Goal: Information Seeking & Learning: Learn about a topic

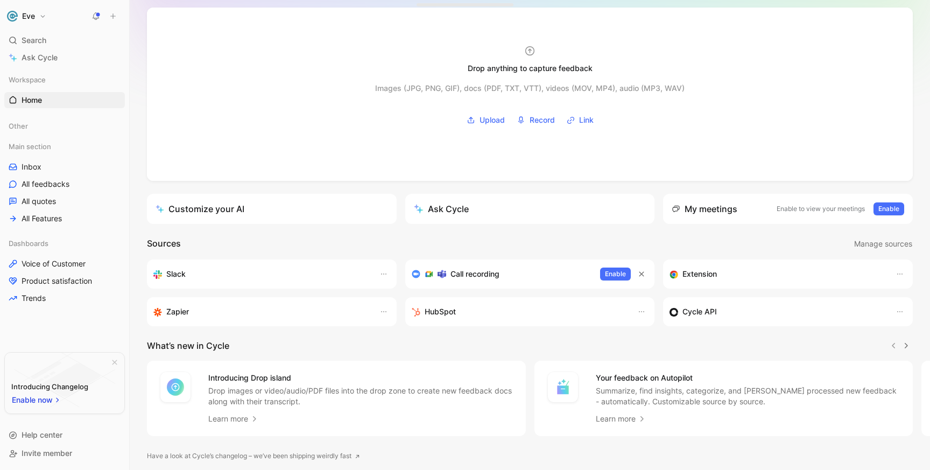
scroll to position [91, 0]
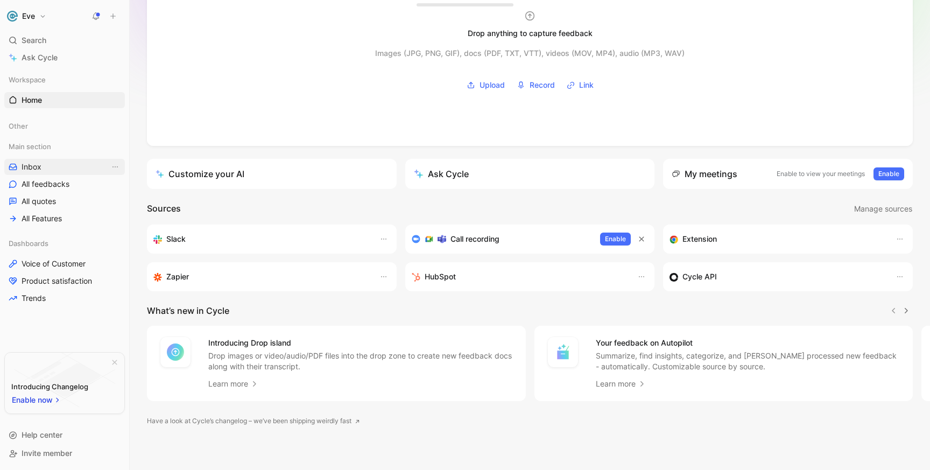
click at [54, 166] on link "Inbox" at bounding box center [64, 167] width 121 height 16
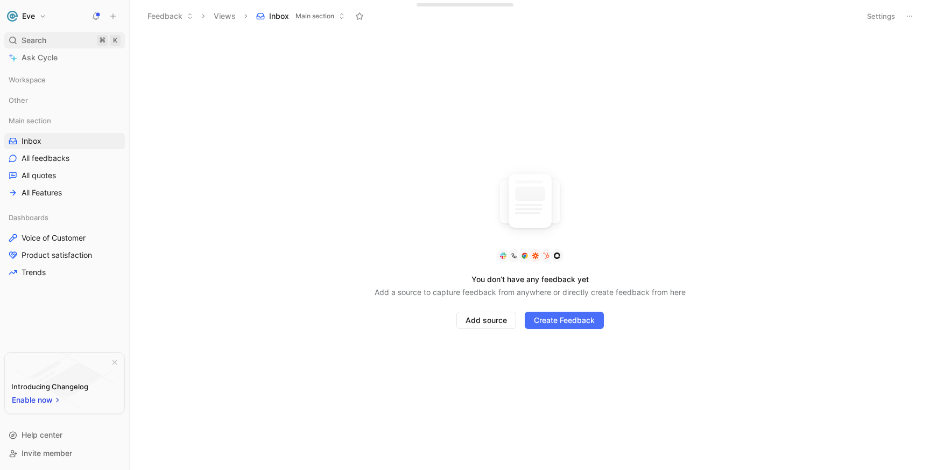
click at [38, 38] on span "Search" at bounding box center [34, 40] width 25 height 13
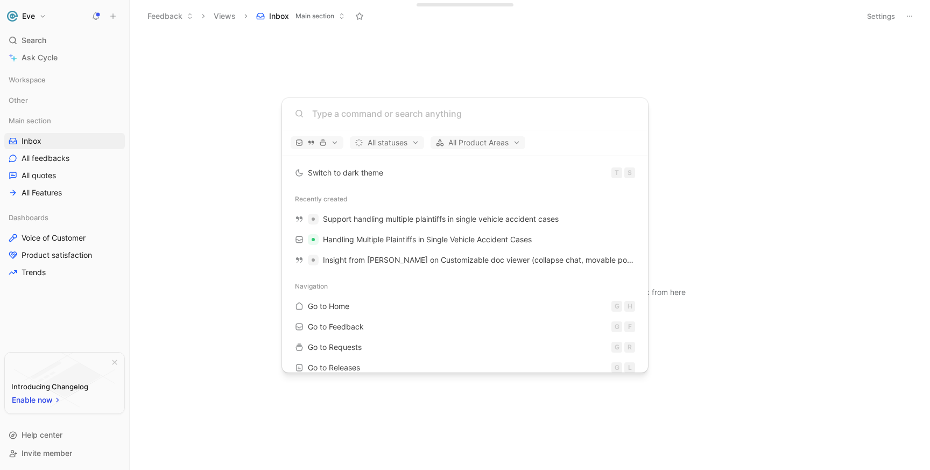
click at [58, 55] on body "Eve Search ⌘ K Ask Cycle Workspace Other Main section Inbox All feedbacks All q…" at bounding box center [465, 235] width 930 height 470
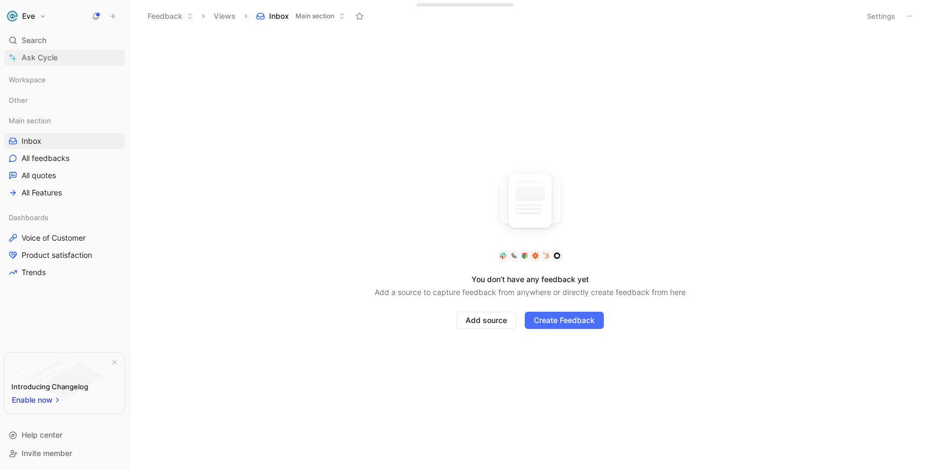
click at [48, 61] on span "Ask Cycle" at bounding box center [40, 57] width 36 height 13
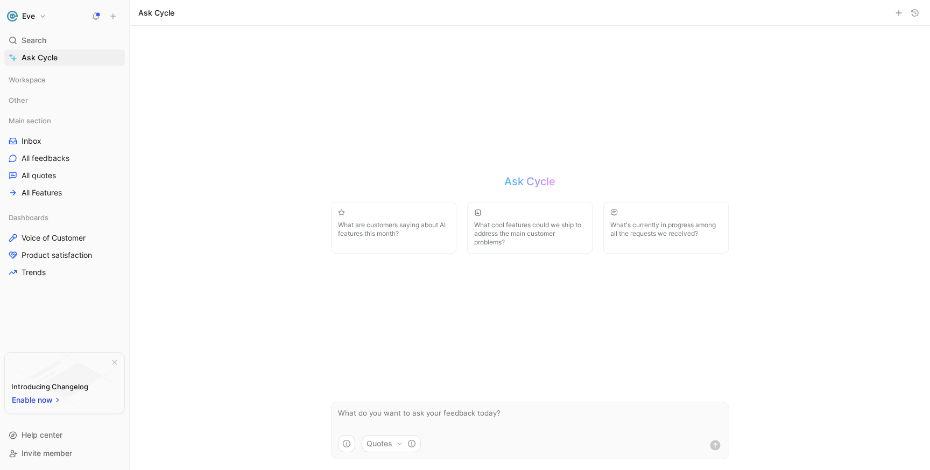
click at [420, 293] on div "Ask Cycle What are customers saying about AI features this month? What cool fea…" at bounding box center [530, 248] width 420 height 444
click at [649, 243] on button "What's currently in progress among all the requests we received?" at bounding box center [665, 228] width 125 height 52
click at [390, 448] on button "Quotes" at bounding box center [391, 443] width 59 height 17
click at [344, 452] on html "Eve Search ⌘ K Ask Cycle Workspace Other Main section Inbox All feedbacks All q…" at bounding box center [465, 235] width 930 height 470
click at [346, 444] on use "button" at bounding box center [347, 444] width 8 height 8
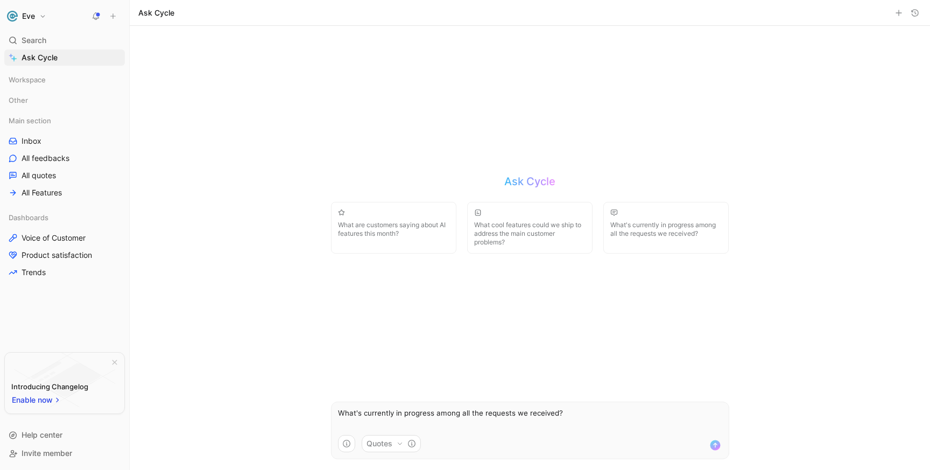
click at [311, 393] on html "Eve Search ⌘ K Ask Cycle Workspace Other Main section Inbox All feedbacks All q…" at bounding box center [465, 235] width 930 height 470
click at [346, 443] on icon "button" at bounding box center [346, 443] width 9 height 9
click at [313, 335] on html "Eve Search ⌘ K Ask Cycle Workspace Other Main section Inbox All feedbacks All q…" at bounding box center [465, 235] width 930 height 470
click at [390, 443] on button "Quotes" at bounding box center [391, 443] width 59 height 17
click at [431, 380] on div "Quotes" at bounding box center [430, 378] width 119 height 17
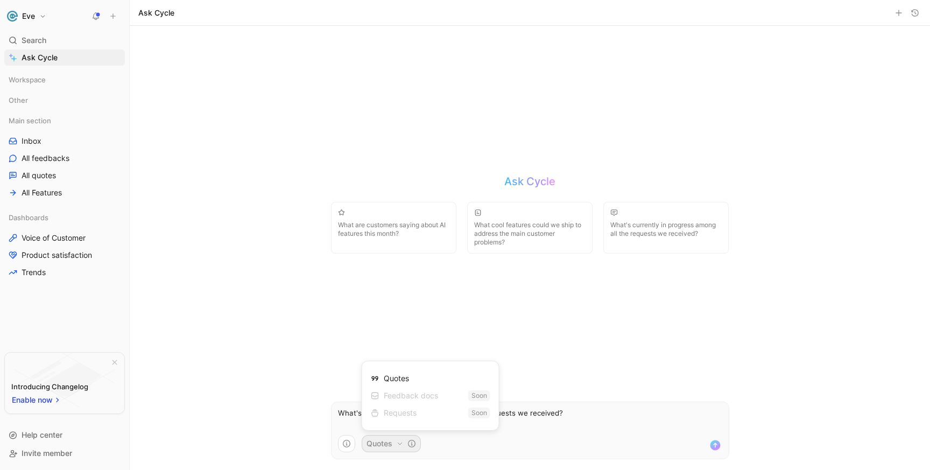
click at [585, 378] on html "Eve Search ⌘ K Ask Cycle Workspace Other Main section Inbox All feedbacks All q…" at bounding box center [465, 235] width 930 height 470
click at [713, 444] on icon "submit" at bounding box center [715, 444] width 13 height 13
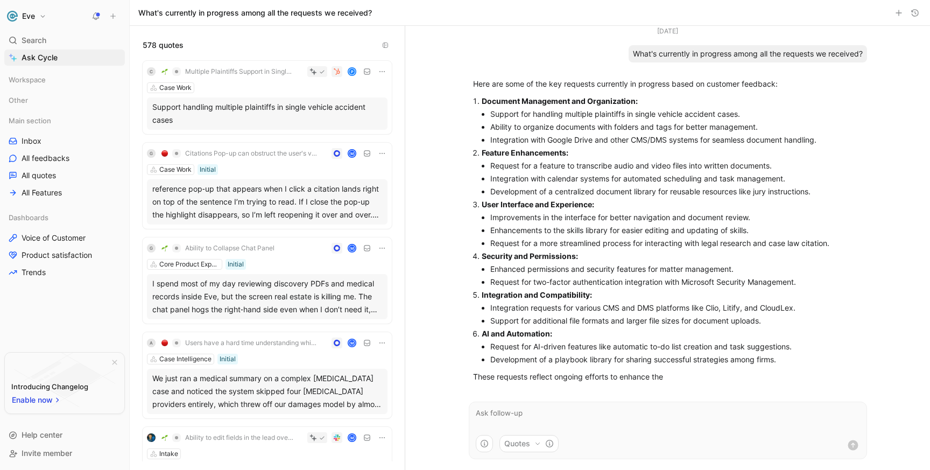
scroll to position [10, 0]
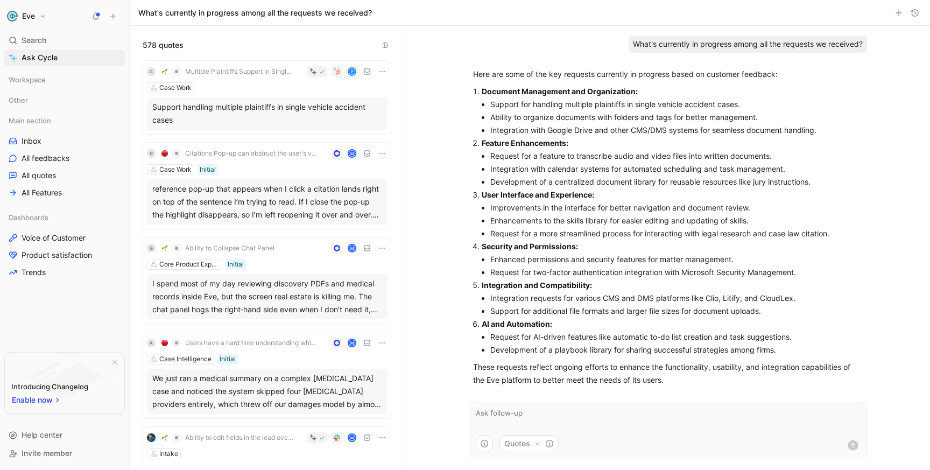
click at [258, 118] on div "Support handling multiple plaintiffs in single vehicle accident cases" at bounding box center [267, 114] width 230 height 26
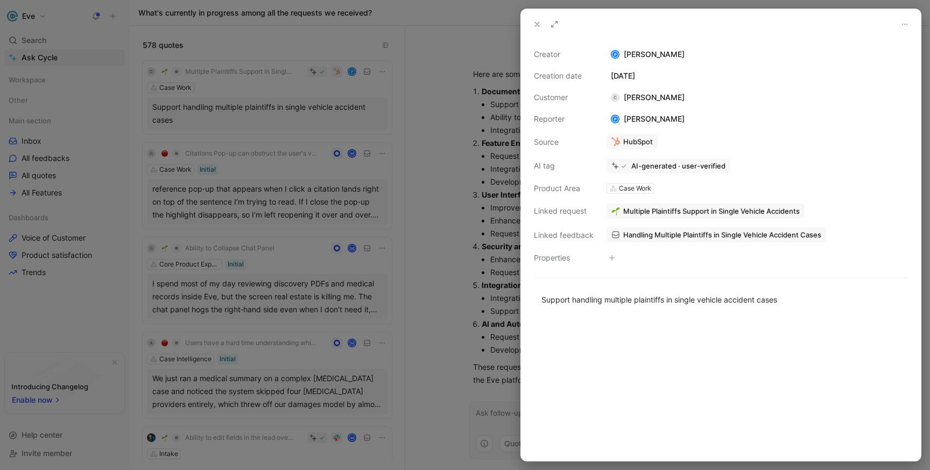
click at [263, 153] on div at bounding box center [465, 235] width 930 height 470
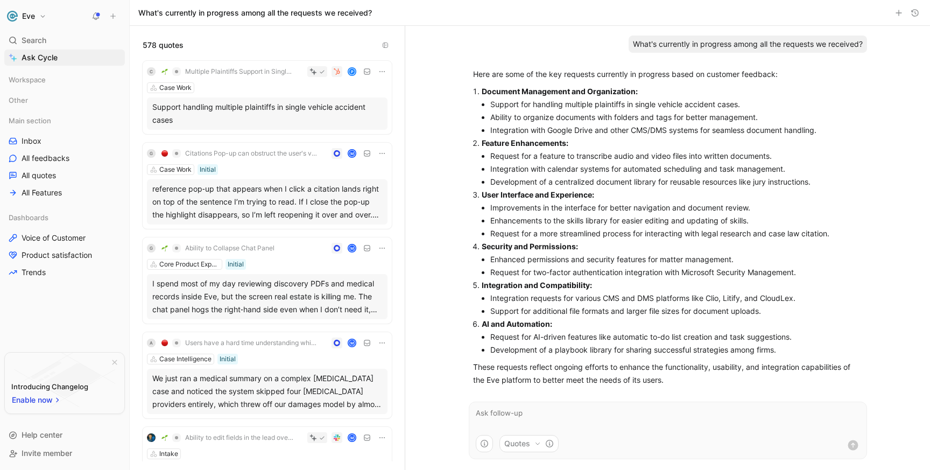
click at [221, 74] on span "Multiple Plaintiffs Support in Single Vehicle Accidents" at bounding box center [239, 71] width 109 height 9
click at [54, 38] on div "Search ⌘ K" at bounding box center [64, 40] width 121 height 16
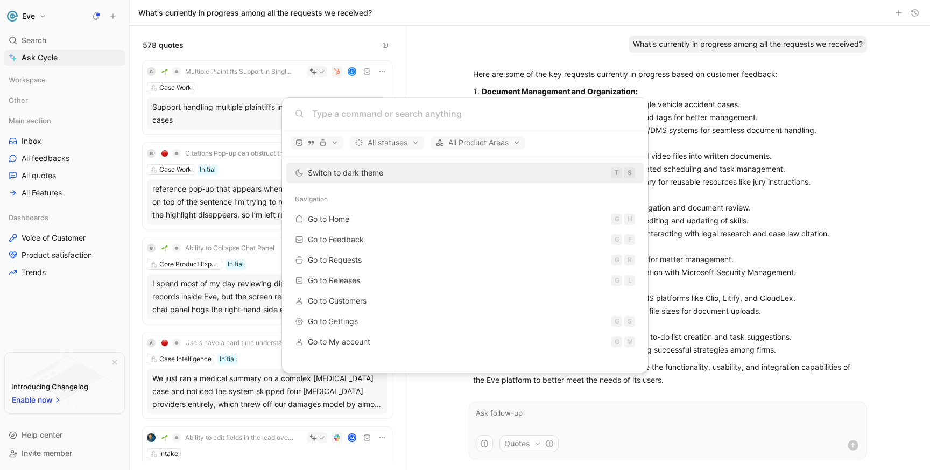
click at [51, 139] on body "Eve Search ⌘ K Ask Cycle Workspace Other Main section Inbox All feedbacks All q…" at bounding box center [465, 235] width 930 height 470
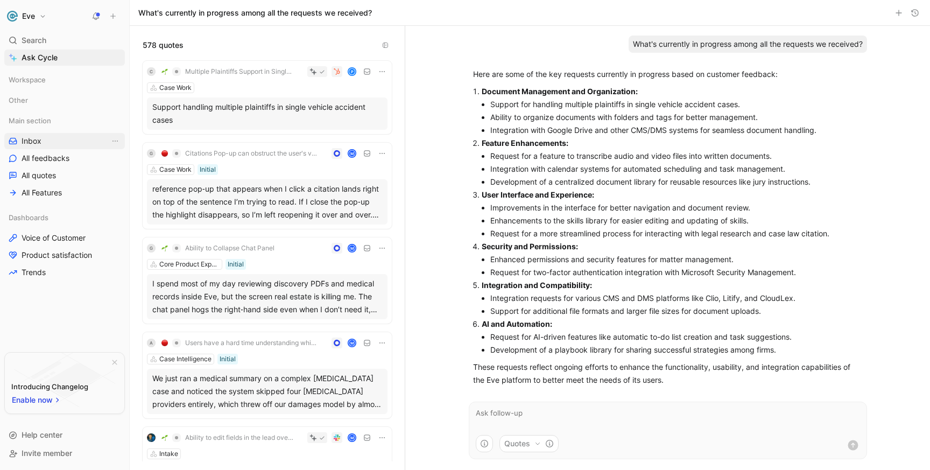
click at [43, 139] on link "Inbox" at bounding box center [64, 141] width 121 height 16
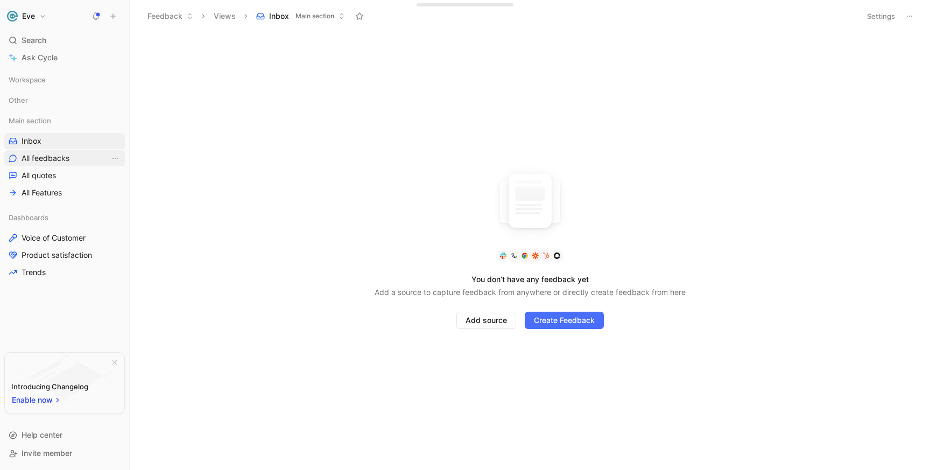
click at [41, 162] on span "All feedbacks" at bounding box center [46, 158] width 48 height 11
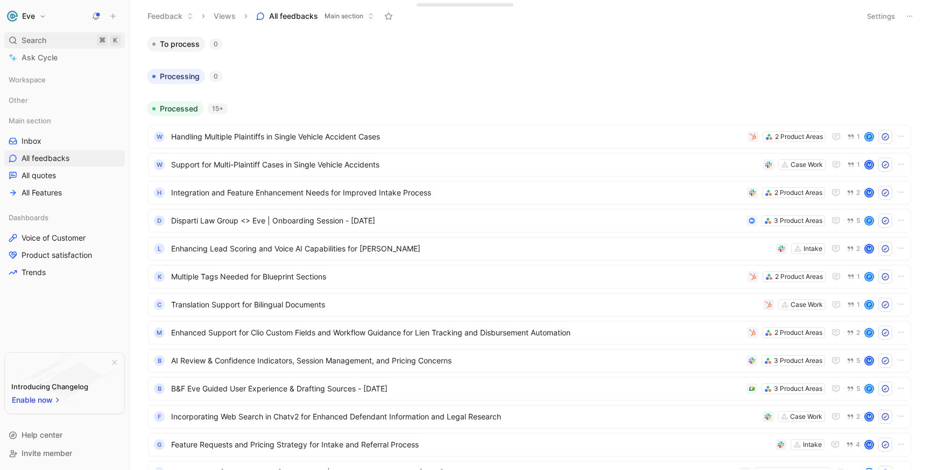
click at [55, 41] on div "Search ⌘ K" at bounding box center [64, 40] width 121 height 16
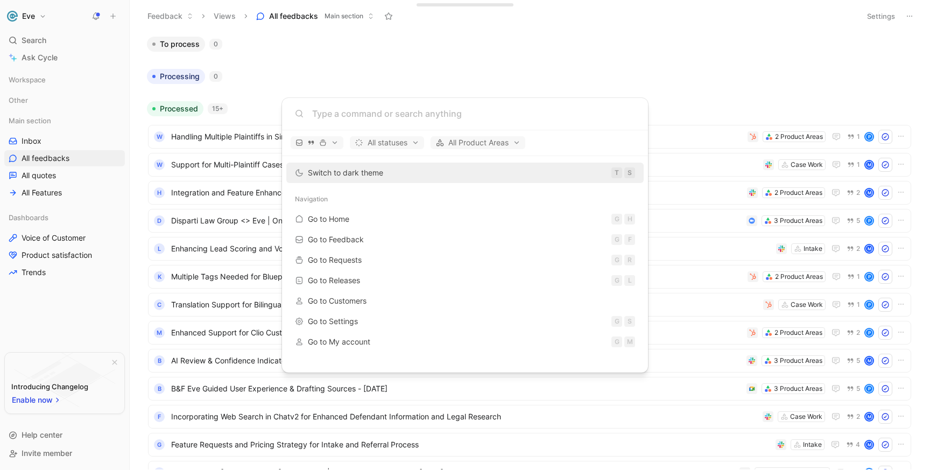
click at [258, 71] on body "Eve Search ⌘ K Ask Cycle Workspace Other Main section Inbox All feedbacks All q…" at bounding box center [465, 235] width 930 height 470
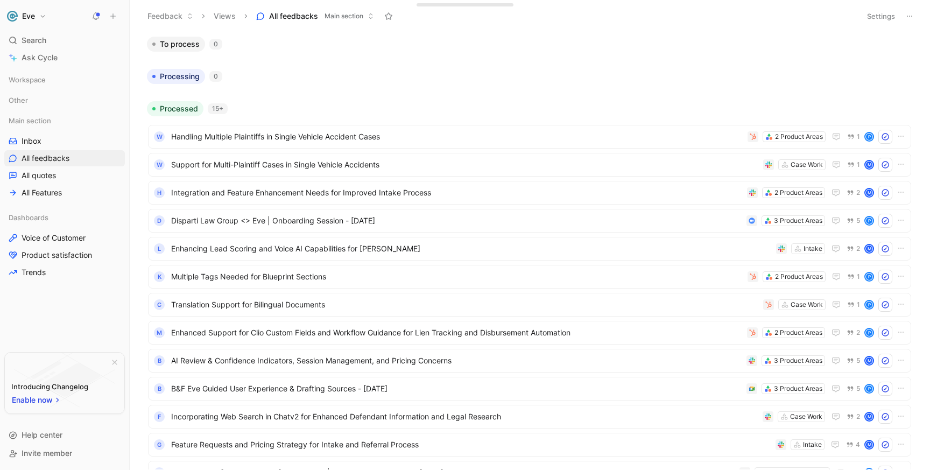
click at [111, 19] on icon at bounding box center [113, 16] width 8 height 8
click at [103, 22] on button at bounding box center [95, 16] width 15 height 15
click at [65, 60] on link "Ask Cycle" at bounding box center [64, 57] width 121 height 16
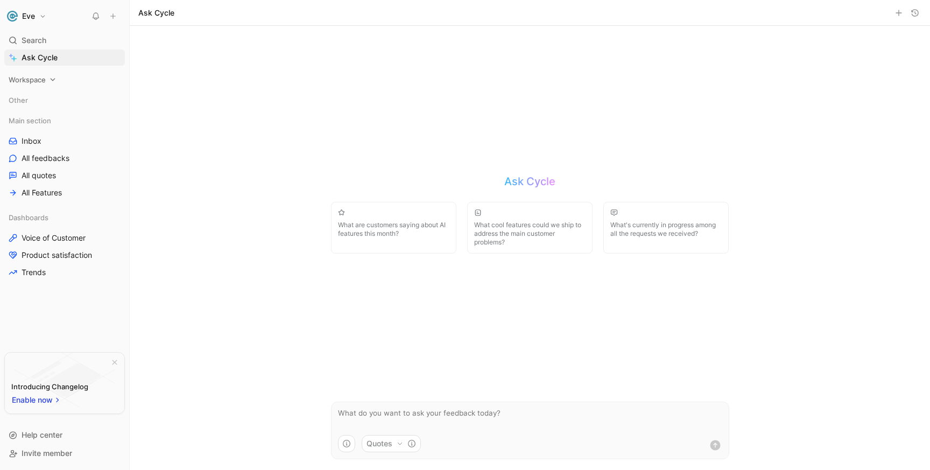
click at [52, 82] on icon at bounding box center [53, 80] width 8 height 8
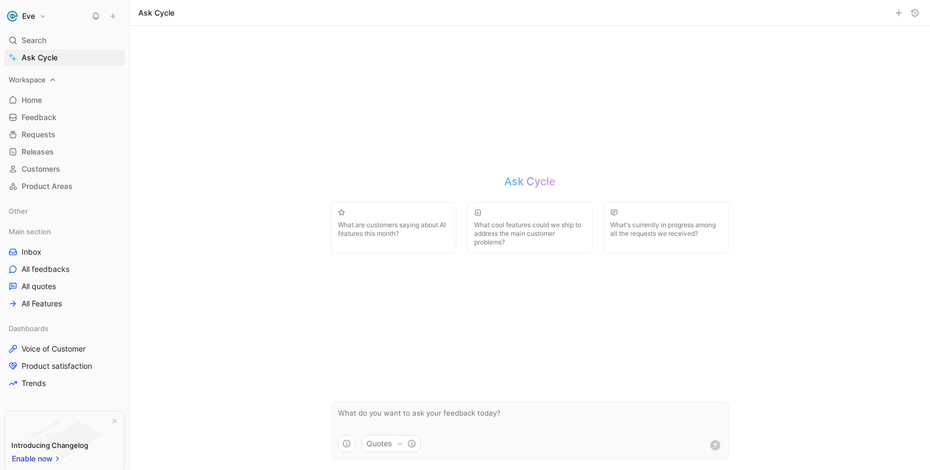
click at [52, 82] on icon at bounding box center [53, 80] width 8 height 8
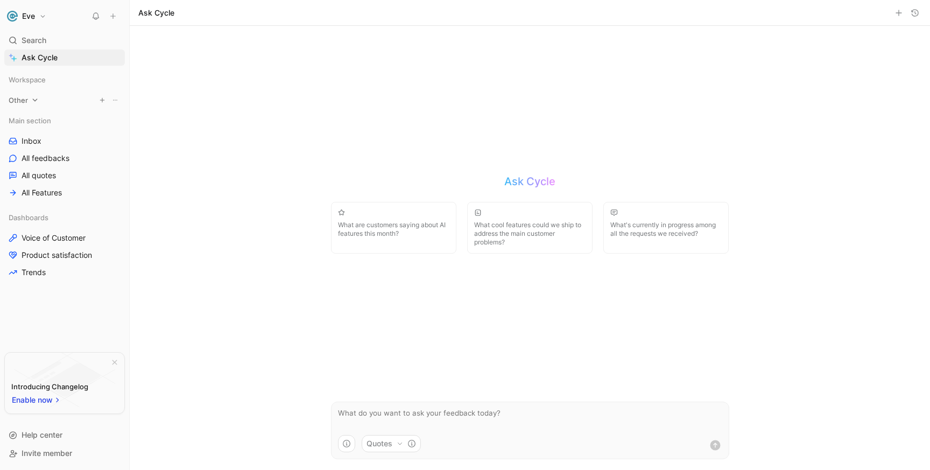
click at [31, 102] on icon at bounding box center [35, 100] width 8 height 8
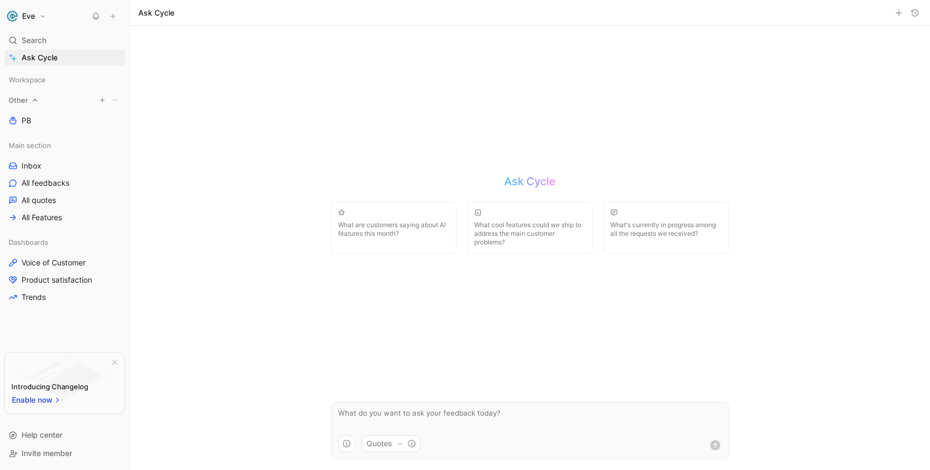
click at [31, 102] on icon at bounding box center [35, 100] width 8 height 8
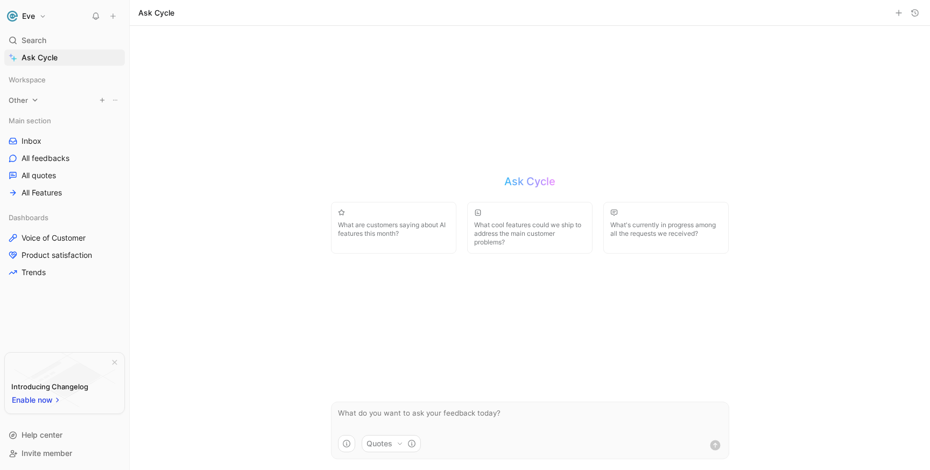
click at [28, 104] on div "Other" at bounding box center [64, 100] width 121 height 16
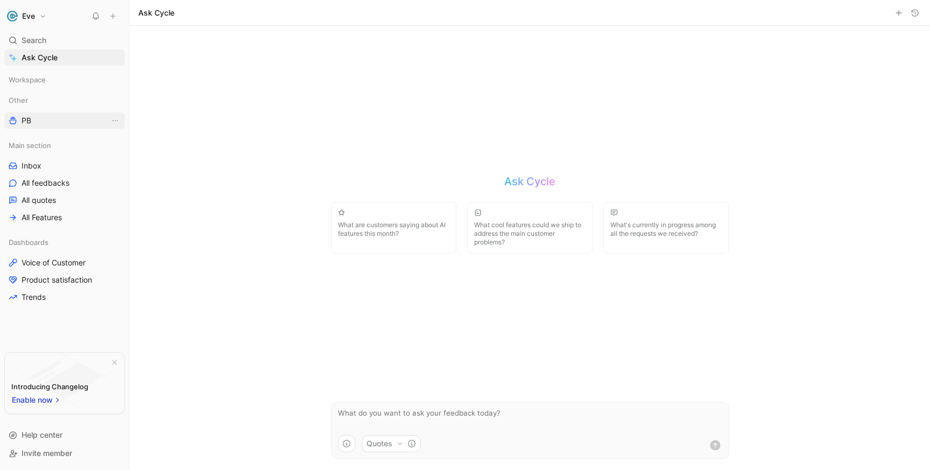
click at [27, 125] on span "PB" at bounding box center [27, 120] width 10 height 11
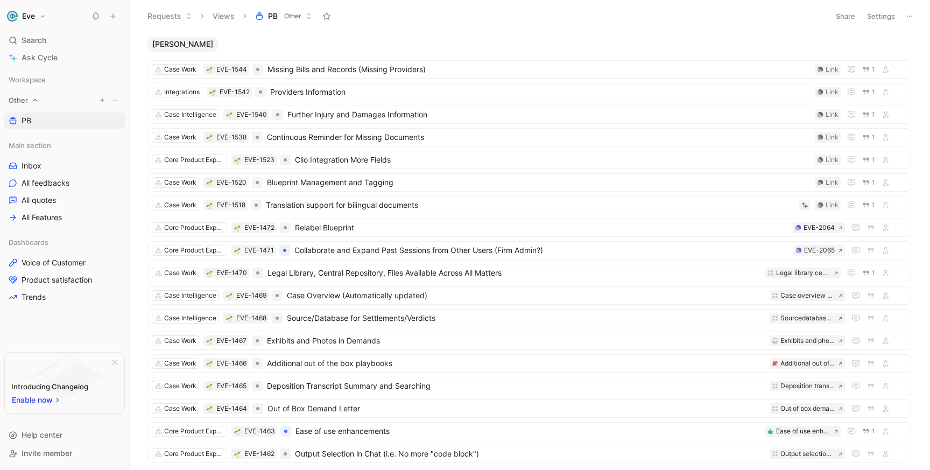
click at [33, 102] on icon at bounding box center [35, 100] width 8 height 8
click at [44, 298] on span "Trends" at bounding box center [34, 297] width 24 height 11
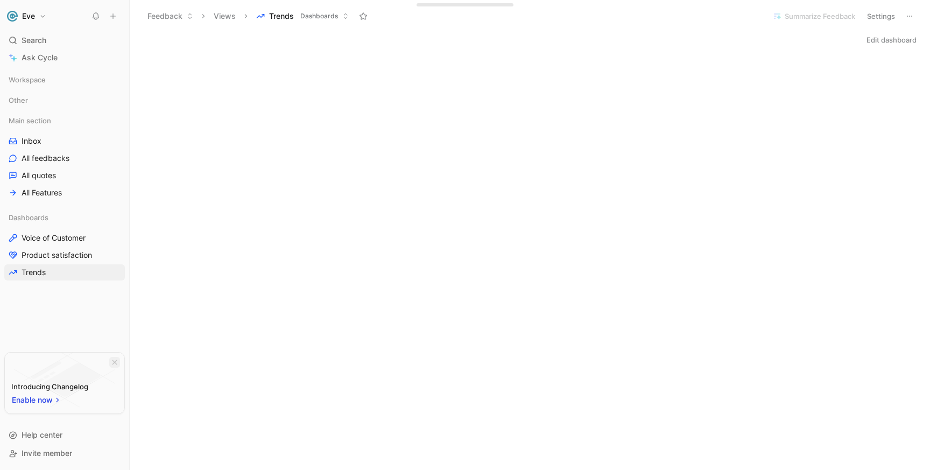
click at [110, 361] on button "button" at bounding box center [114, 362] width 11 height 11
click at [360, 51] on div "Edit dashboard" at bounding box center [530, 451] width 800 height 838
click at [234, 17] on button "Views" at bounding box center [225, 16] width 32 height 16
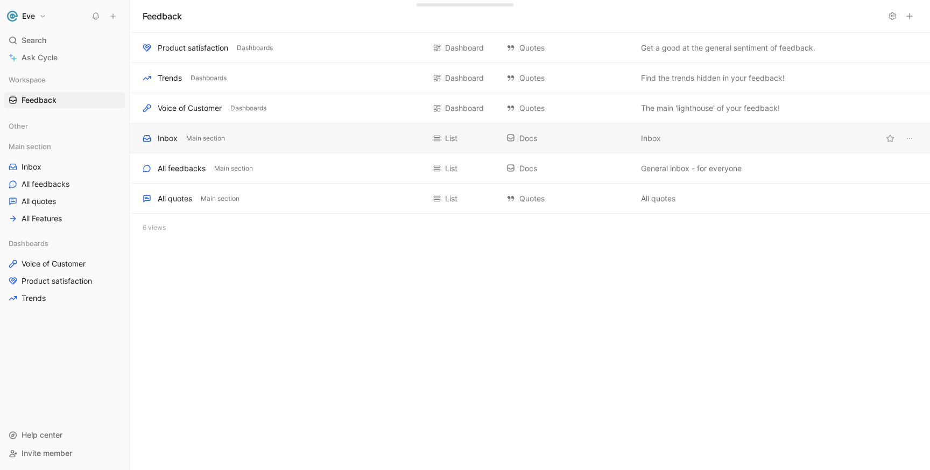
click at [243, 136] on div "Inbox Main section" at bounding box center [284, 138] width 282 height 13
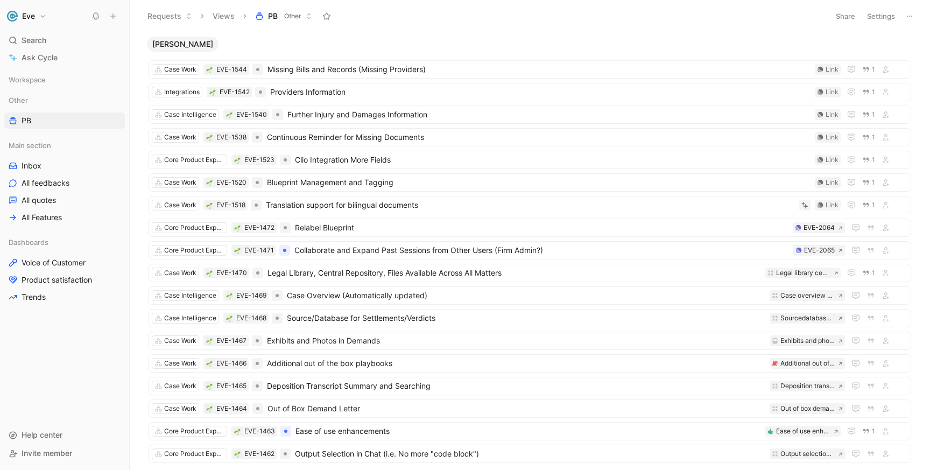
scroll to position [65, 0]
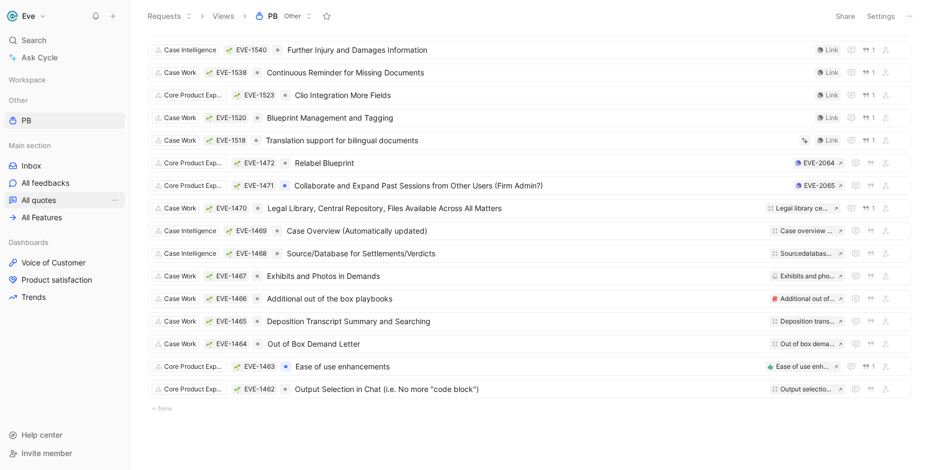
click at [40, 204] on span "All quotes" at bounding box center [39, 200] width 34 height 11
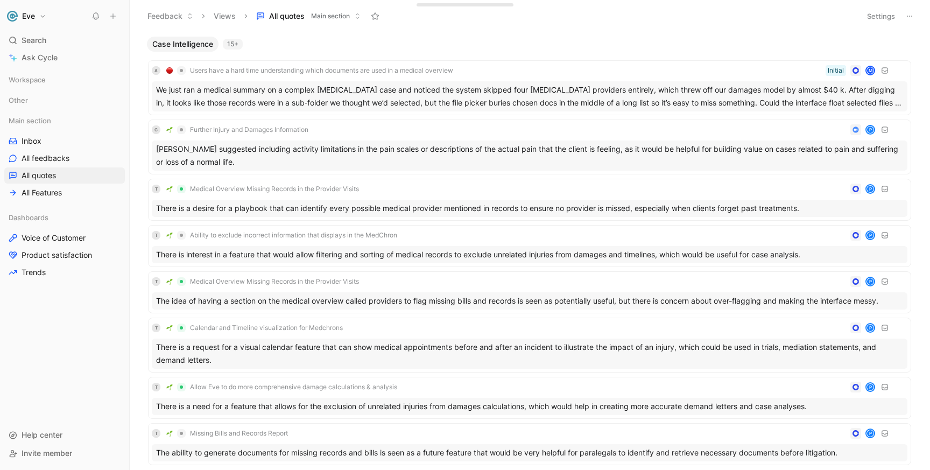
click at [187, 41] on span "Case Intelligence" at bounding box center [182, 44] width 61 height 11
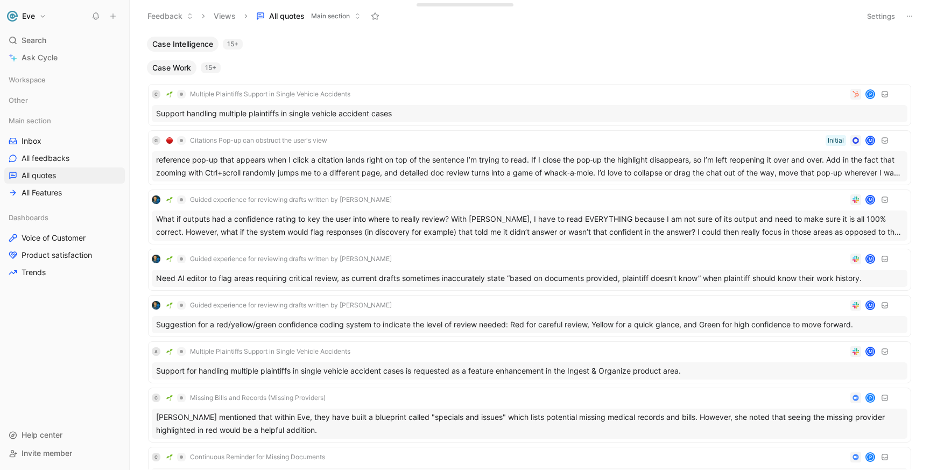
click at [187, 41] on span "Case Intelligence" at bounding box center [182, 44] width 61 height 11
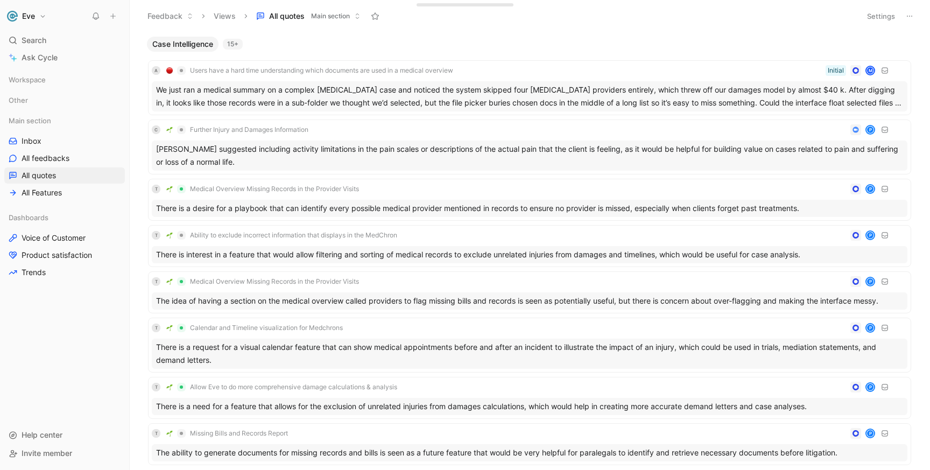
click at [189, 42] on span "Case Intelligence" at bounding box center [182, 44] width 61 height 11
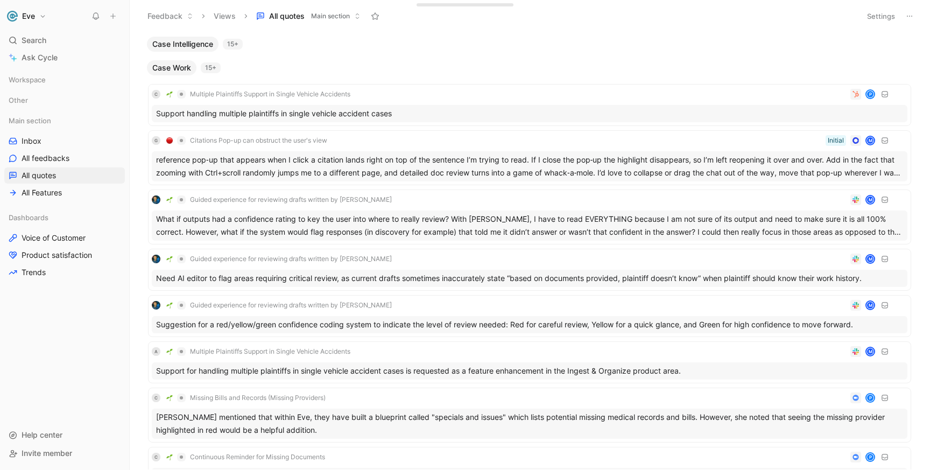
click at [189, 41] on span "Case Intelligence" at bounding box center [182, 44] width 61 height 11
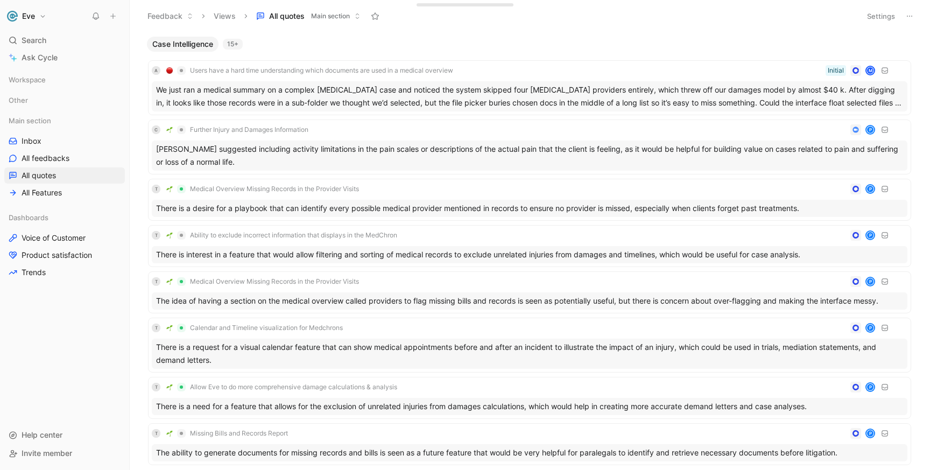
click at [223, 15] on button "Views" at bounding box center [225, 16] width 32 height 16
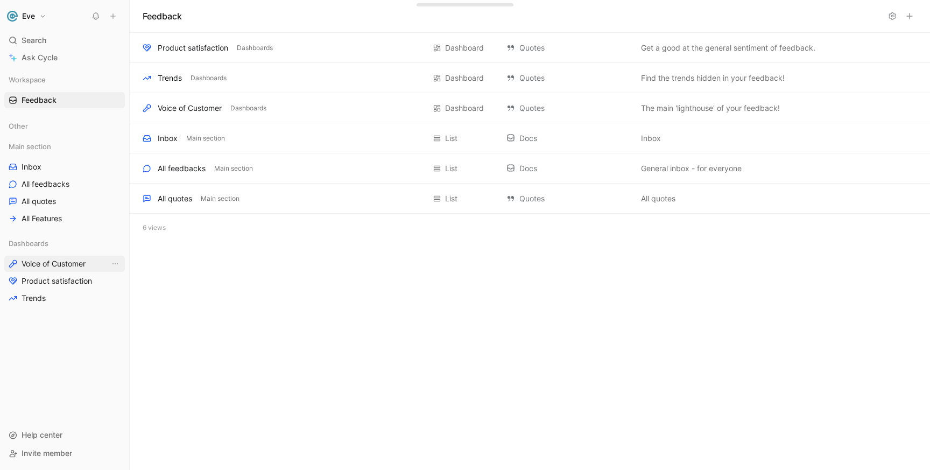
click at [67, 261] on span "Voice of Customer" at bounding box center [54, 263] width 64 height 11
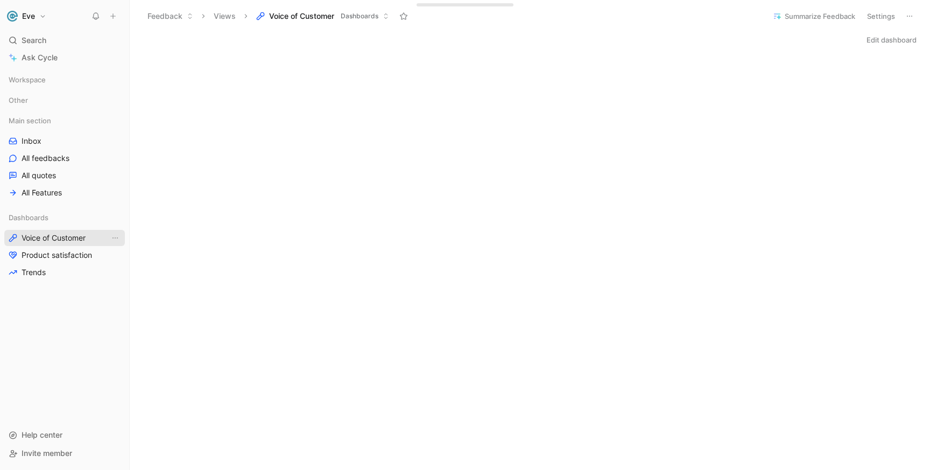
click at [86, 240] on span "Voice of Customer" at bounding box center [54, 237] width 64 height 11
click at [64, 256] on span "Product satisfaction" at bounding box center [57, 255] width 70 height 11
click at [49, 236] on span "Voice of Customer" at bounding box center [54, 237] width 64 height 11
click at [73, 260] on span "Product satisfaction" at bounding box center [57, 255] width 70 height 11
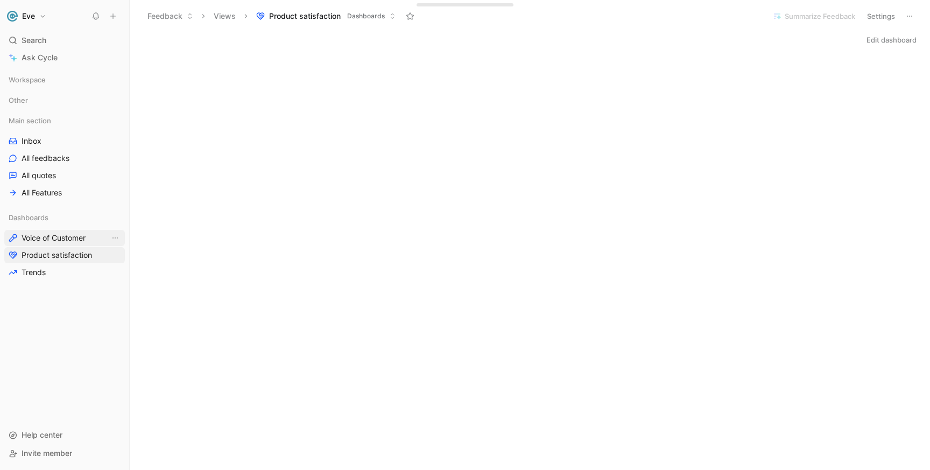
click at [75, 240] on span "Voice of Customer" at bounding box center [54, 237] width 64 height 11
click at [63, 252] on span "Product satisfaction" at bounding box center [57, 255] width 70 height 11
click at [47, 158] on span "All feedbacks" at bounding box center [46, 158] width 48 height 11
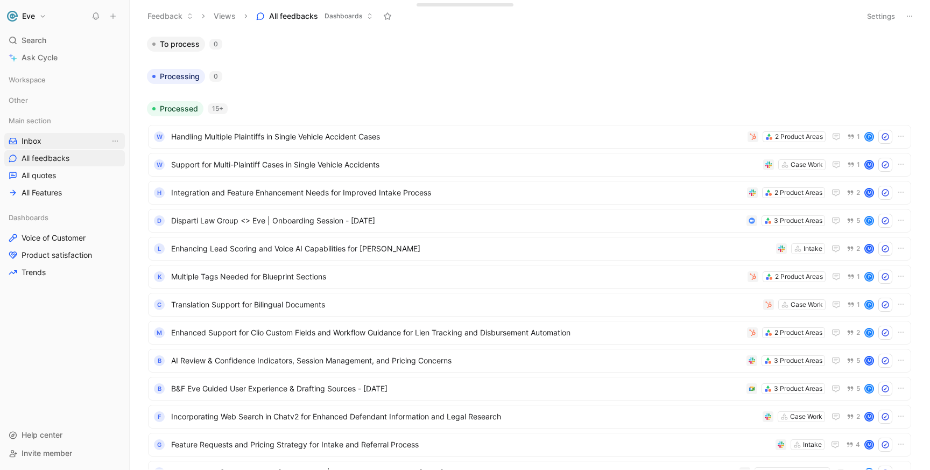
click at [45, 145] on link "Inbox" at bounding box center [64, 141] width 121 height 16
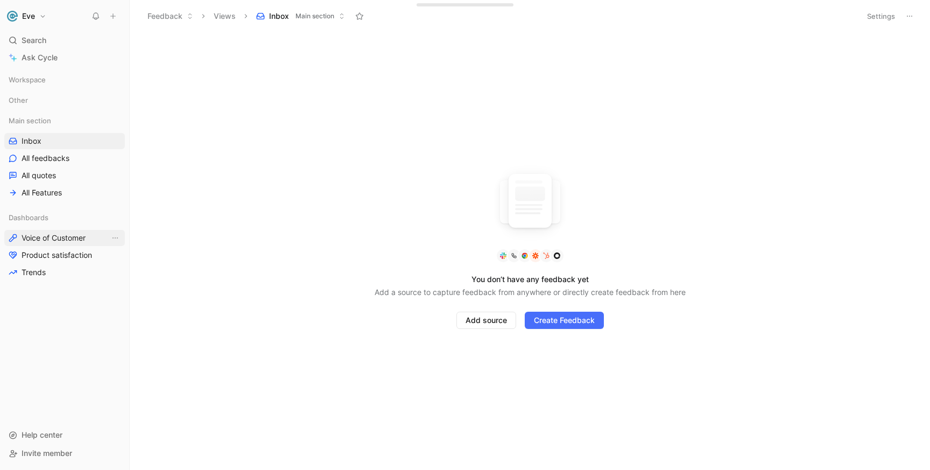
click at [53, 237] on span "Voice of Customer" at bounding box center [54, 237] width 64 height 11
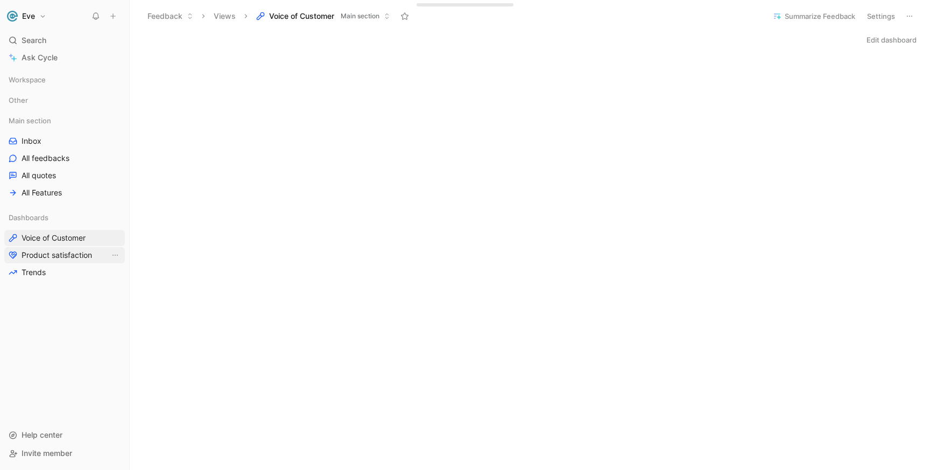
click at [52, 257] on span "Product satisfaction" at bounding box center [57, 255] width 70 height 11
click at [54, 240] on span "Voice of Customer" at bounding box center [54, 237] width 64 height 11
click at [22, 43] on div "Search ⌘ K" at bounding box center [64, 40] width 121 height 16
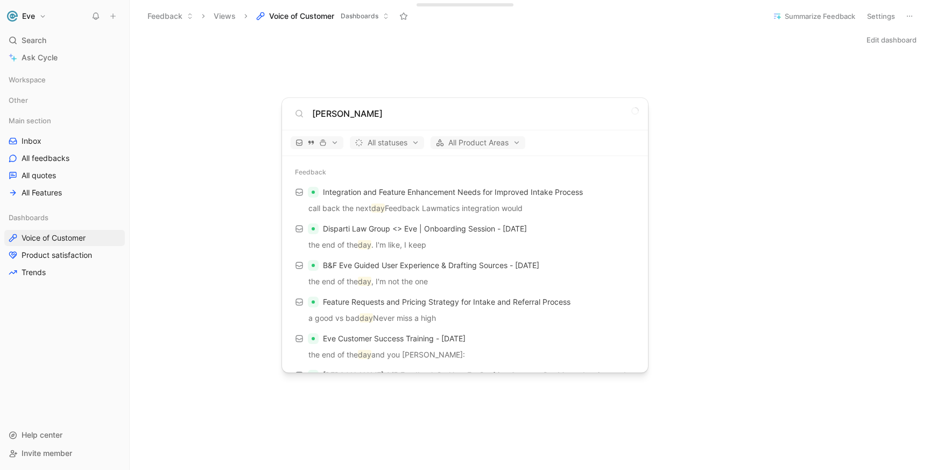
type input "d"
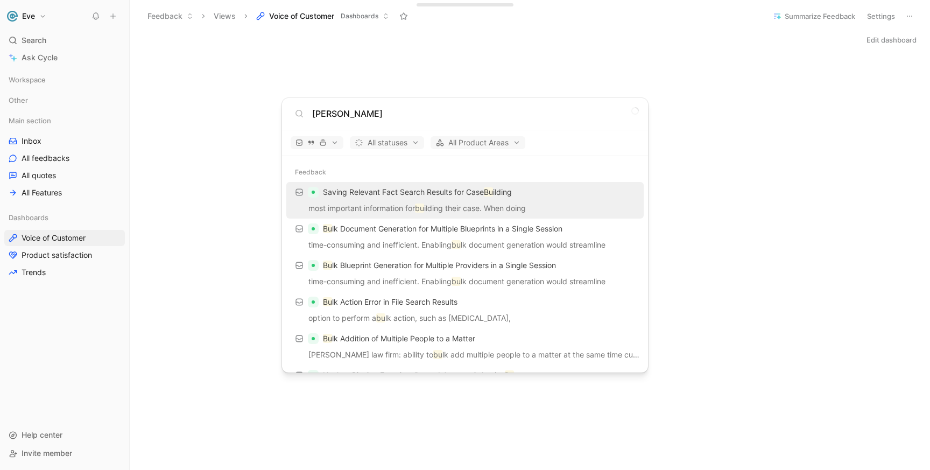
type input "[PERSON_NAME]"
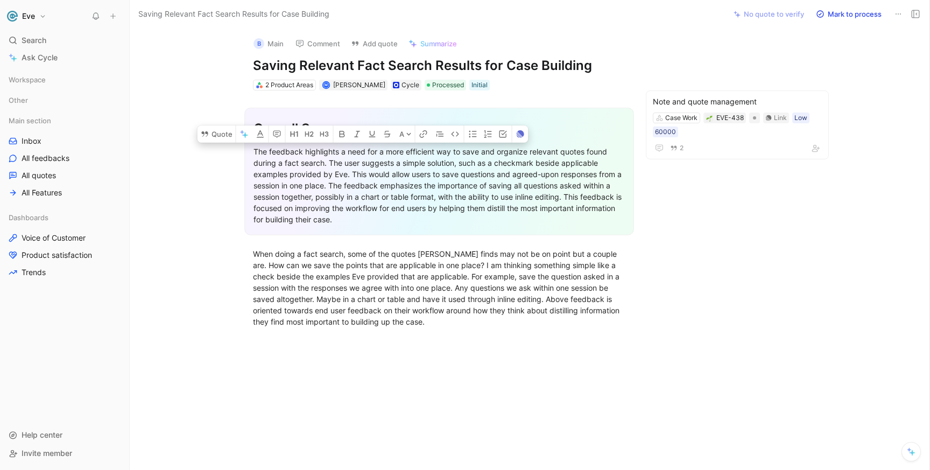
drag, startPoint x: 341, startPoint y: 152, endPoint x: 384, endPoint y: 159, distance: 44.1
click at [384, 159] on div "The feedback highlights a need for a more efficient way to save and organize re…" at bounding box center [438, 185] width 371 height 79
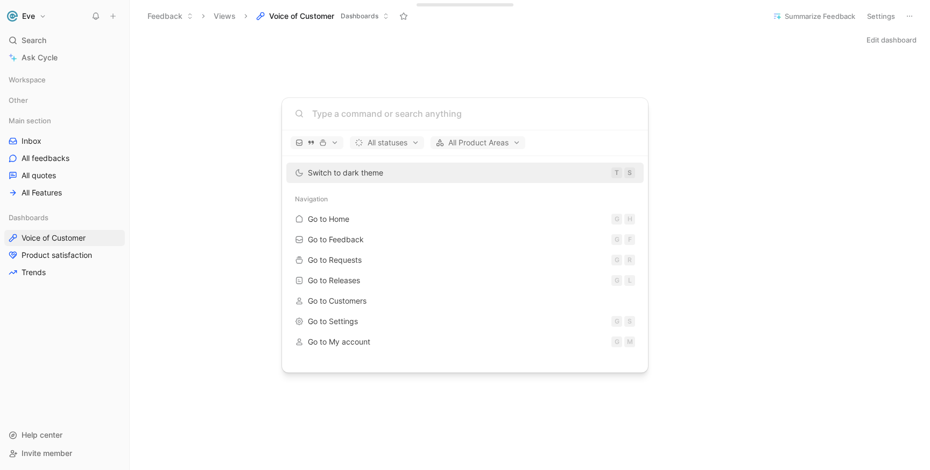
click at [345, 113] on input at bounding box center [473, 113] width 323 height 13
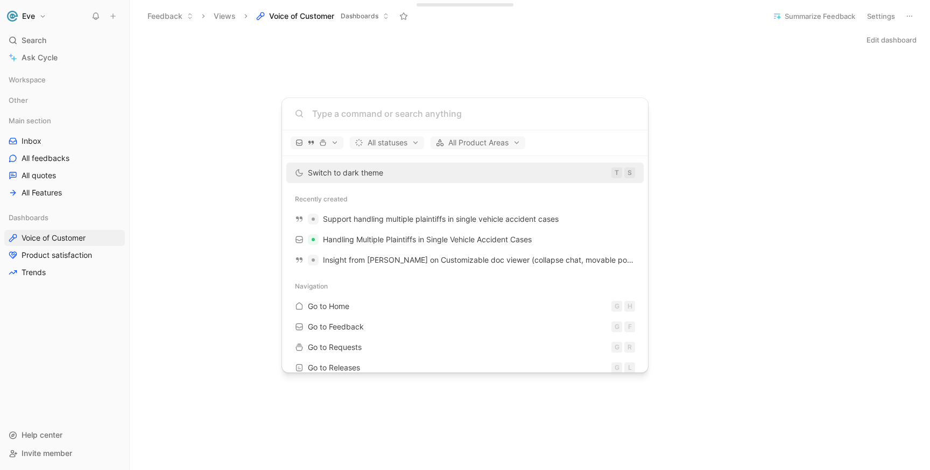
click at [41, 160] on body "Eve Search ⌘ K Ask Cycle Workspace Other Main section Inbox All feedbacks All q…" at bounding box center [465, 235] width 930 height 470
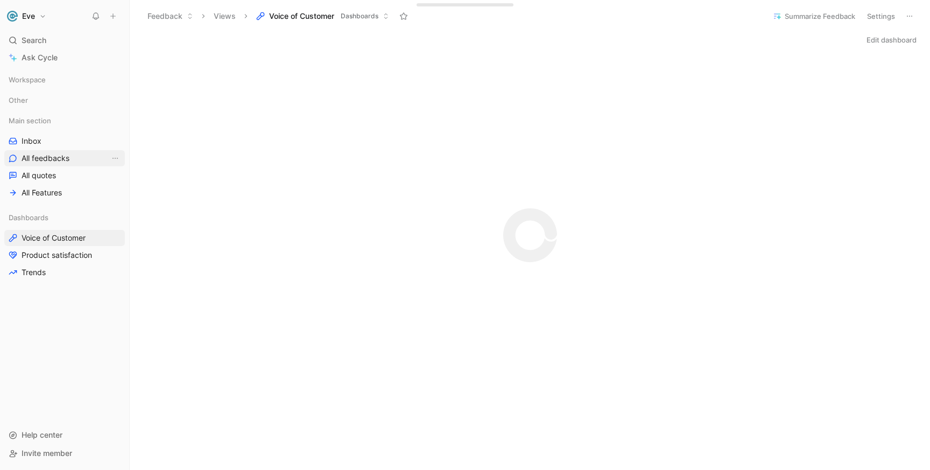
click at [48, 159] on span "All feedbacks" at bounding box center [46, 158] width 48 height 11
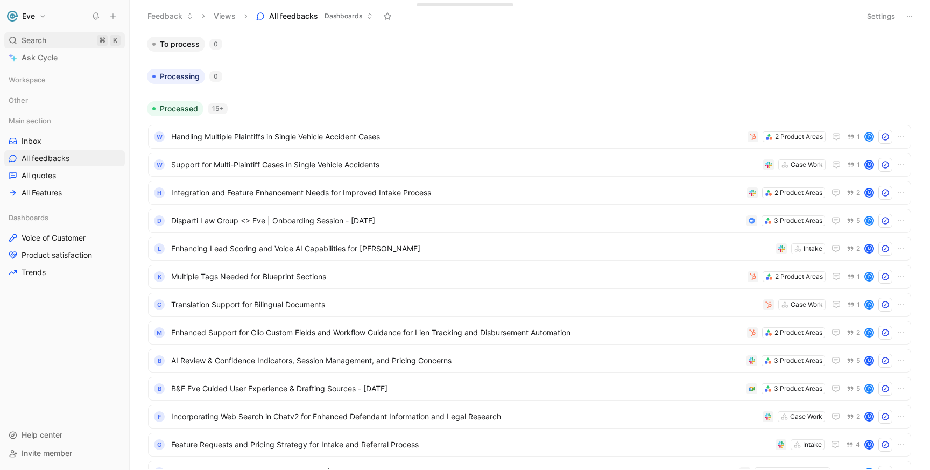
click at [33, 44] on span "Search" at bounding box center [34, 40] width 25 height 13
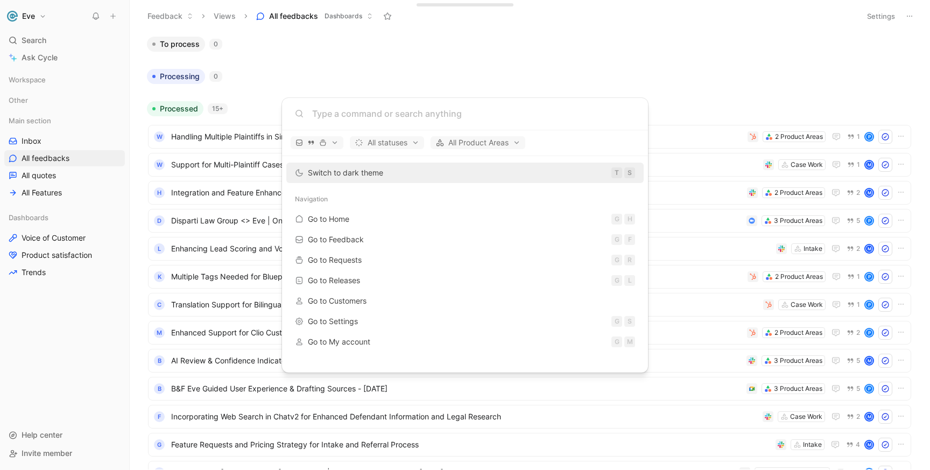
type input "E"
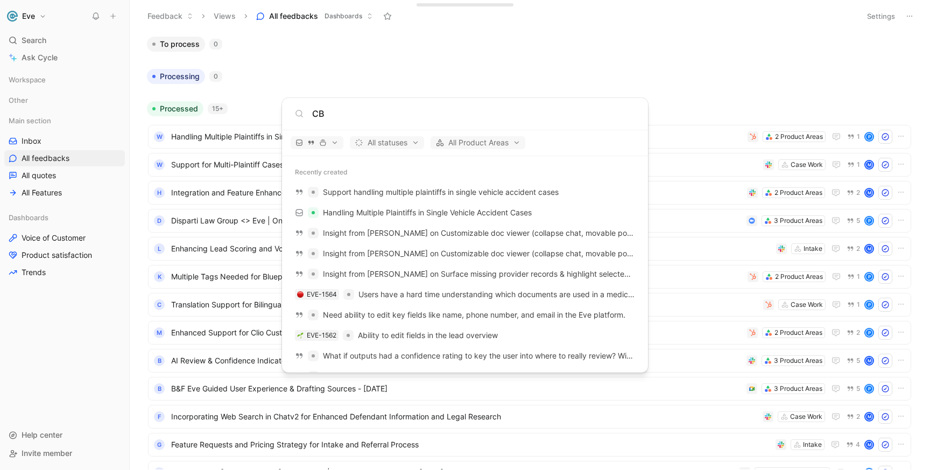
type input "C"
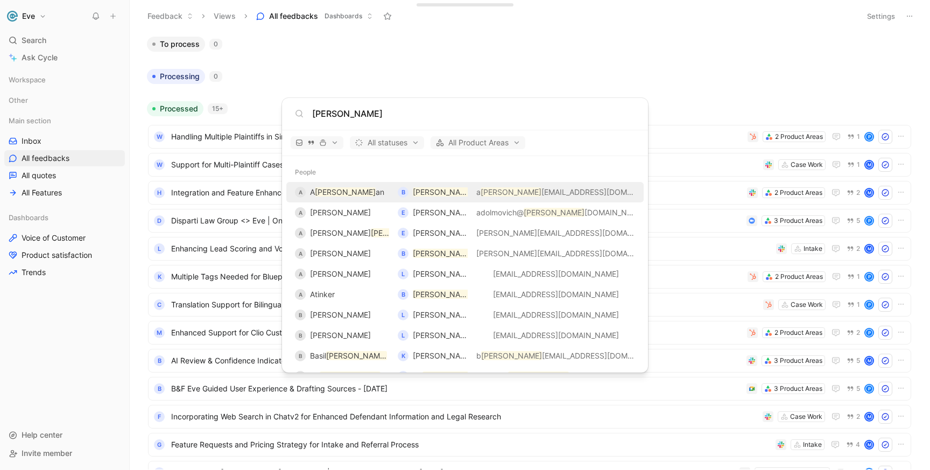
click at [367, 109] on input "[PERSON_NAME]" at bounding box center [473, 113] width 323 height 13
click at [354, 115] on input "[PERSON_NAME]" at bounding box center [473, 113] width 323 height 13
paste input "an"
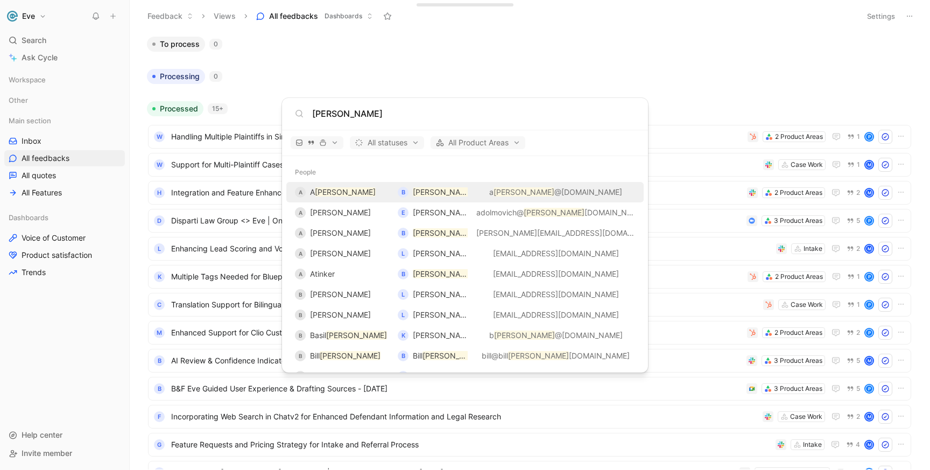
click at [423, 105] on div "[PERSON_NAME]" at bounding box center [465, 114] width 366 height 32
click at [377, 115] on input "[PERSON_NAME]" at bounding box center [473, 113] width 323 height 13
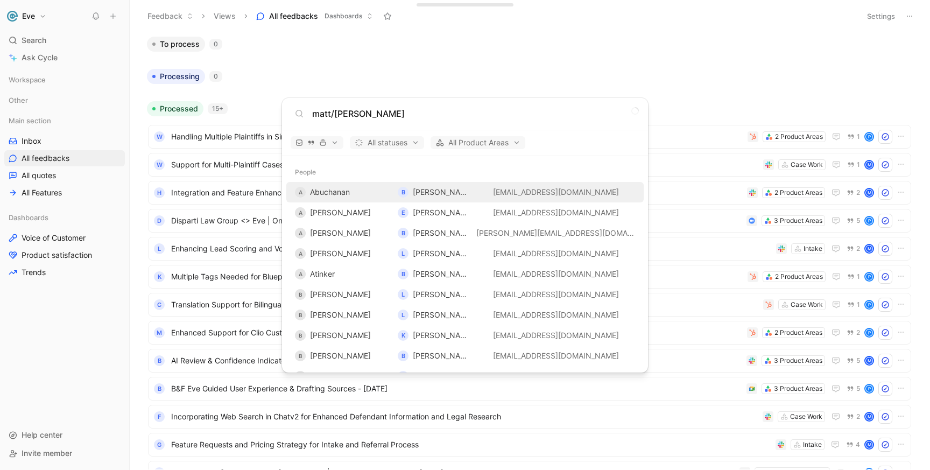
type input "matt/[PERSON_NAME]"
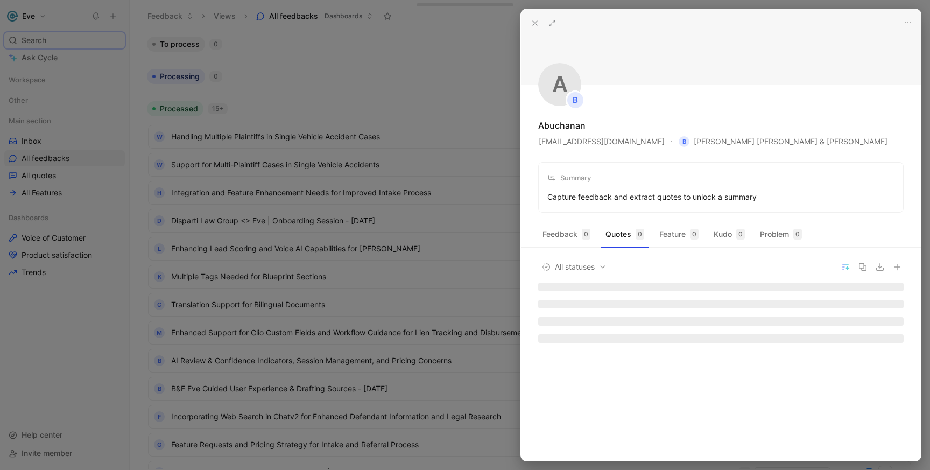
click at [461, 84] on div at bounding box center [465, 235] width 930 height 470
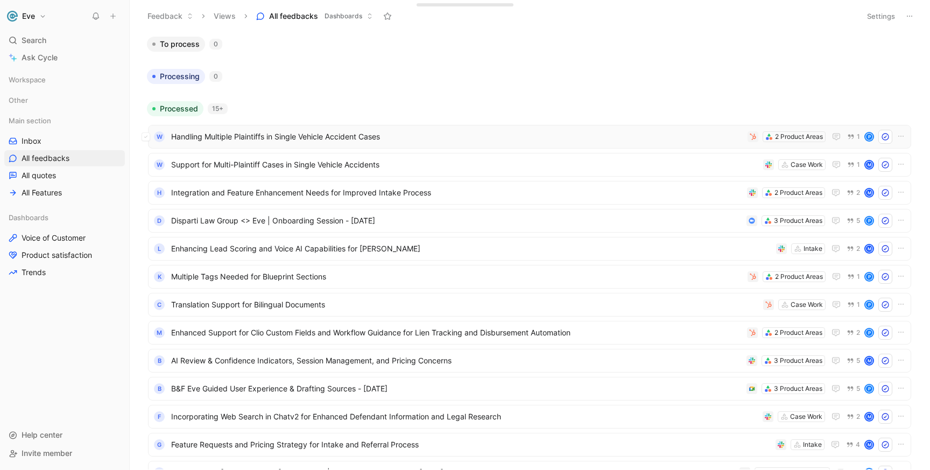
click at [759, 135] on div "2 Product Areas" at bounding box center [786, 136] width 78 height 11
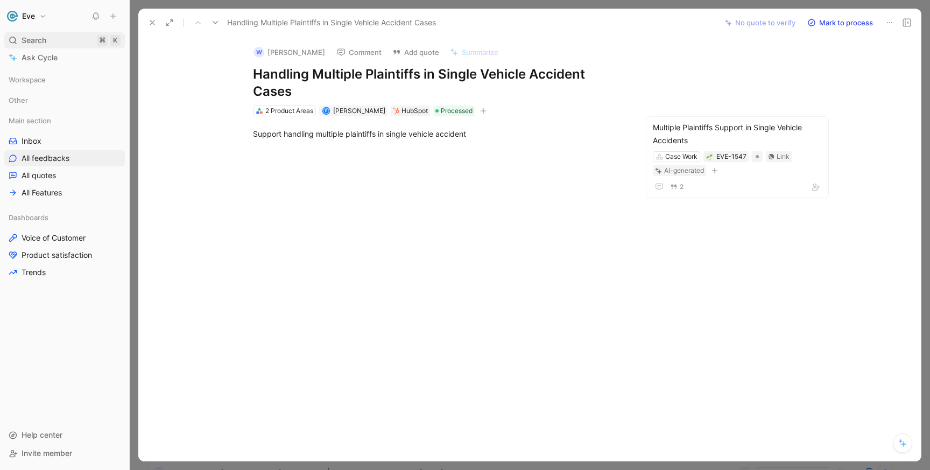
click at [76, 40] on div "Search ⌘ K" at bounding box center [64, 40] width 121 height 16
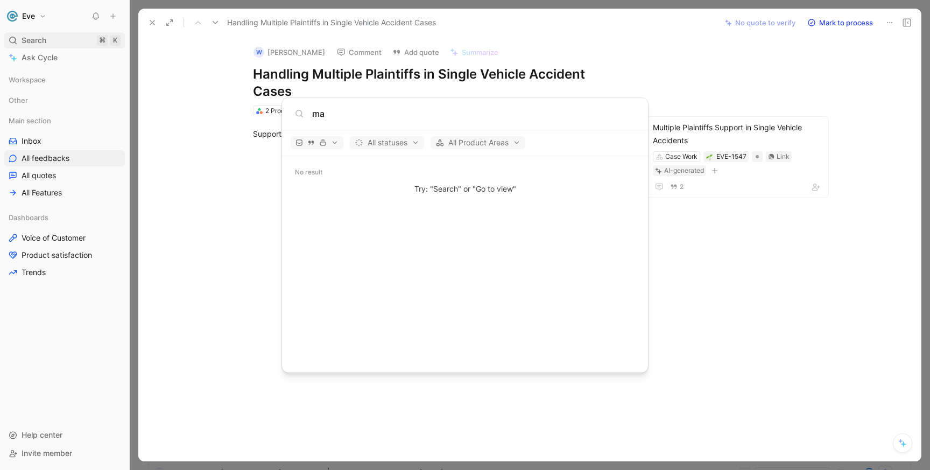
type input "m"
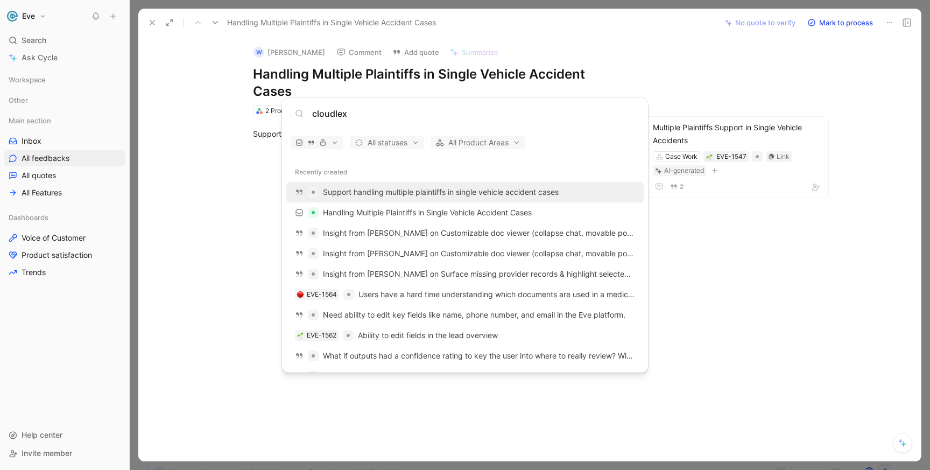
type input "cloudlex"
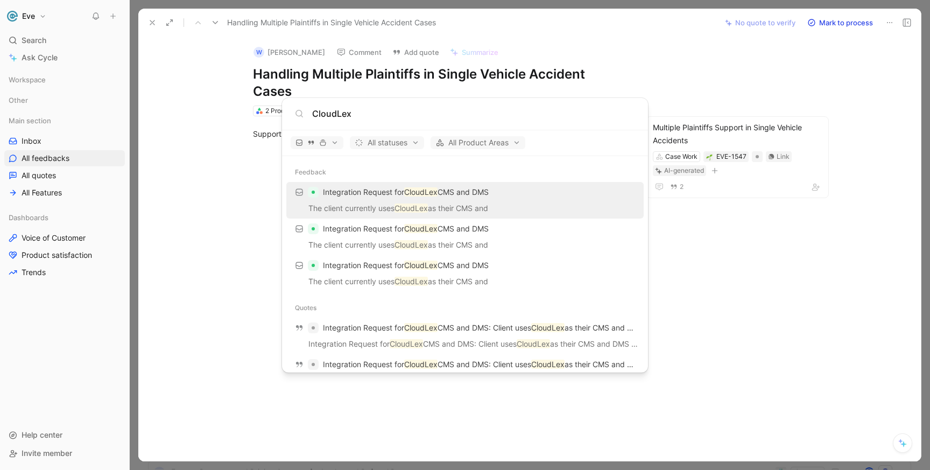
type input "CloudLex"
click at [483, 210] on p "The client currently uses CloudLex as their CMS and" at bounding box center [464, 210] width 351 height 16
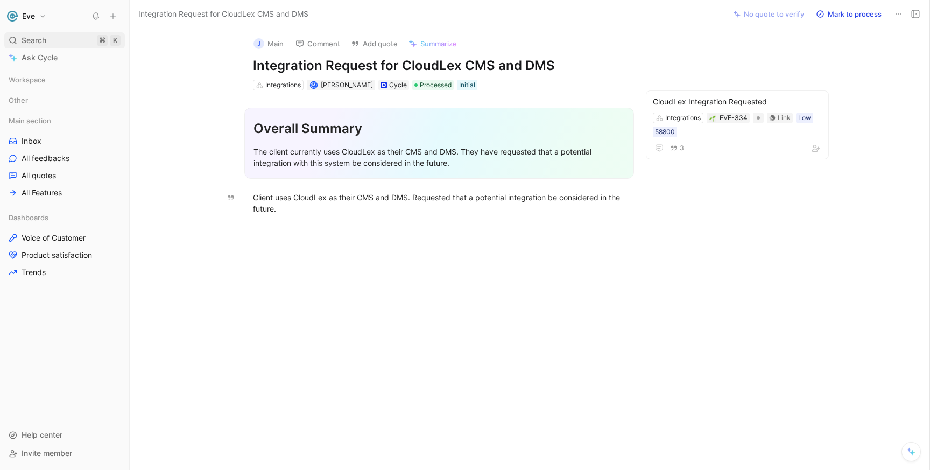
click at [38, 43] on span "Search" at bounding box center [34, 40] width 25 height 13
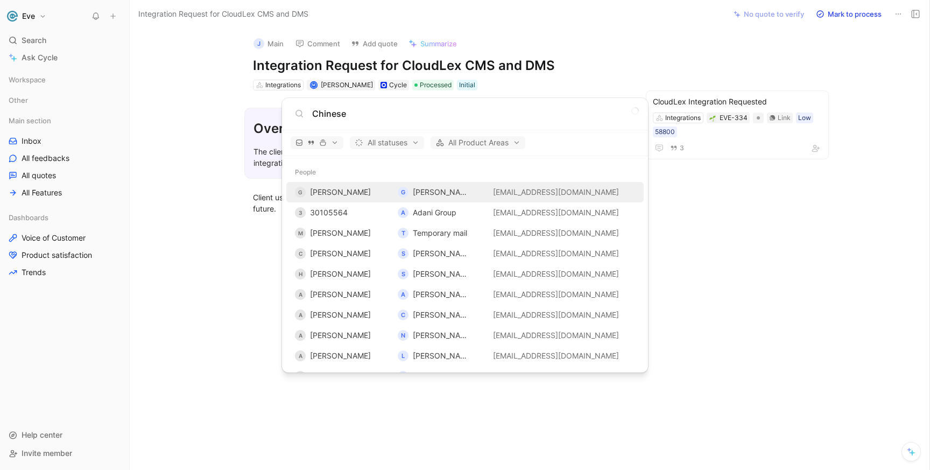
type input "Chinese"
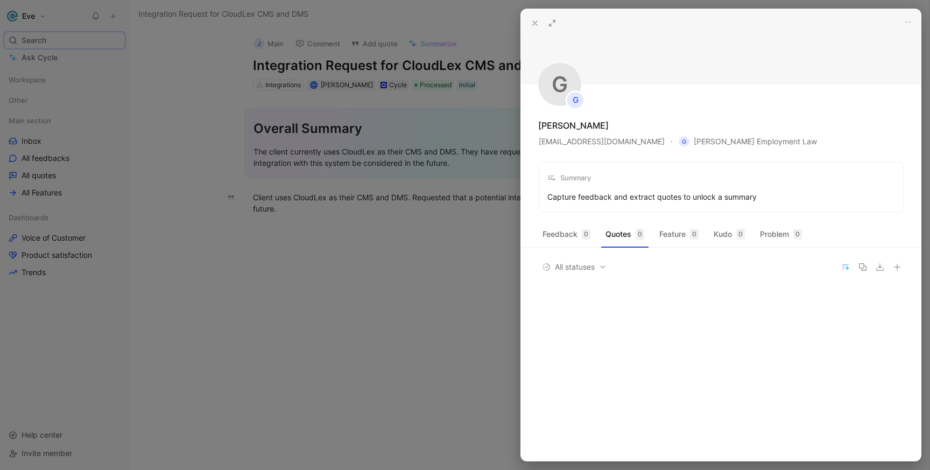
click at [425, 247] on div at bounding box center [465, 235] width 930 height 470
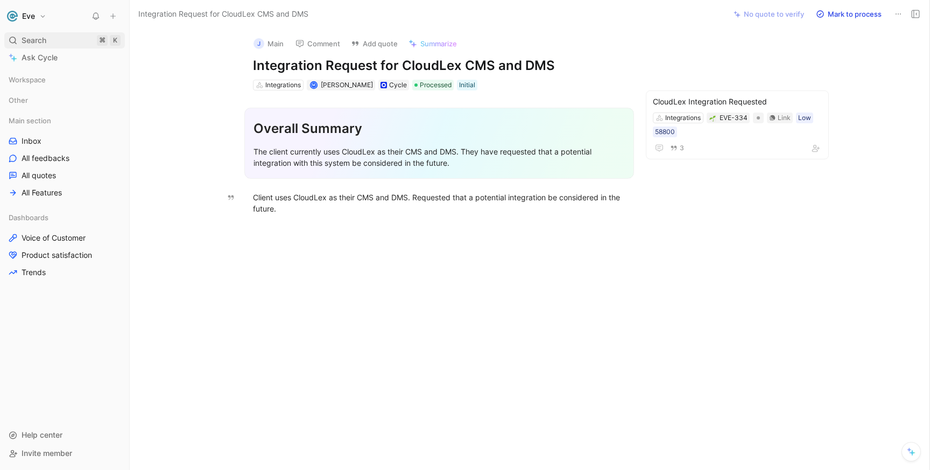
click at [38, 43] on span "Search" at bounding box center [34, 40] width 25 height 13
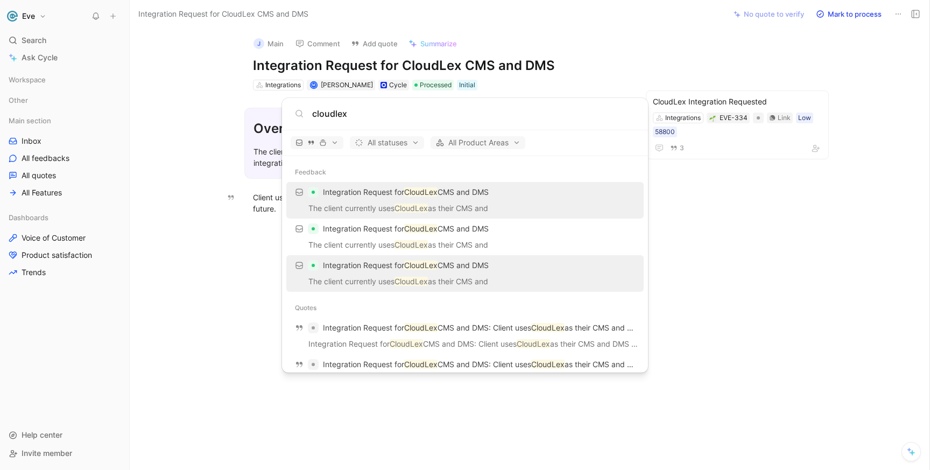
type input "cloudlex"
click at [456, 282] on p "The client currently uses CloudLex as their CMS and" at bounding box center [464, 283] width 351 height 16
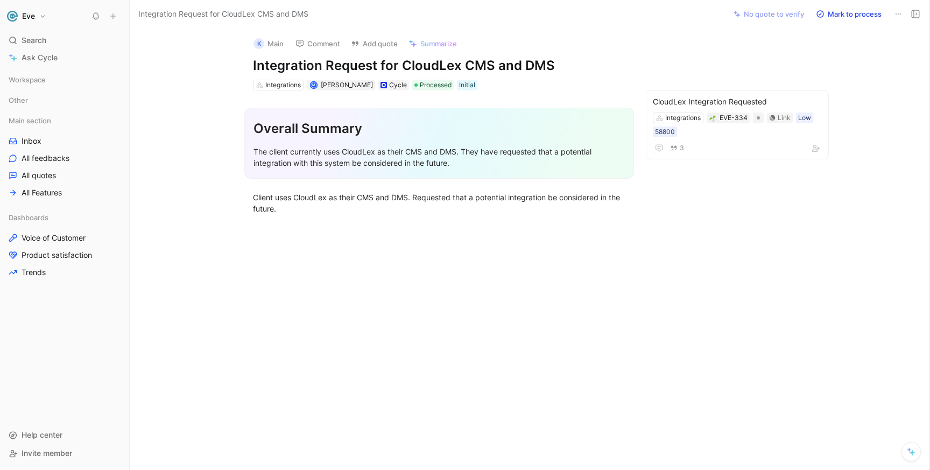
click at [322, 125] on div "Overall Summary" at bounding box center [438, 128] width 371 height 19
click at [302, 179] on section "Overall Summary The client currently uses CloudLex as their CMS and DMS. They h…" at bounding box center [439, 143] width 574 height 88
click at [503, 32] on div "K Main Comment Add quote Summarize" at bounding box center [437, 40] width 377 height 23
click at [57, 144] on link "Inbox" at bounding box center [64, 141] width 121 height 16
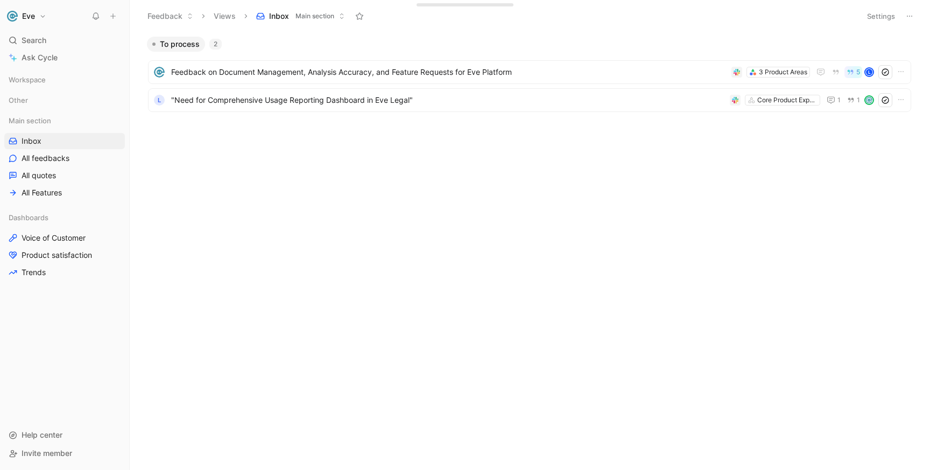
click at [284, 225] on body "Eve Search ⌘ K Ask Cycle Workspace Other Main section Inbox All feedbacks All q…" at bounding box center [465, 235] width 930 height 470
click at [220, 22] on button "Views" at bounding box center [225, 16] width 32 height 16
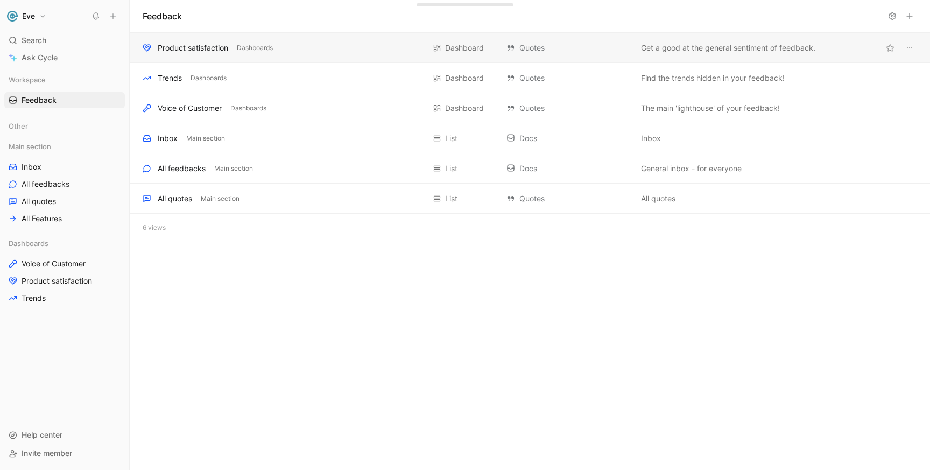
click at [313, 51] on div "Product satisfaction Dashboards" at bounding box center [284, 47] width 282 height 13
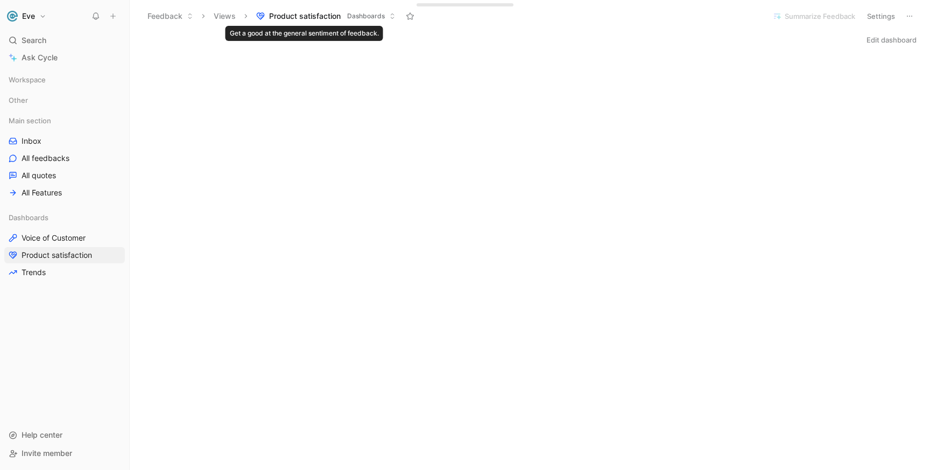
click at [294, 18] on span "Product satisfaction" at bounding box center [305, 16] width 72 height 11
click at [44, 143] on link "Inbox" at bounding box center [64, 141] width 121 height 16
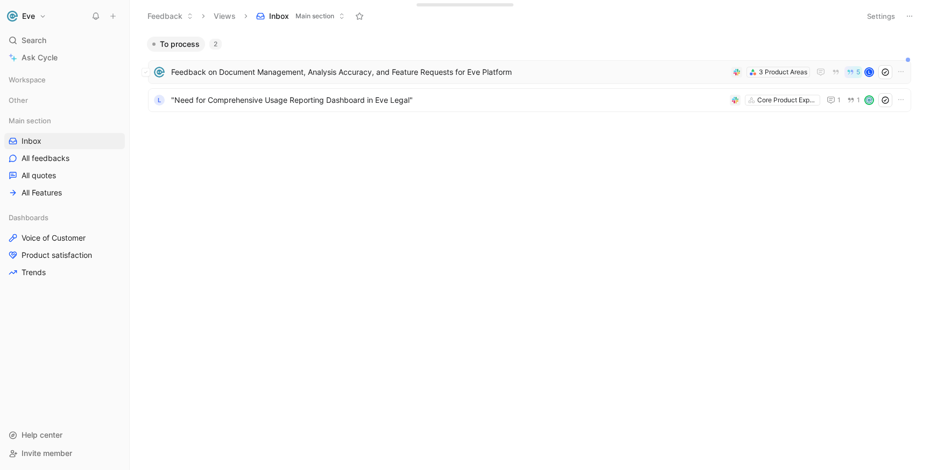
click at [415, 79] on div "Feedback on Document Management, Analysis Accuracy, and Feature Requests for Ev…" at bounding box center [529, 72] width 763 height 24
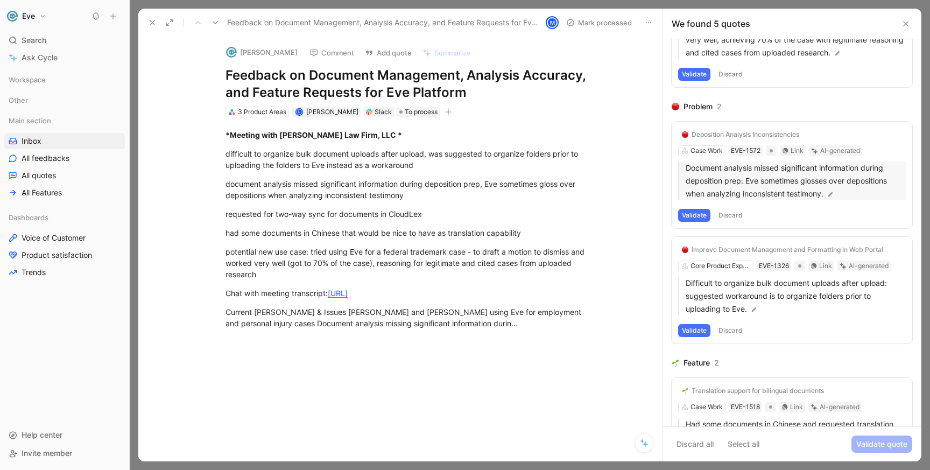
scroll to position [236, 0]
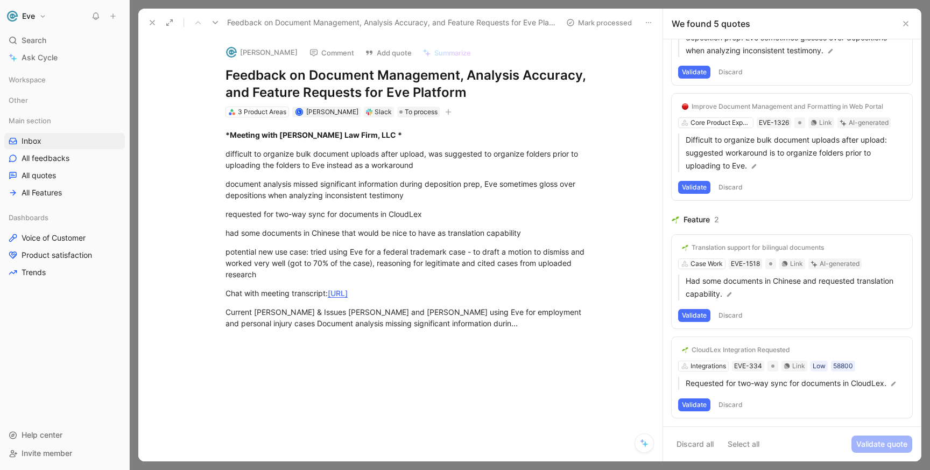
click at [908, 23] on icon at bounding box center [905, 23] width 9 height 9
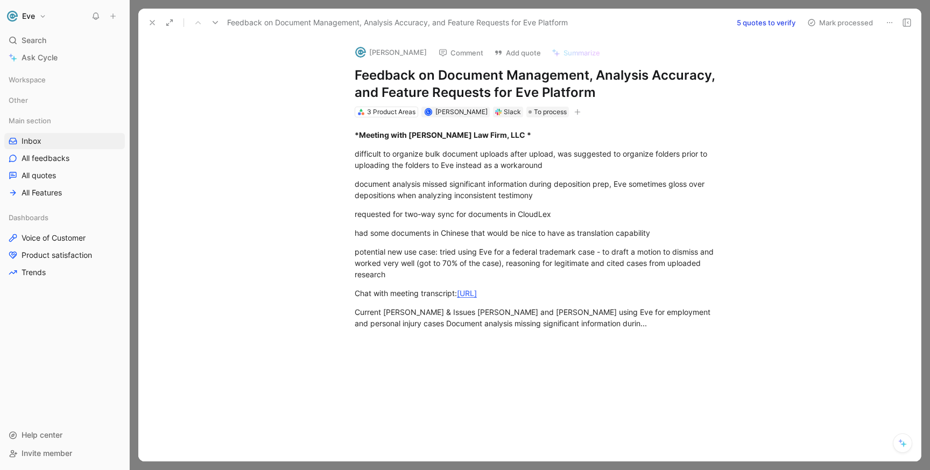
click at [152, 24] on icon at bounding box center [152, 22] width 9 height 9
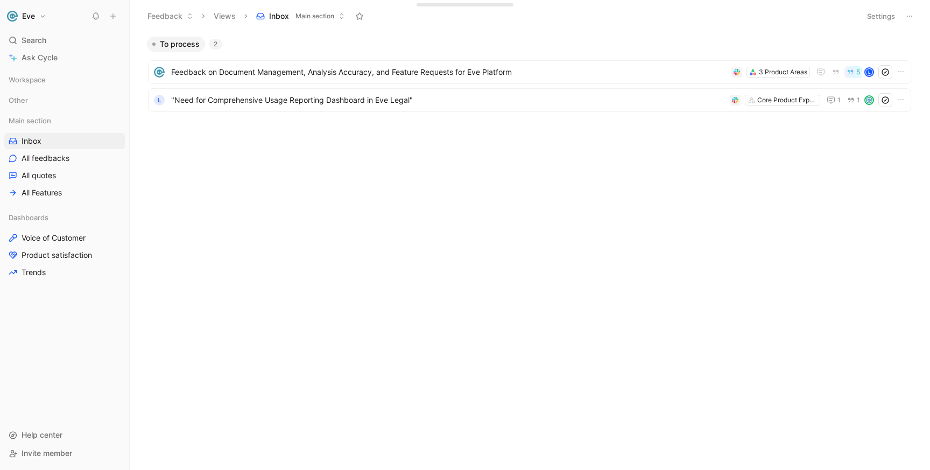
click at [264, 152] on body "Eve Search ⌘ K Ask Cycle Workspace Other Main section Inbox All feedbacks All q…" at bounding box center [465, 235] width 930 height 470
click at [268, 47] on div "To process 2" at bounding box center [530, 44] width 774 height 15
click at [278, 161] on div "To process 2 Feedback on Document Management, Analysis Accuracy, and Feature Re…" at bounding box center [529, 102] width 786 height 133
click at [307, 67] on span "Feedback on Document Management, Analysis Accuracy, and Feature Requests for Ev…" at bounding box center [449, 72] width 556 height 13
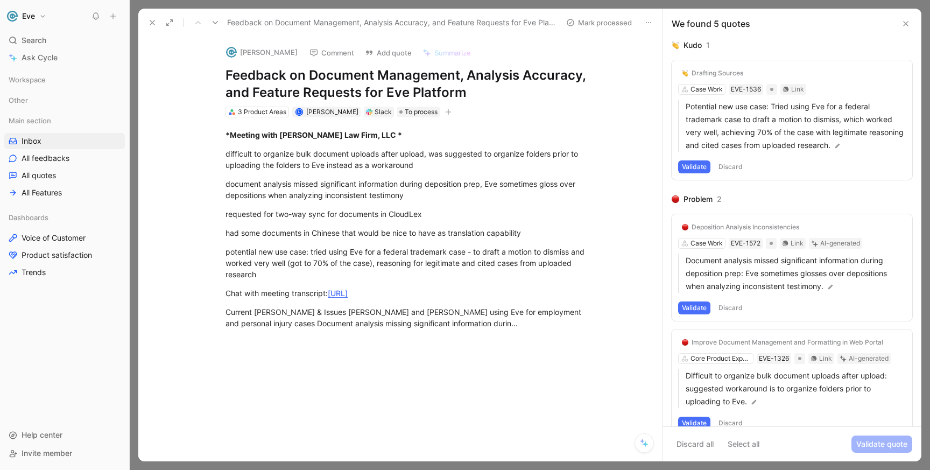
click at [151, 24] on use at bounding box center [152, 22] width 4 height 4
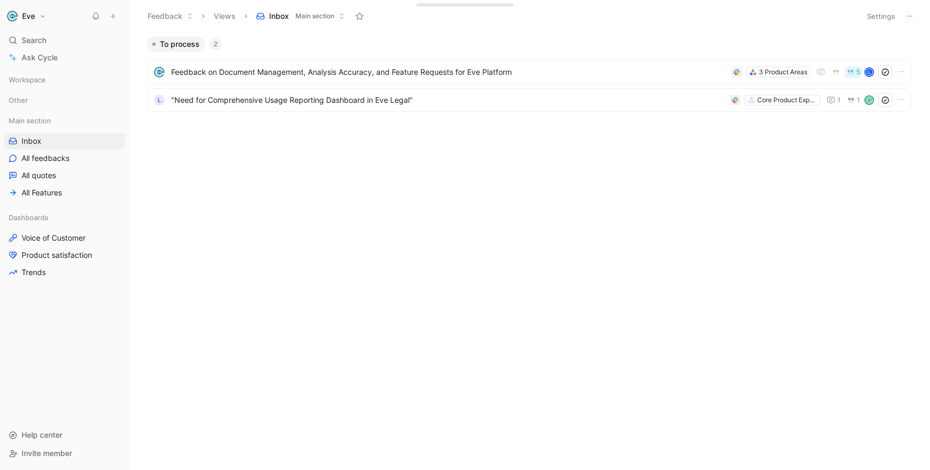
click at [287, 175] on div "To process 2 Feedback on Document Management, Analysis Accuracy, and Feature Re…" at bounding box center [529, 253] width 784 height 433
click at [229, 19] on button "Views" at bounding box center [225, 16] width 32 height 16
click at [299, 76] on span "Feedback on Document Management, Analysis Accuracy, and Feature Requests for Ev…" at bounding box center [449, 72] width 556 height 13
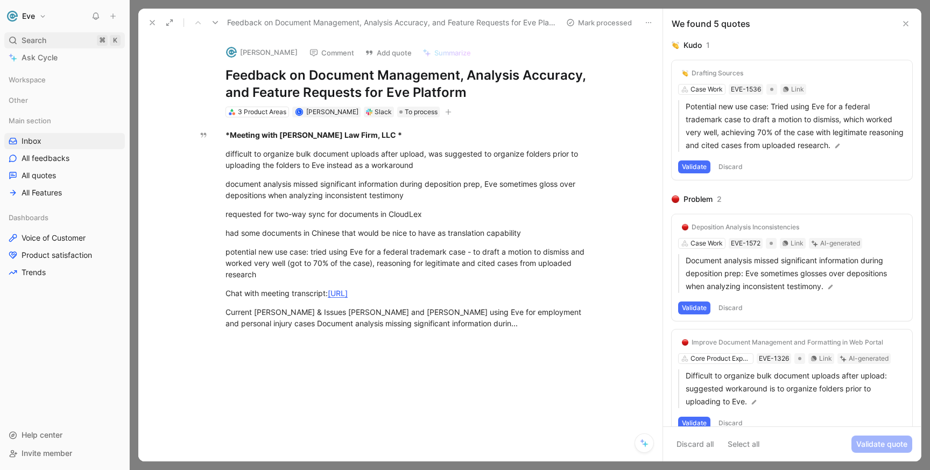
click at [50, 33] on div "Search ⌘ K" at bounding box center [64, 40] width 121 height 16
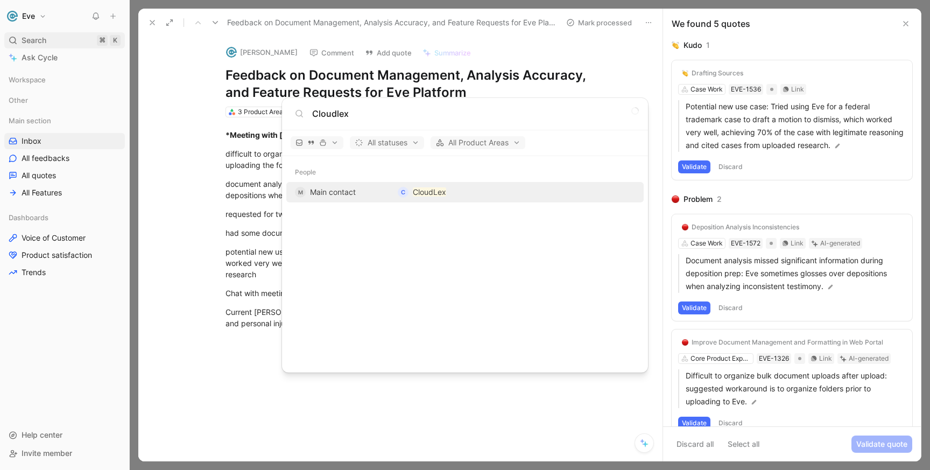
type input "Cloudlex"
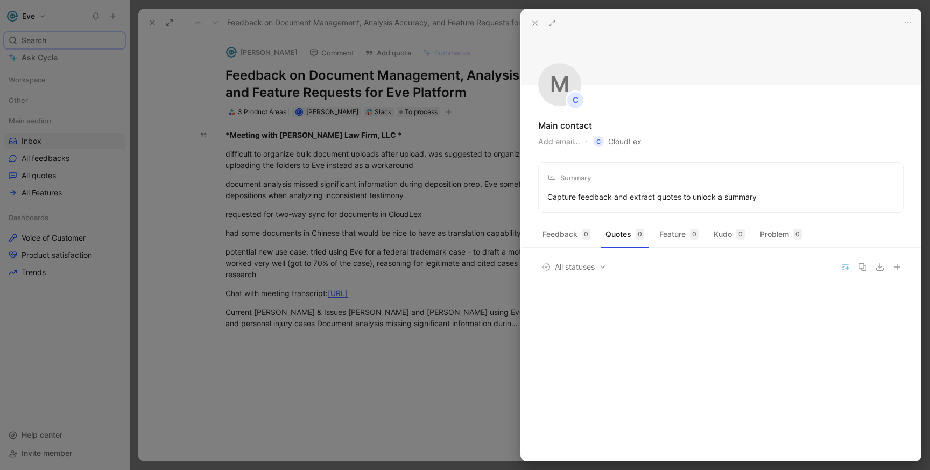
click at [531, 23] on icon at bounding box center [534, 23] width 9 height 9
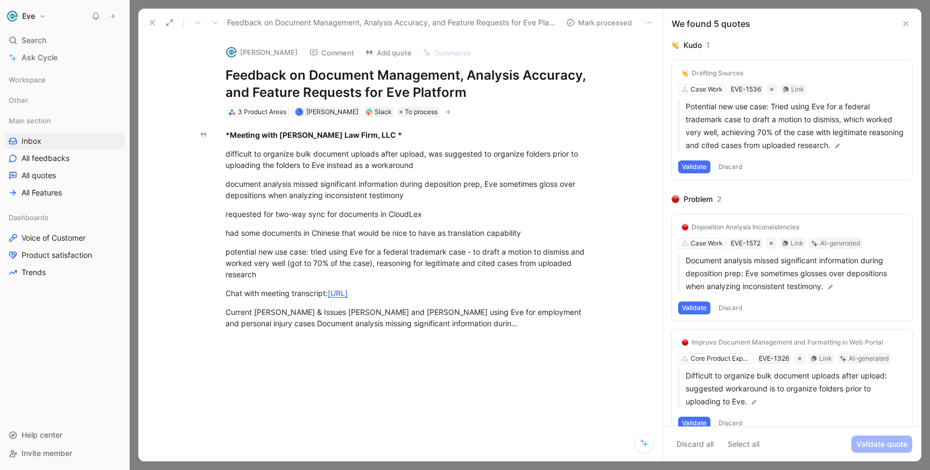
click at [151, 22] on use at bounding box center [152, 22] width 4 height 4
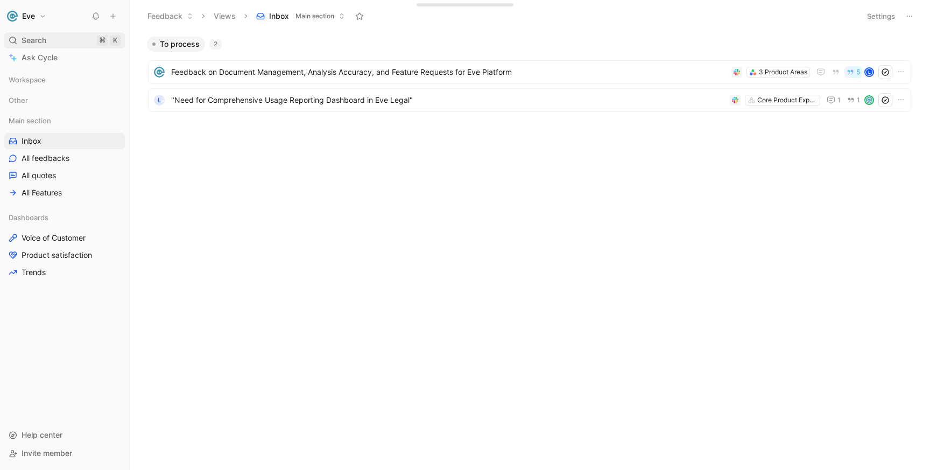
click at [44, 39] on span "Search" at bounding box center [34, 40] width 25 height 13
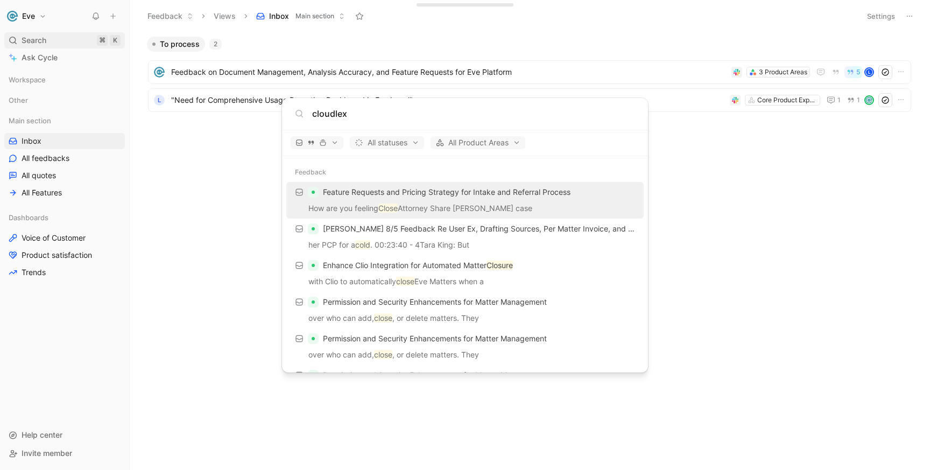
type input "cloudlex"
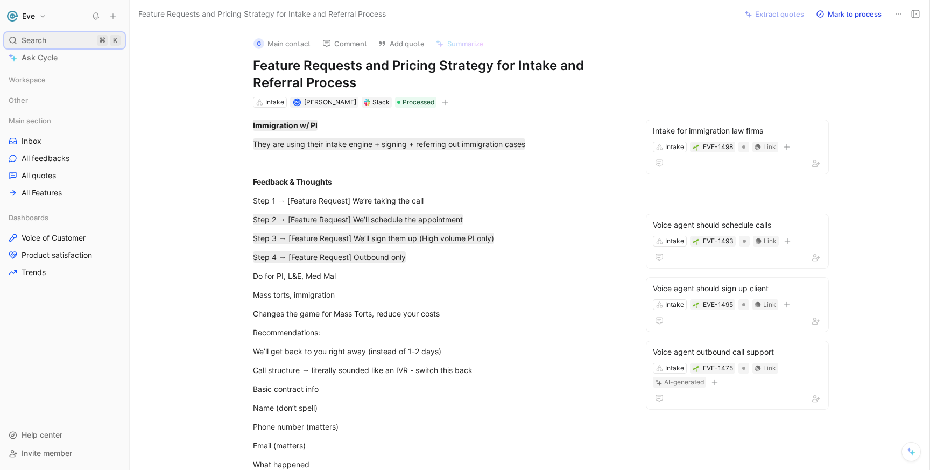
click at [75, 40] on div "Search ⌘ K" at bounding box center [64, 40] width 121 height 16
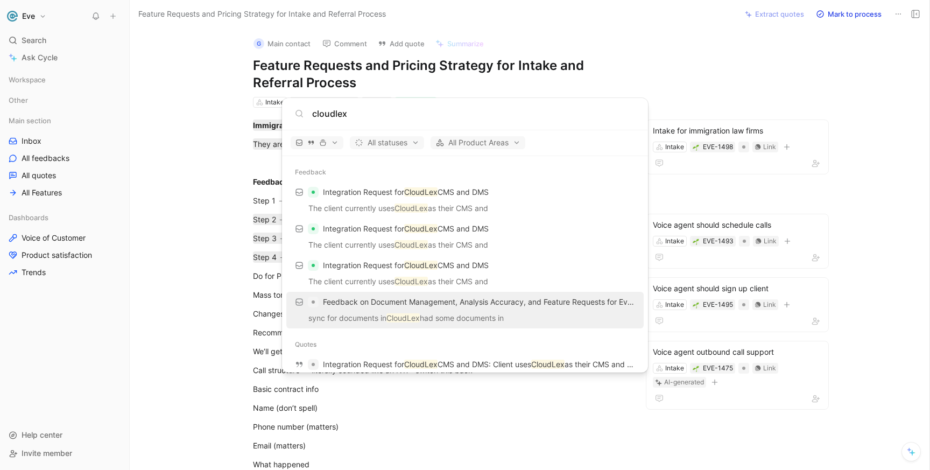
type input "cloudlex"
click at [481, 310] on div "Feedback on Document Management, Analysis Accuracy, and Feature Requests for Ev…" at bounding box center [464, 301] width 351 height 19
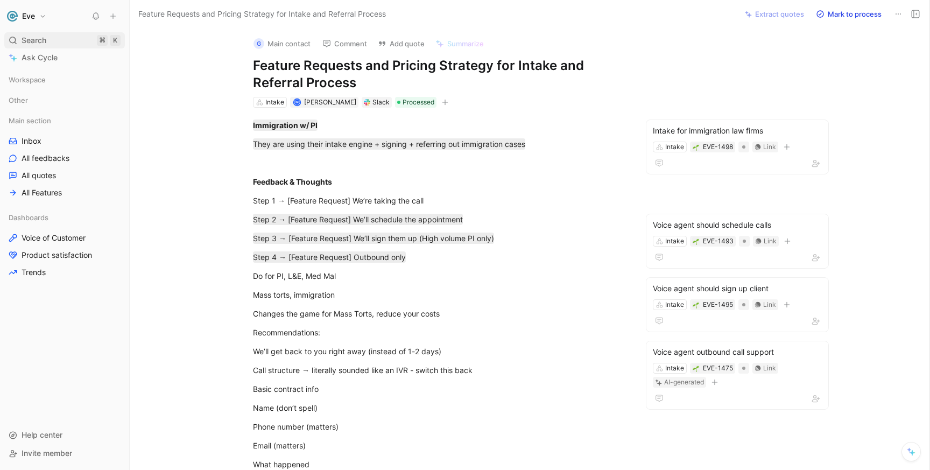
click at [40, 38] on span "Search" at bounding box center [34, 40] width 25 height 13
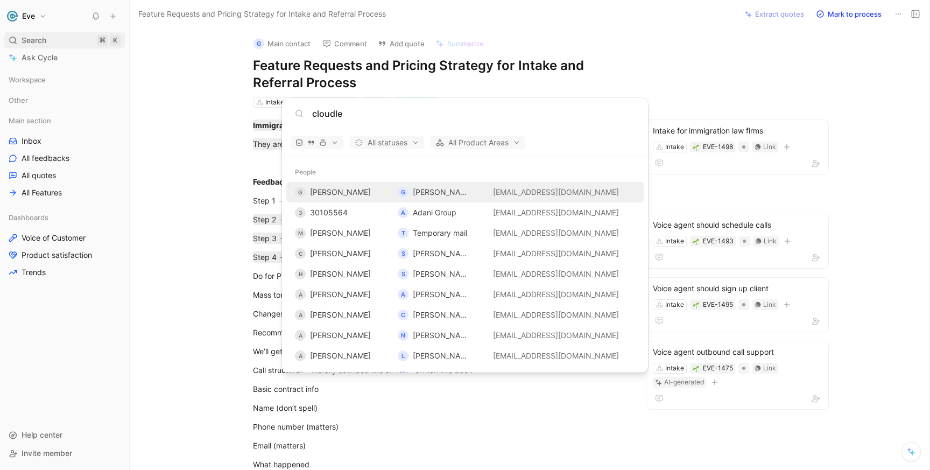
type input "cloudlex"
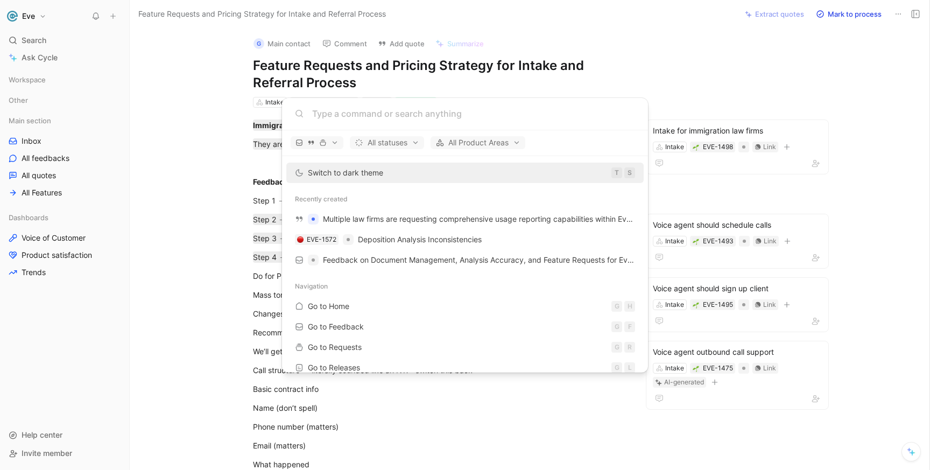
click at [136, 82] on body "Eve Search ⌘ K Ask Cycle Workspace Other Main section Inbox All feedbacks All q…" at bounding box center [465, 235] width 930 height 470
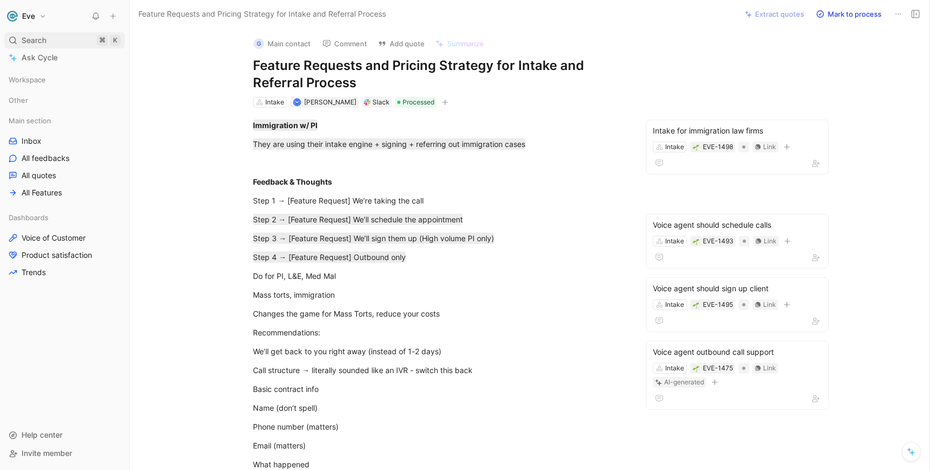
click at [58, 43] on div "Search ⌘ K" at bounding box center [64, 40] width 121 height 16
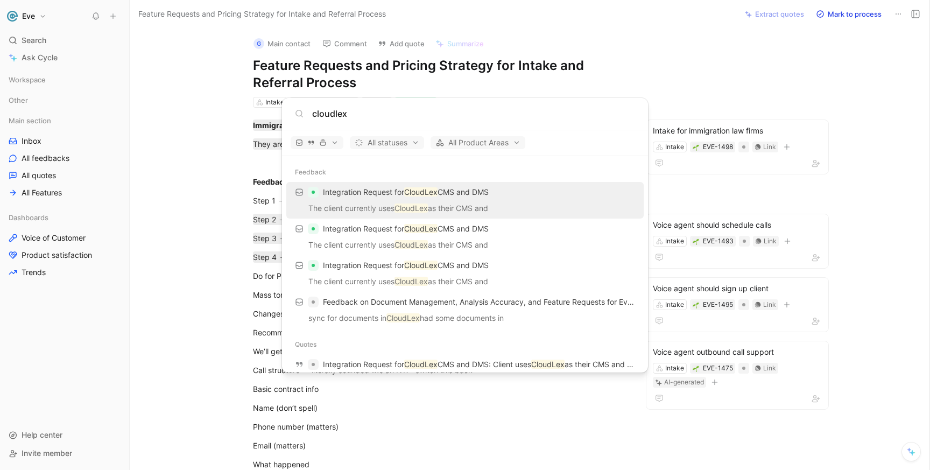
type input "cloudlex"
click at [174, 142] on body "Eve Search ⌘ K Ask Cycle Workspace Other Main section Inbox All feedbacks All q…" at bounding box center [465, 235] width 930 height 470
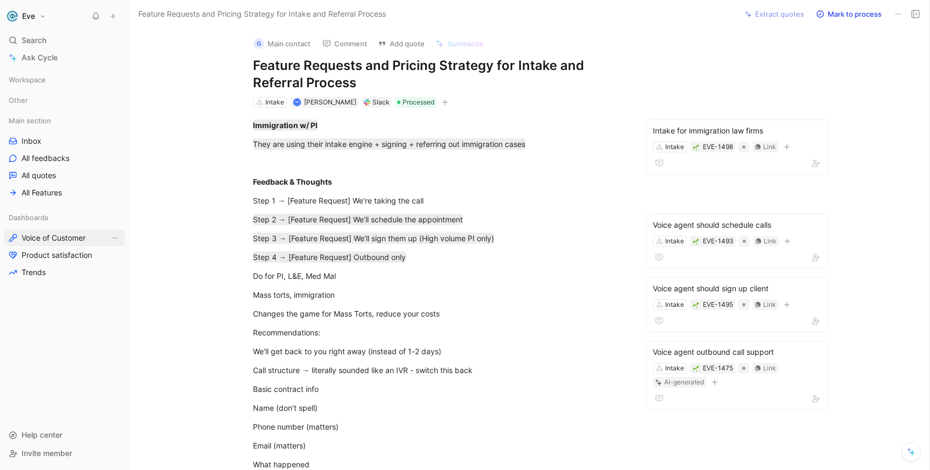
click at [57, 239] on span "Voice of Customer" at bounding box center [54, 237] width 64 height 11
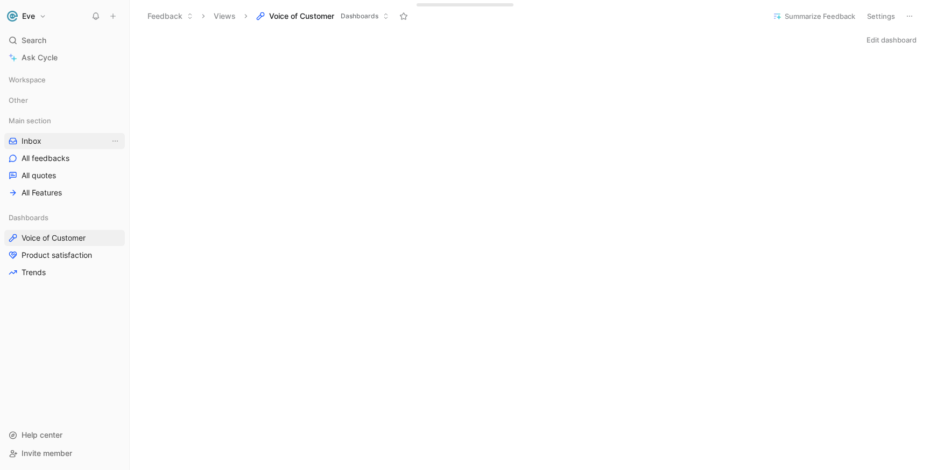
click at [41, 137] on link "Inbox" at bounding box center [64, 141] width 121 height 16
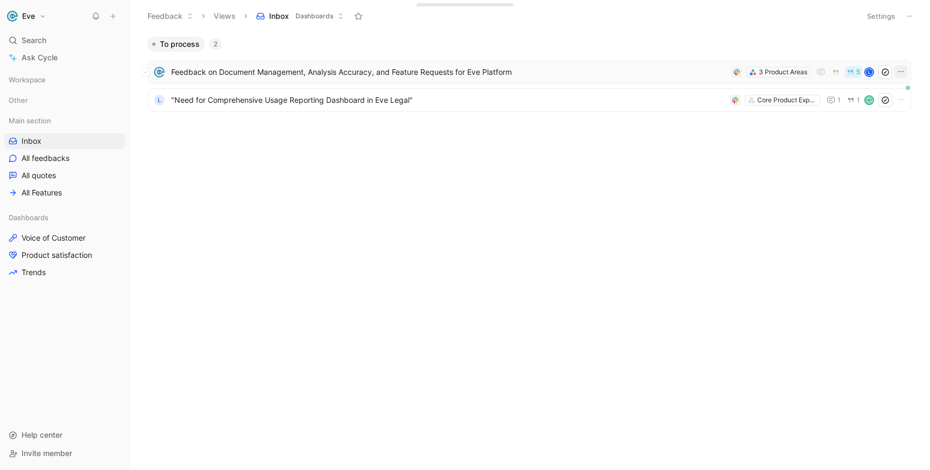
click at [901, 72] on icon "button" at bounding box center [900, 71] width 5 height 1
click at [654, 75] on span "Feedback on Document Management, Analysis Accuracy, and Feature Requests for Ev…" at bounding box center [449, 72] width 556 height 13
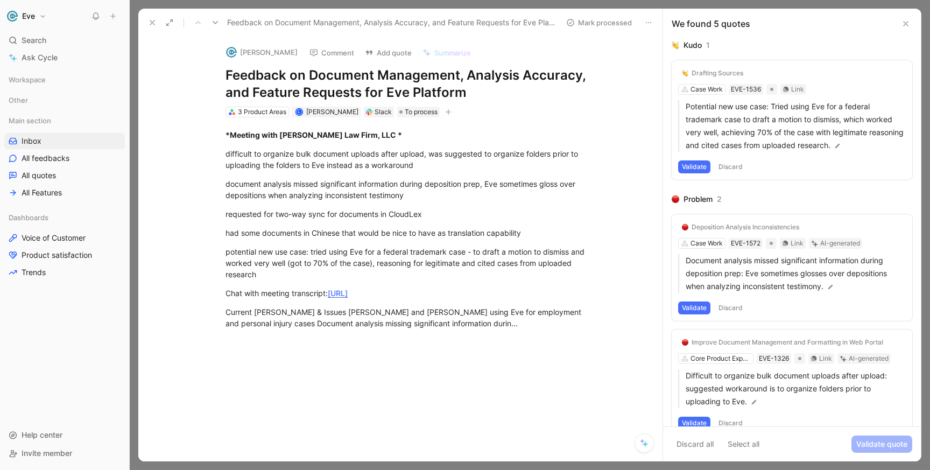
click at [148, 23] on icon at bounding box center [152, 22] width 9 height 9
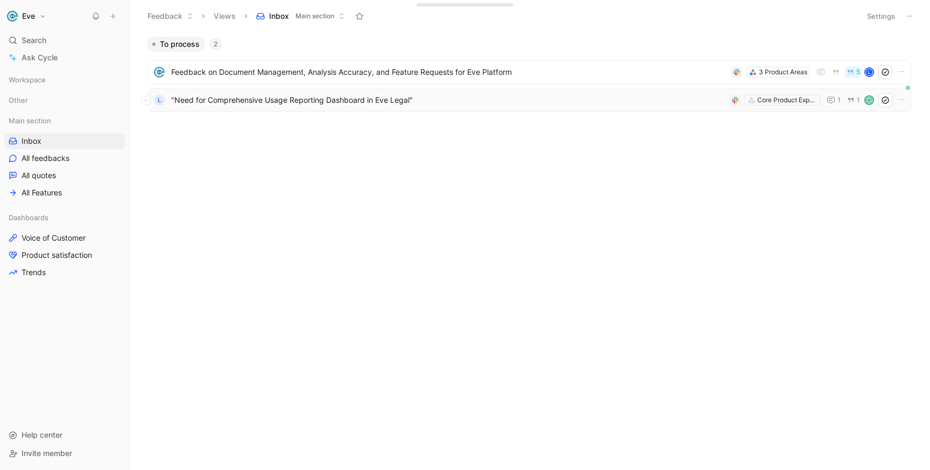
click at [268, 100] on span ""Need for Comprehensive Usage Reporting Dashboard in Eve Legal"" at bounding box center [448, 100] width 554 height 13
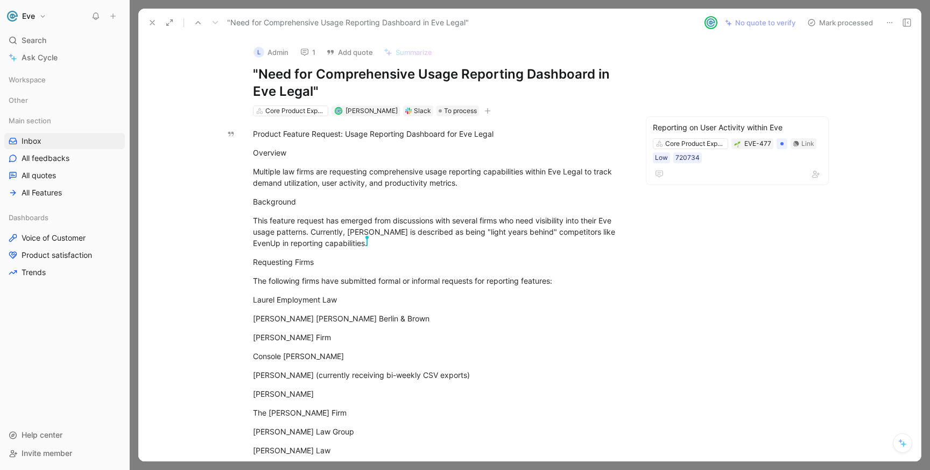
click at [153, 20] on use at bounding box center [152, 22] width 4 height 4
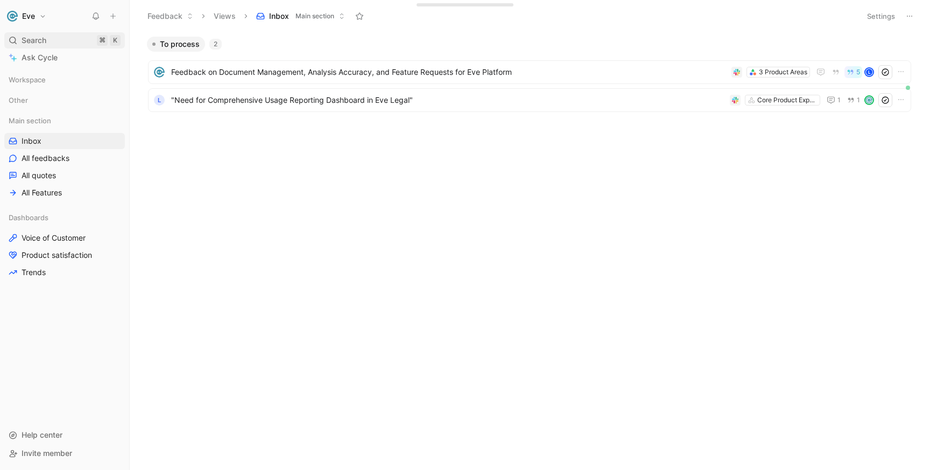
click at [18, 37] on div "Search ⌘ K" at bounding box center [64, 40] width 121 height 16
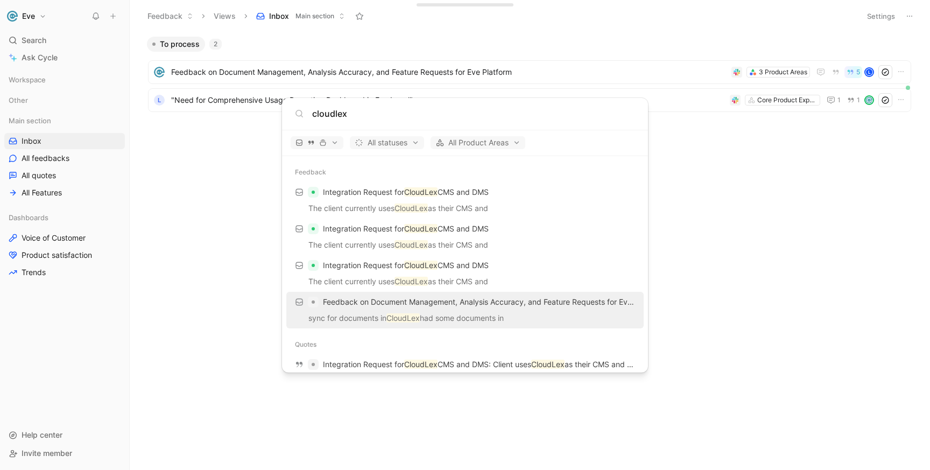
type input "cloudlex"
click at [370, 312] on p "sync for documents in CloudLex had some documents in" at bounding box center [464, 320] width 351 height 16
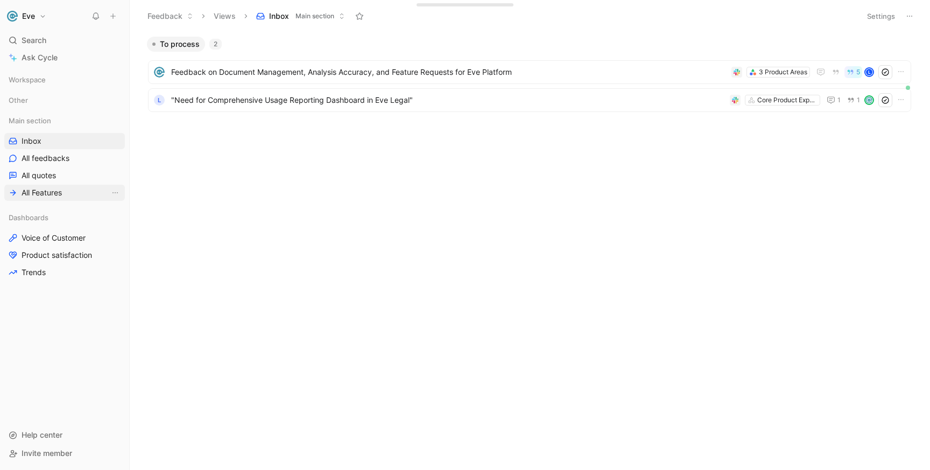
click at [67, 194] on link "All Features" at bounding box center [64, 193] width 121 height 16
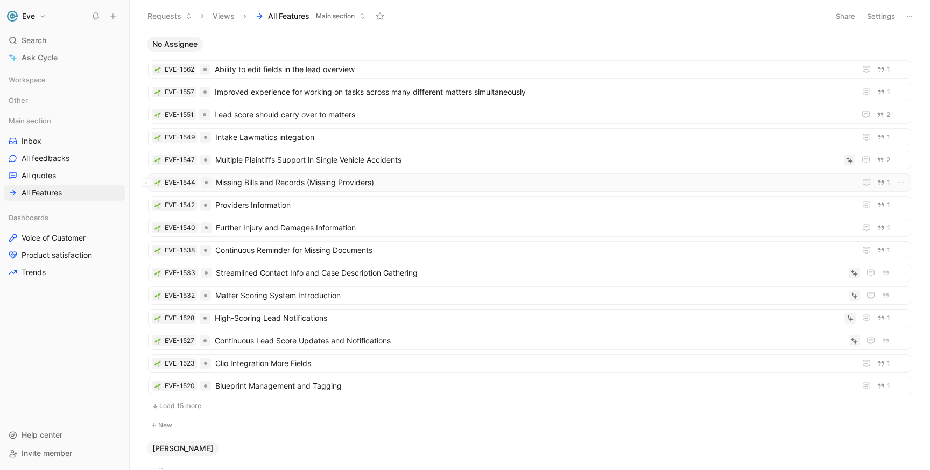
click at [299, 176] on span "Missing Bills and Records (Missing Providers)" at bounding box center [533, 182] width 635 height 13
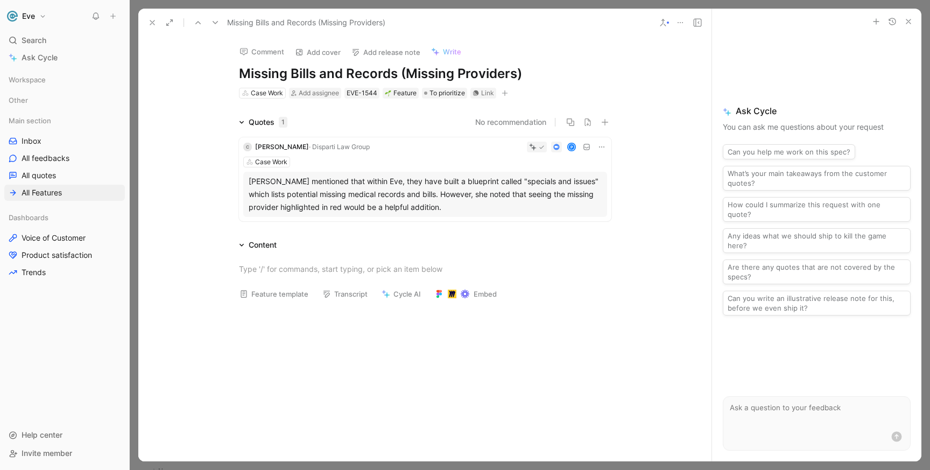
click at [148, 20] on icon at bounding box center [152, 22] width 9 height 9
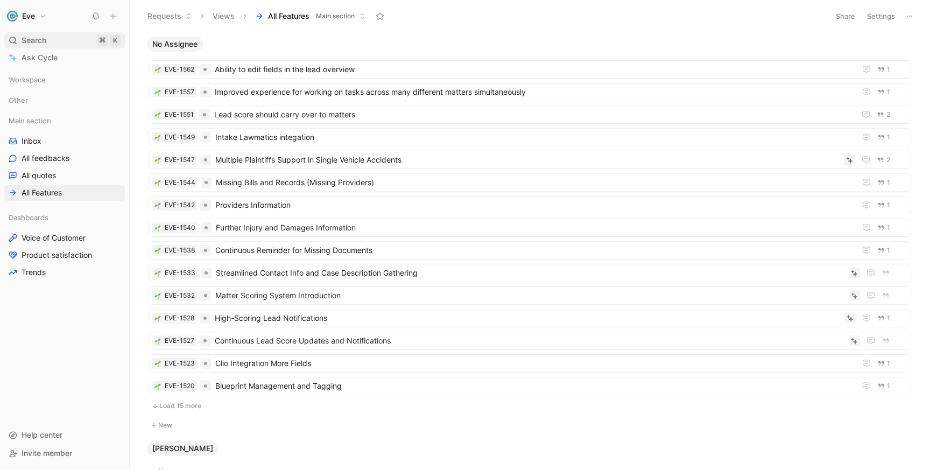
click at [38, 43] on span "Search" at bounding box center [34, 40] width 25 height 13
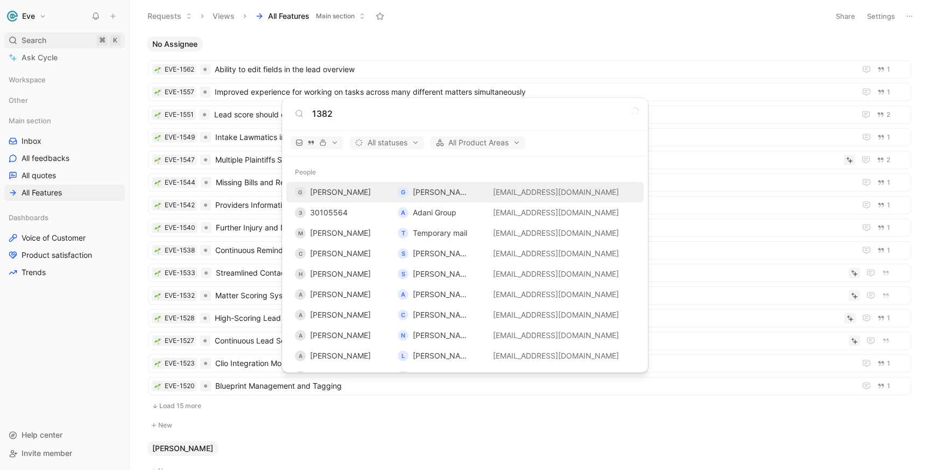
type input "1382"
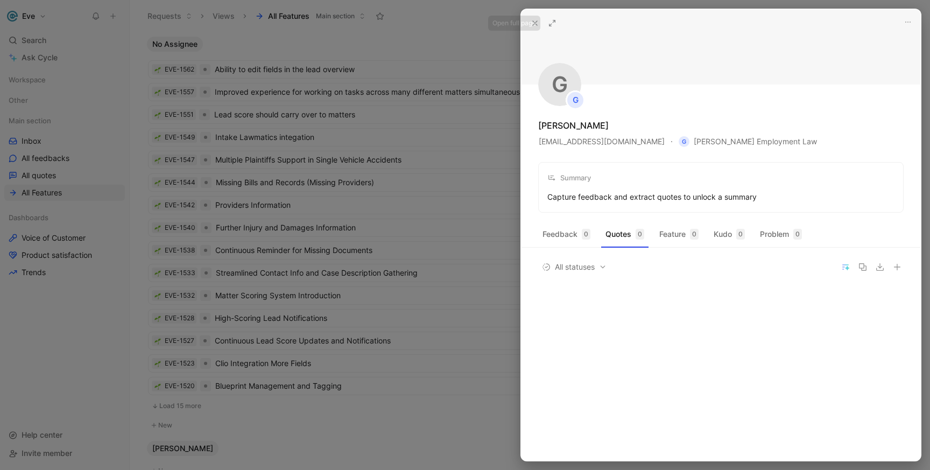
click at [537, 23] on icon at bounding box center [534, 23] width 9 height 9
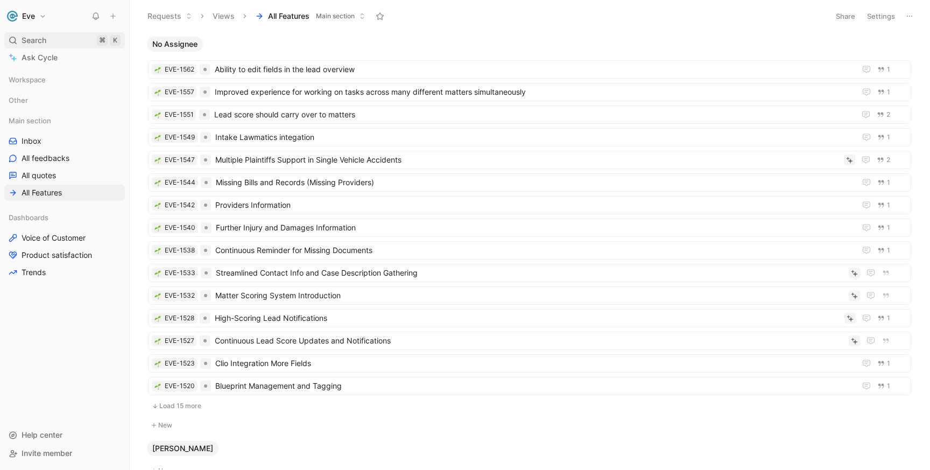
click at [50, 36] on div "Search ⌘ K" at bounding box center [64, 40] width 121 height 16
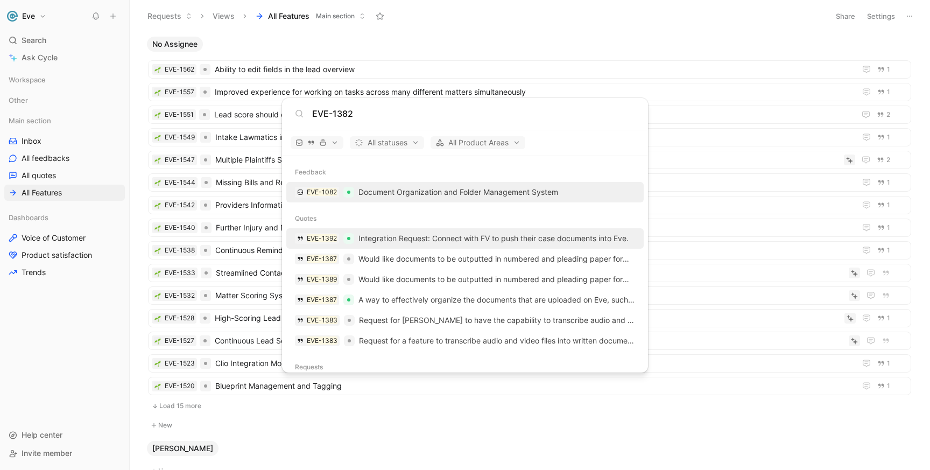
scroll to position [54, 0]
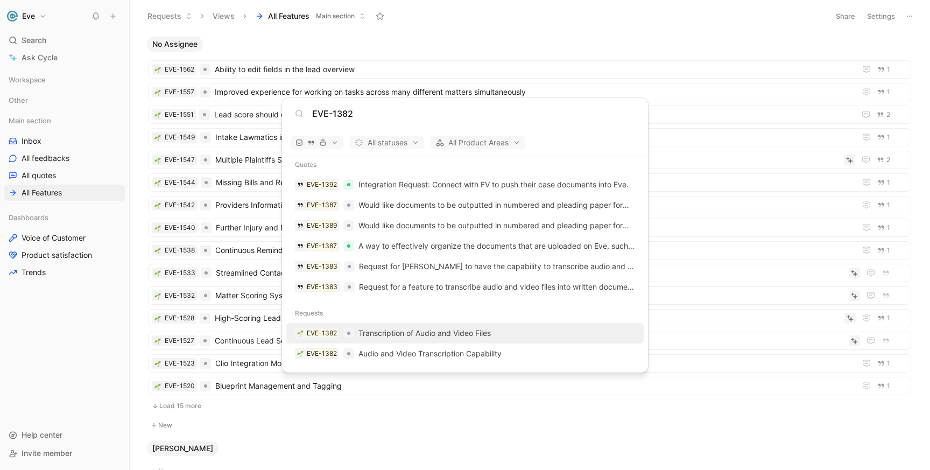
type input "EVE-1382"
click at [408, 341] on div "EVE-1382 Transcription of Audio and Video Files" at bounding box center [464, 332] width 351 height 19
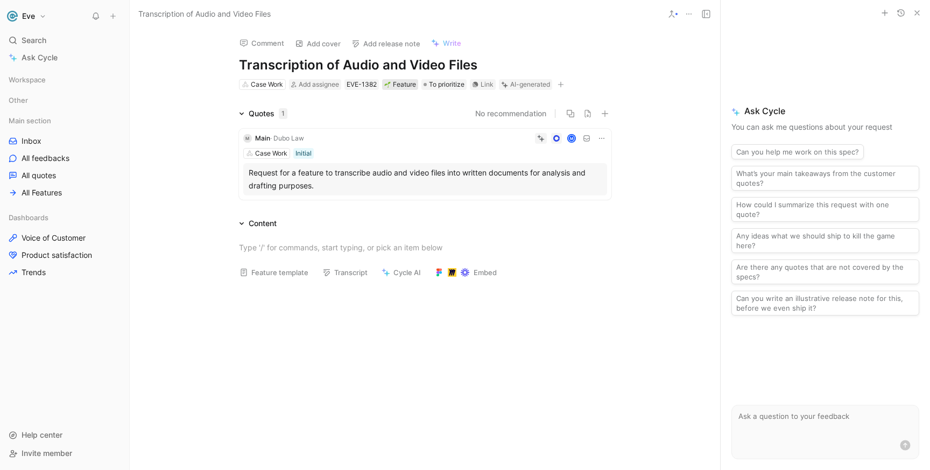
click at [403, 83] on div "Feature" at bounding box center [400, 84] width 32 height 11
click at [245, 180] on icon at bounding box center [244, 179] width 4 height 4
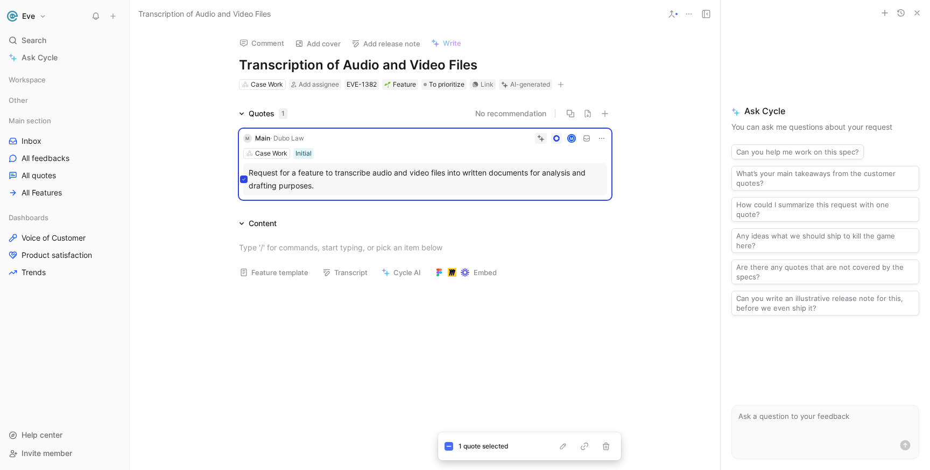
click at [245, 180] on icon at bounding box center [244, 179] width 4 height 4
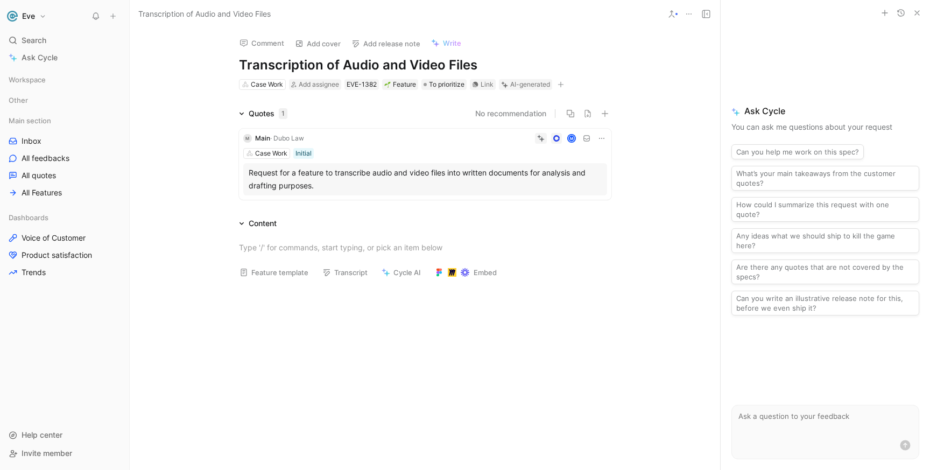
click at [260, 179] on div "Request for a feature to transcribe audio and video files into written document…" at bounding box center [425, 179] width 353 height 26
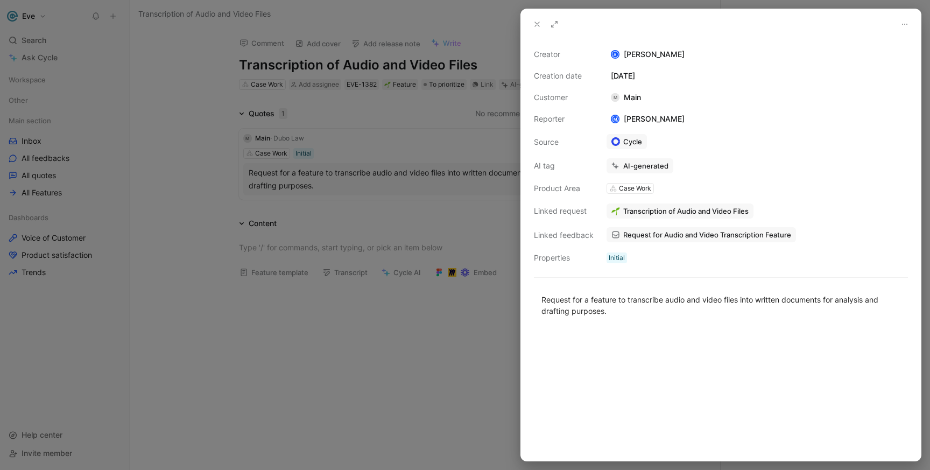
click at [260, 179] on div at bounding box center [465, 235] width 930 height 470
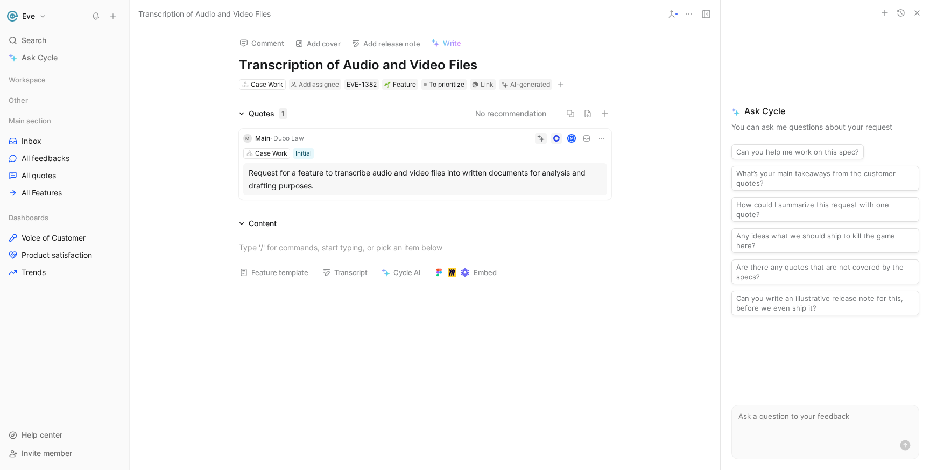
click at [600, 138] on icon at bounding box center [601, 138] width 9 height 9
click at [242, 115] on icon at bounding box center [241, 113] width 5 height 5
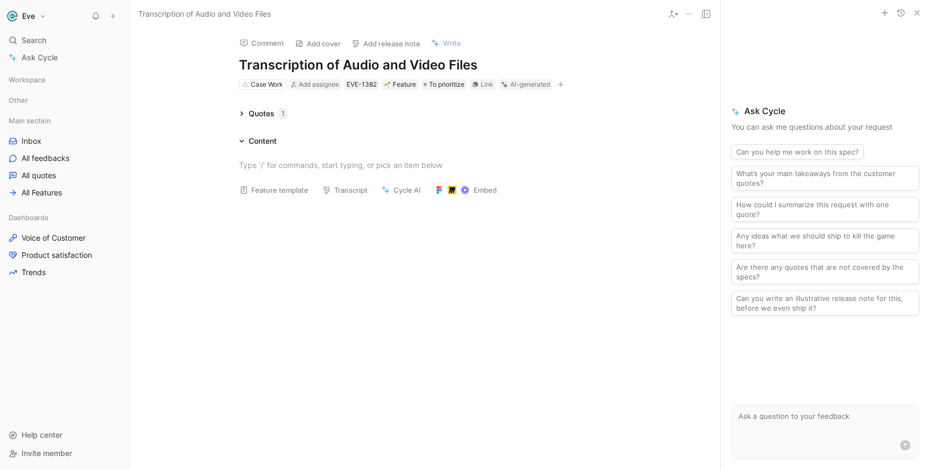
click at [242, 115] on icon at bounding box center [241, 113] width 5 height 5
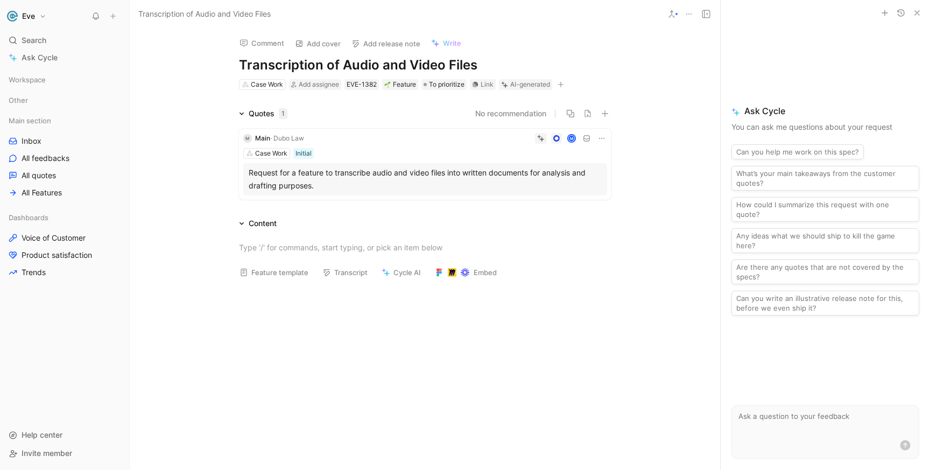
click at [217, 32] on div "Comment Add cover Add release note Write Transcription of Audio and Video Files…" at bounding box center [425, 249] width 590 height 442
click at [163, 47] on div "Comment Add cover Add release note Write Transcription of Audio and Video Files…" at bounding box center [425, 249] width 590 height 442
click at [127, 16] on use at bounding box center [128, 16] width 6 height 6
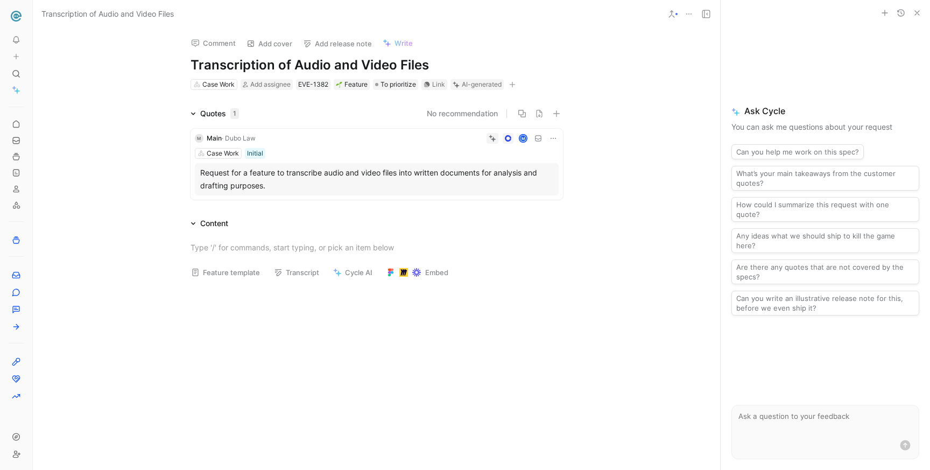
click at [32, 19] on icon at bounding box center [35, 16] width 9 height 9
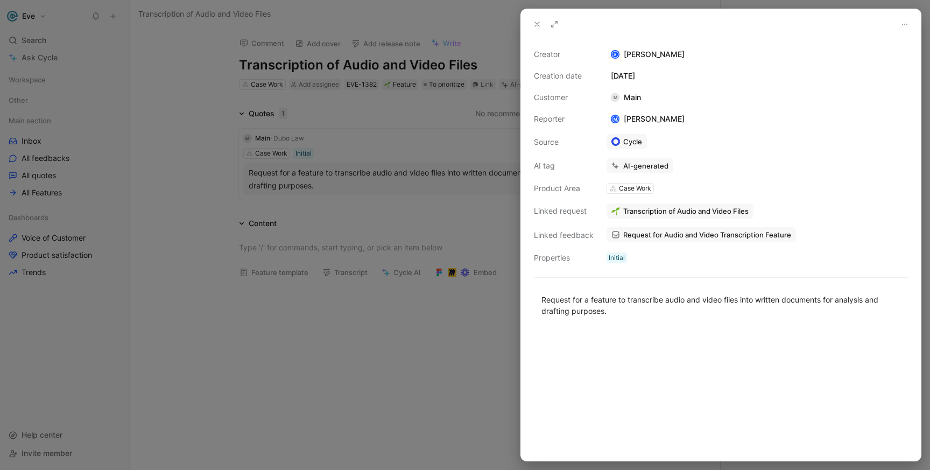
click at [180, 120] on div at bounding box center [465, 235] width 930 height 470
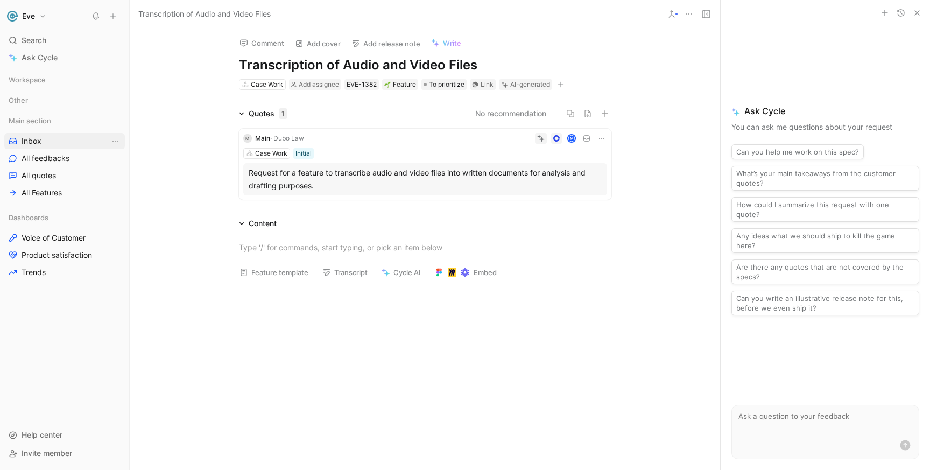
click at [51, 147] on link "Inbox" at bounding box center [64, 141] width 121 height 16
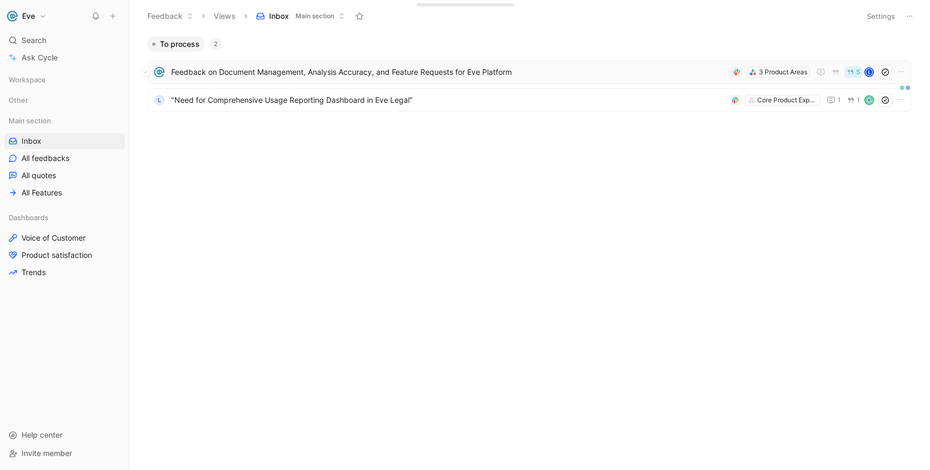
click at [211, 74] on span "Feedback on Document Management, Analysis Accuracy, and Feature Requests for Ev…" at bounding box center [449, 72] width 556 height 13
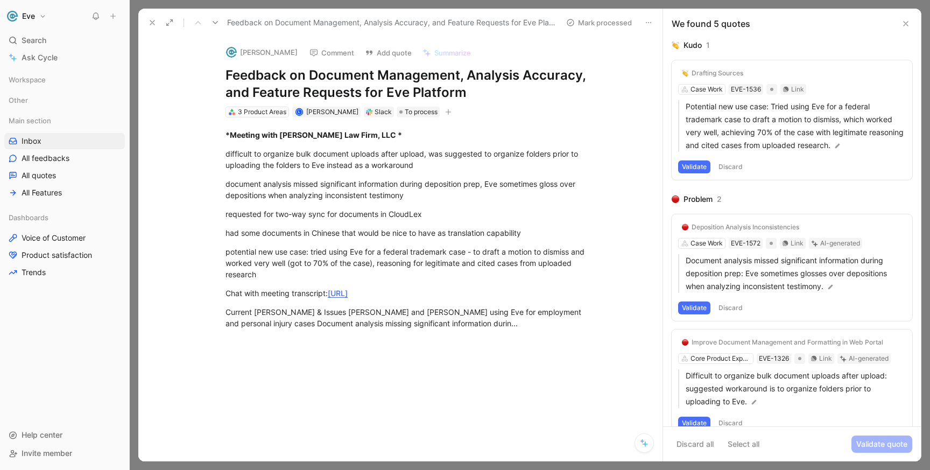
click at [234, 53] on img at bounding box center [231, 52] width 11 height 11
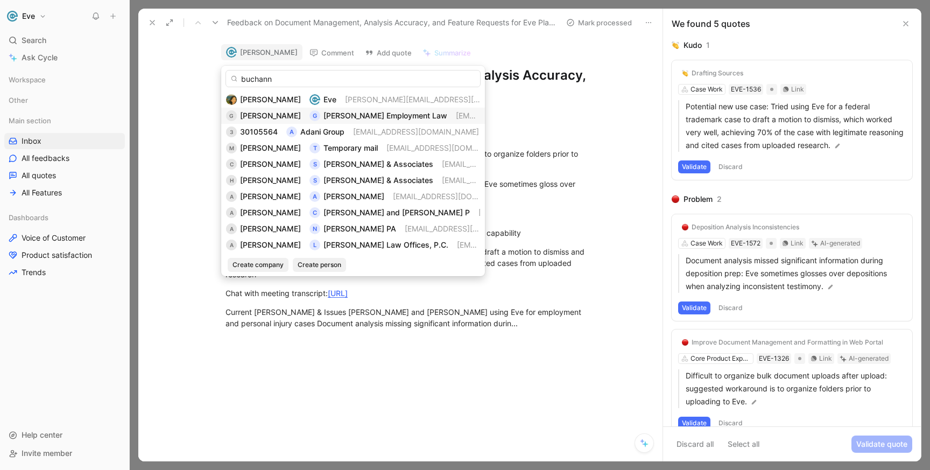
type input "buchanna"
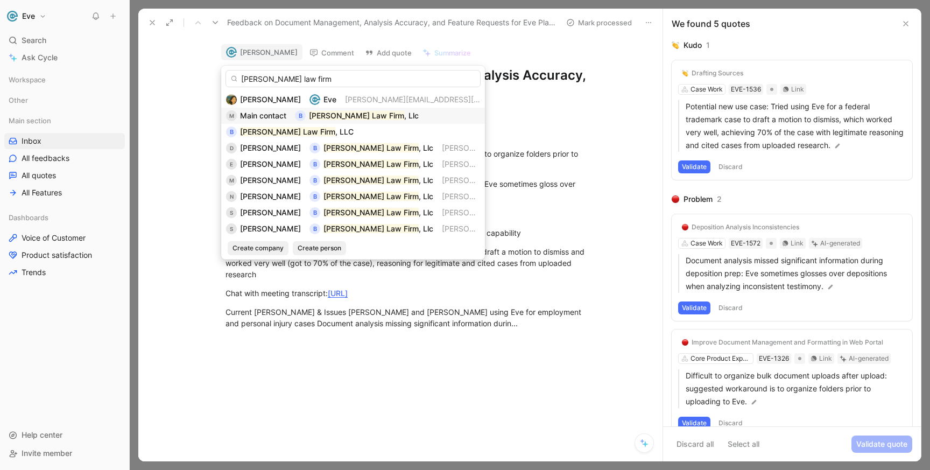
type input "[PERSON_NAME] law firm"
click at [331, 112] on mark "[PERSON_NAME] Law Firm" at bounding box center [356, 115] width 95 height 9
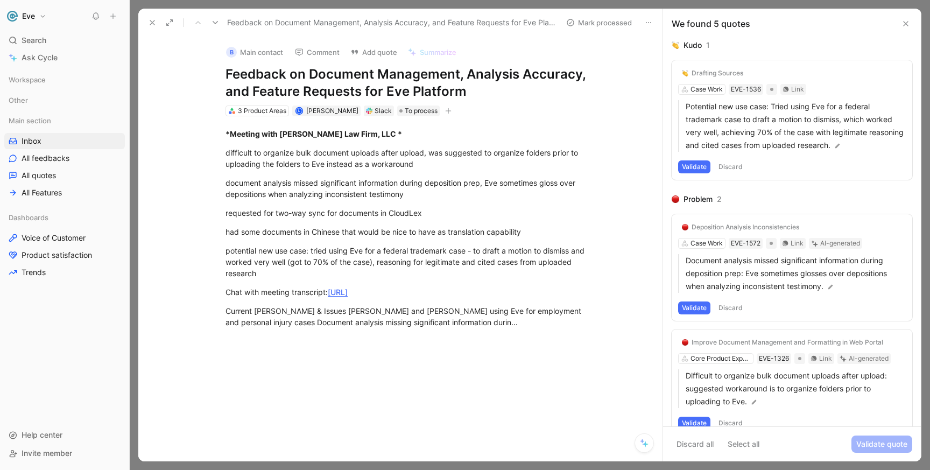
click at [238, 53] on button "B Main contact" at bounding box center [254, 52] width 67 height 16
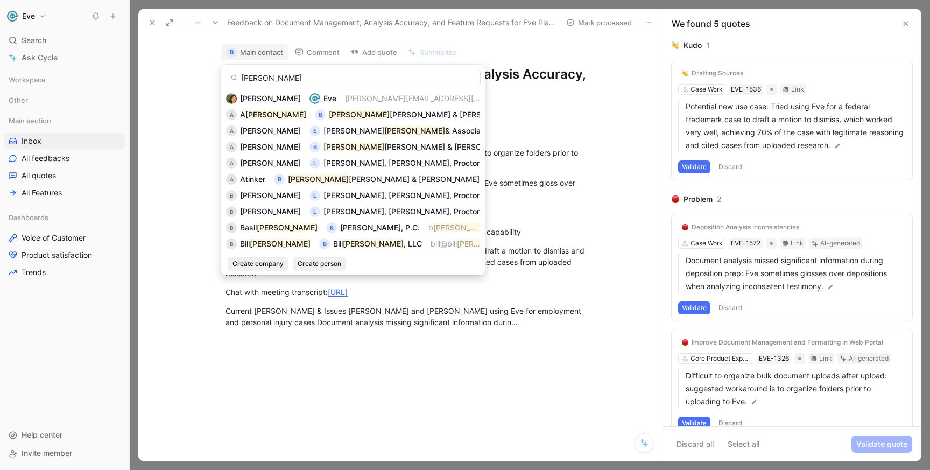
type input "[PERSON_NAME]"
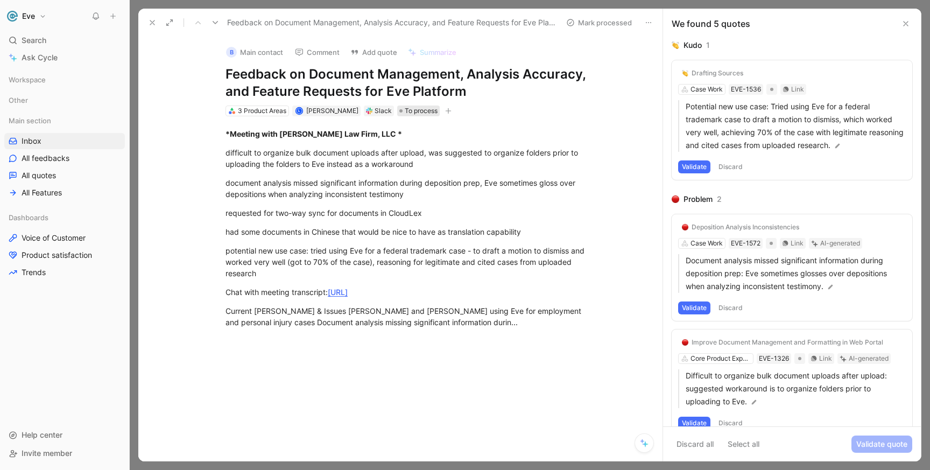
click at [405, 112] on span "To process" at bounding box center [421, 110] width 33 height 11
click at [150, 18] on icon at bounding box center [152, 22] width 9 height 9
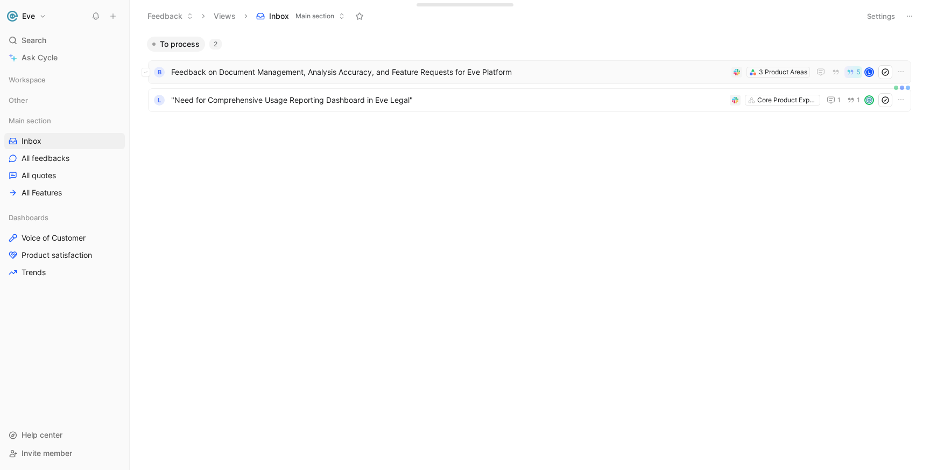
click at [242, 79] on div "B Feedback on Document Management, Analysis Accuracy, and Feature Requests for …" at bounding box center [529, 72] width 755 height 14
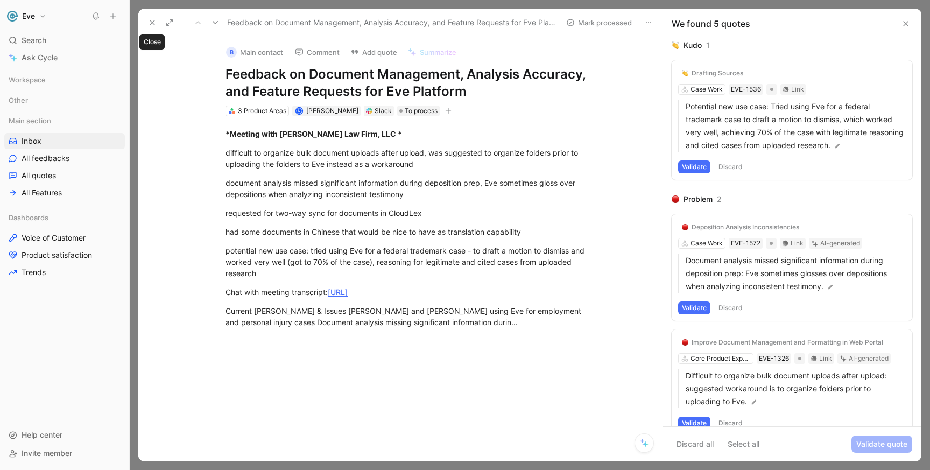
click at [150, 23] on icon at bounding box center [152, 22] width 9 height 9
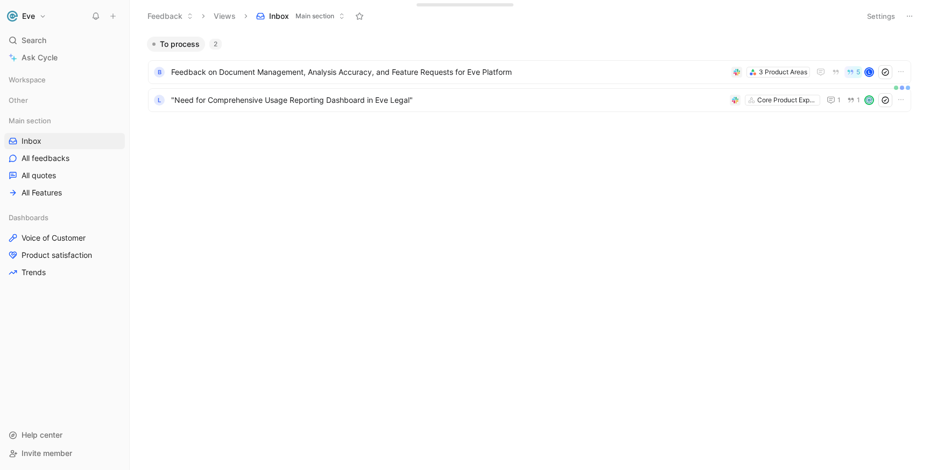
click at [184, 49] on span "To process" at bounding box center [180, 44] width 40 height 11
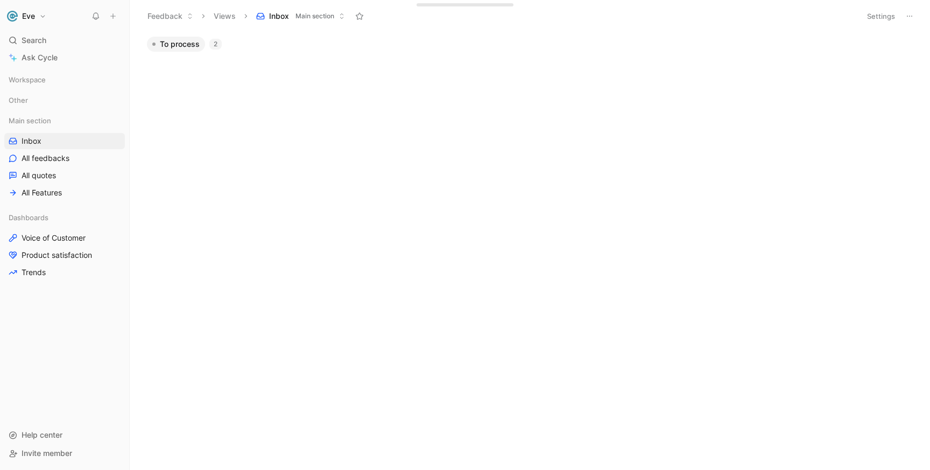
click at [187, 49] on button "To process" at bounding box center [176, 44] width 58 height 15
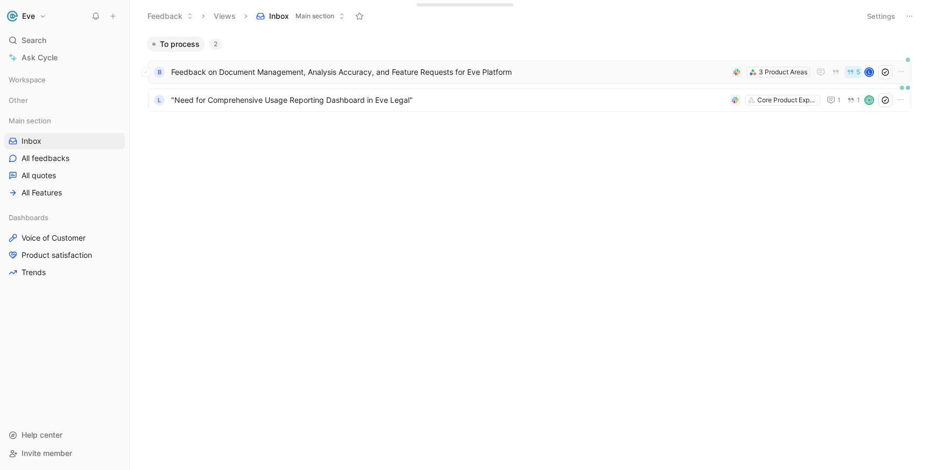
click at [525, 77] on span "Feedback on Document Management, Analysis Accuracy, and Feature Requests for Ev…" at bounding box center [449, 72] width 556 height 13
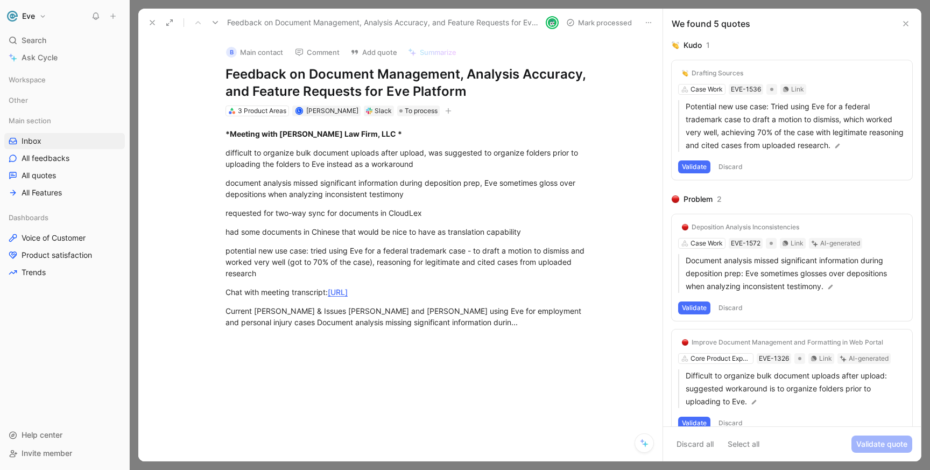
click at [904, 26] on icon at bounding box center [905, 23] width 9 height 9
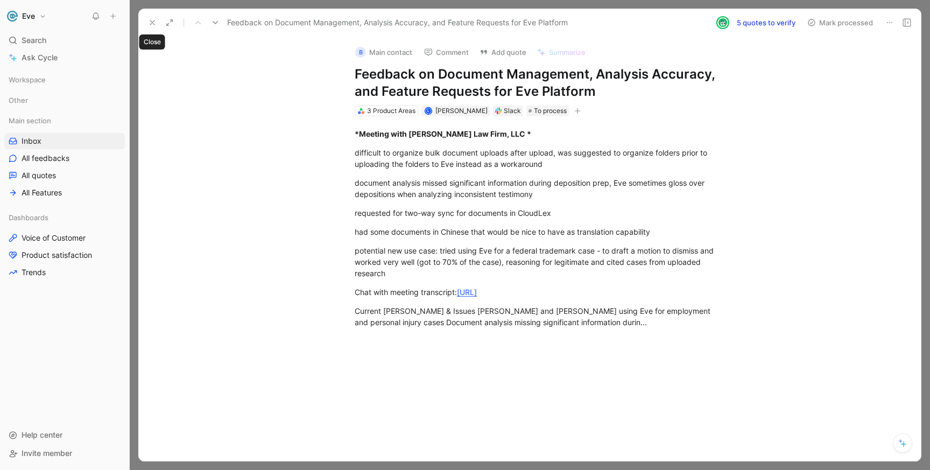
click at [147, 25] on button at bounding box center [152, 22] width 15 height 15
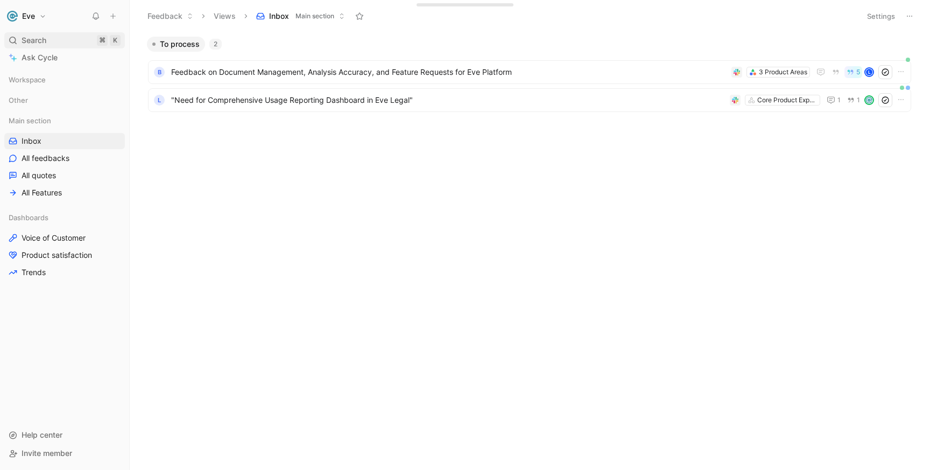
click at [51, 41] on div "Search ⌘ K" at bounding box center [64, 40] width 121 height 16
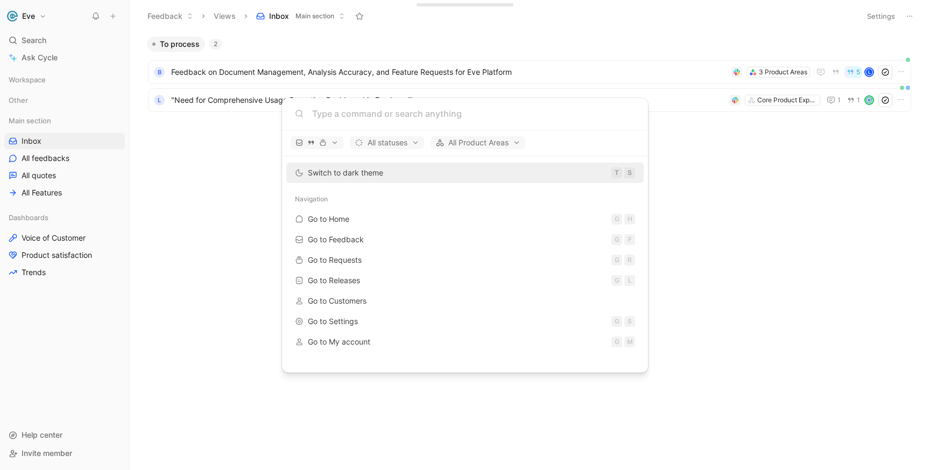
click at [185, 197] on body "Eve Search ⌘ K Ask Cycle Workspace Other Main section Inbox All feedbacks All q…" at bounding box center [465, 235] width 930 height 470
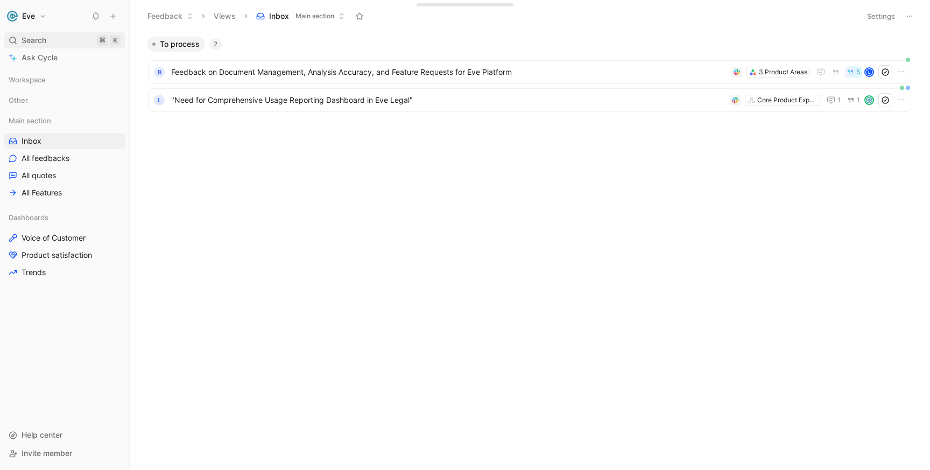
click at [35, 37] on span "Search" at bounding box center [34, 40] width 25 height 13
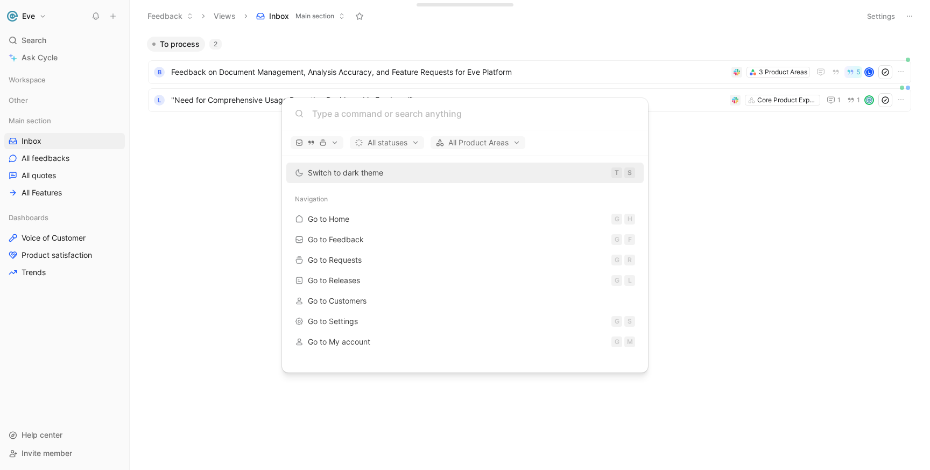
click at [230, 220] on body "Eve Search ⌘ K Ask Cycle Workspace Other Main section Inbox All feedbacks All q…" at bounding box center [465, 235] width 930 height 470
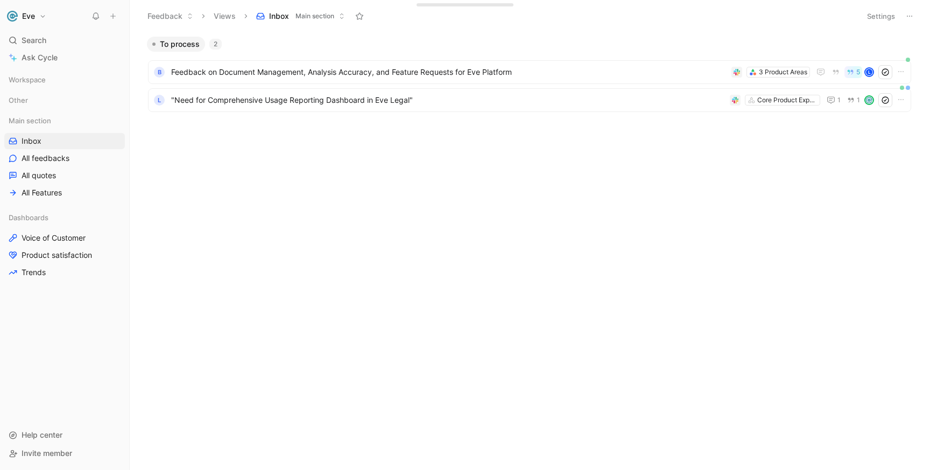
click at [319, 46] on div "To process 2" at bounding box center [530, 44] width 774 height 15
click at [63, 161] on span "All feedbacks" at bounding box center [46, 158] width 48 height 11
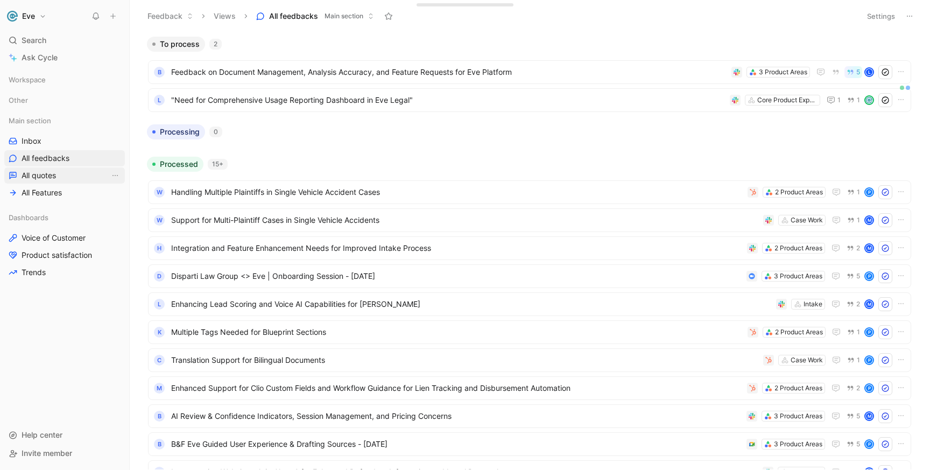
click at [63, 179] on link "All quotes" at bounding box center [64, 175] width 121 height 16
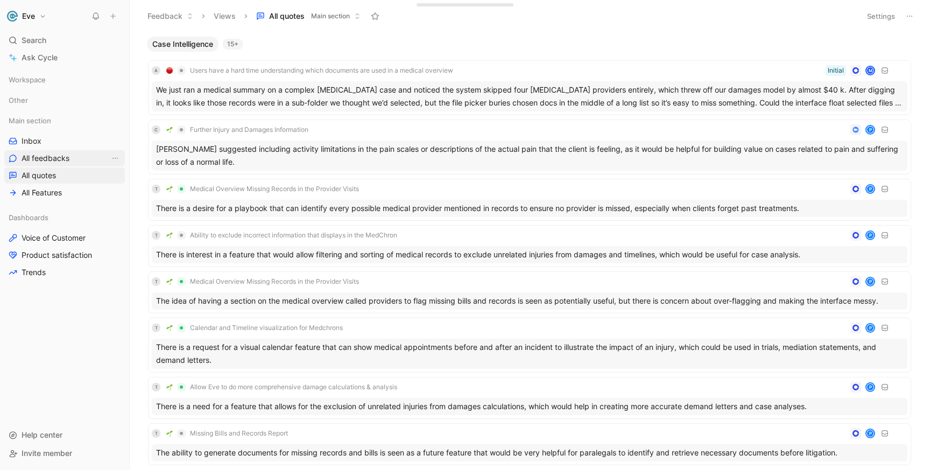
click at [63, 158] on span "All feedbacks" at bounding box center [46, 158] width 48 height 11
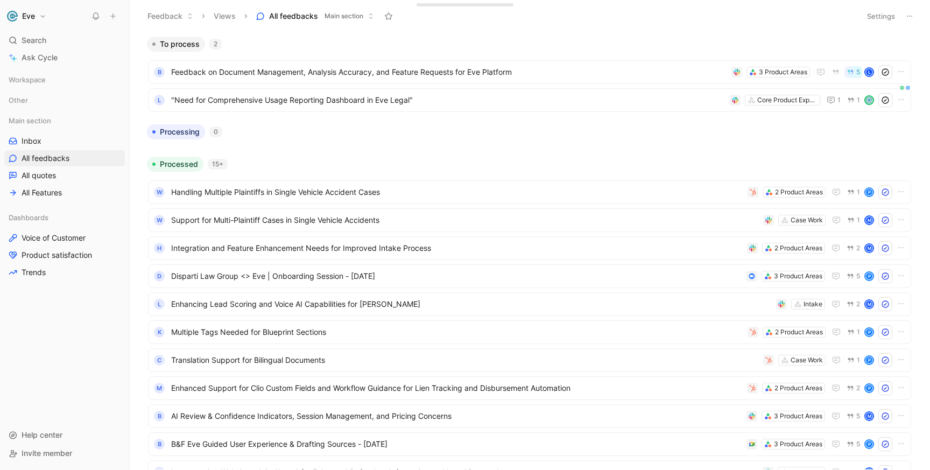
scroll to position [236, 0]
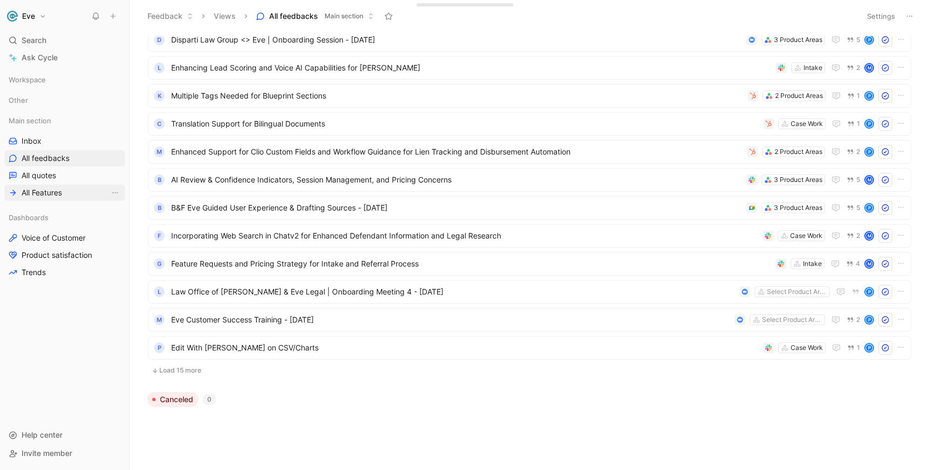
click at [32, 192] on span "All Features" at bounding box center [42, 192] width 40 height 11
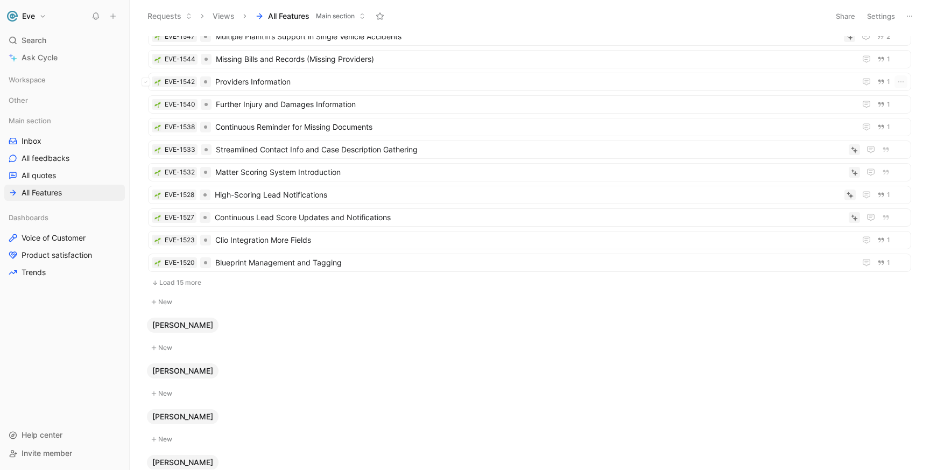
scroll to position [125, 0]
click at [171, 281] on button "Load 15 more" at bounding box center [529, 280] width 763 height 13
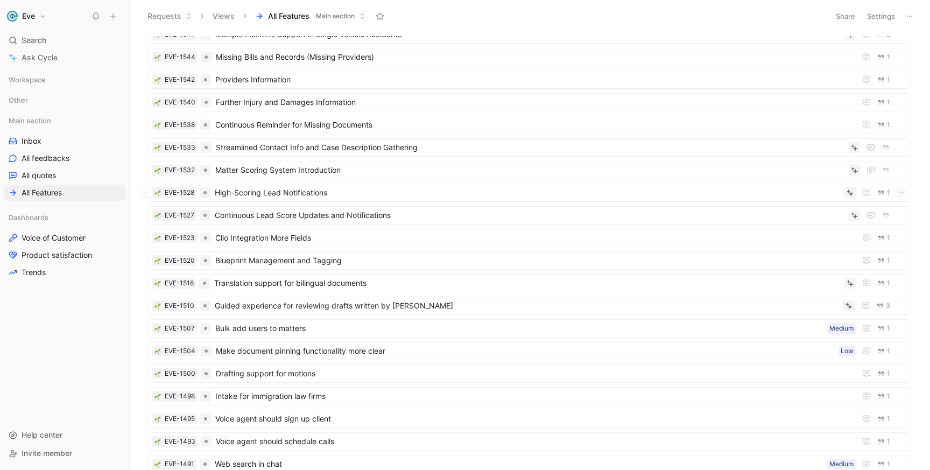
scroll to position [0, 0]
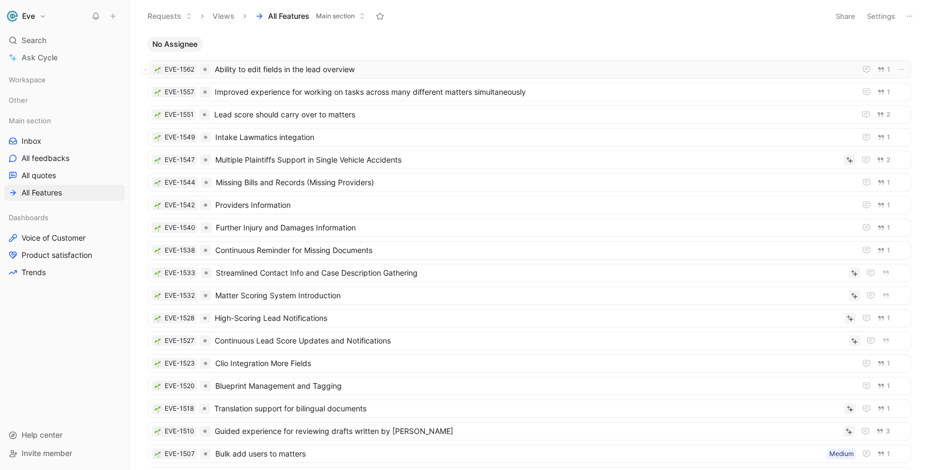
click at [256, 70] on span "Ability to edit fields in the lead overview" at bounding box center [533, 69] width 636 height 13
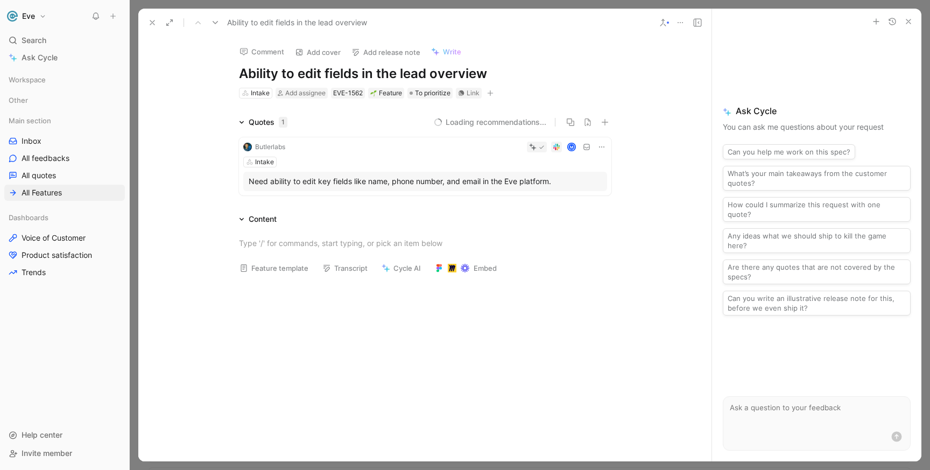
click at [152, 24] on icon at bounding box center [152, 22] width 9 height 9
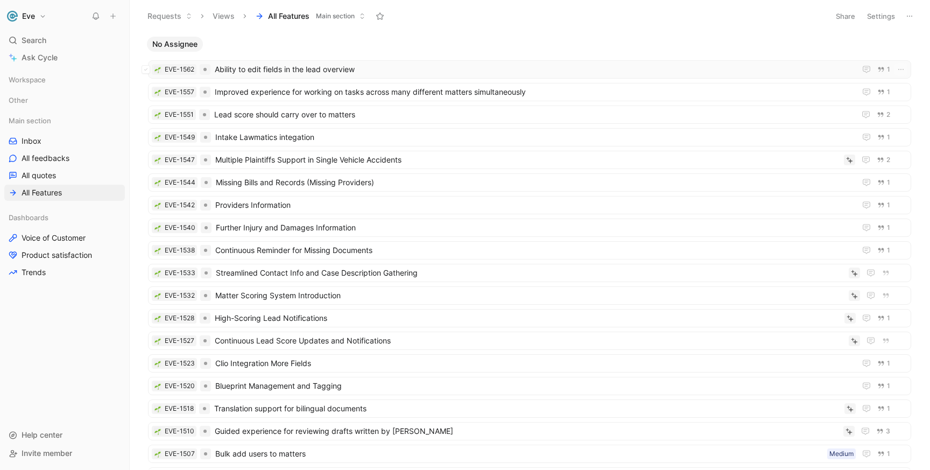
click at [363, 69] on span "Ability to edit fields in the lead overview" at bounding box center [533, 69] width 636 height 13
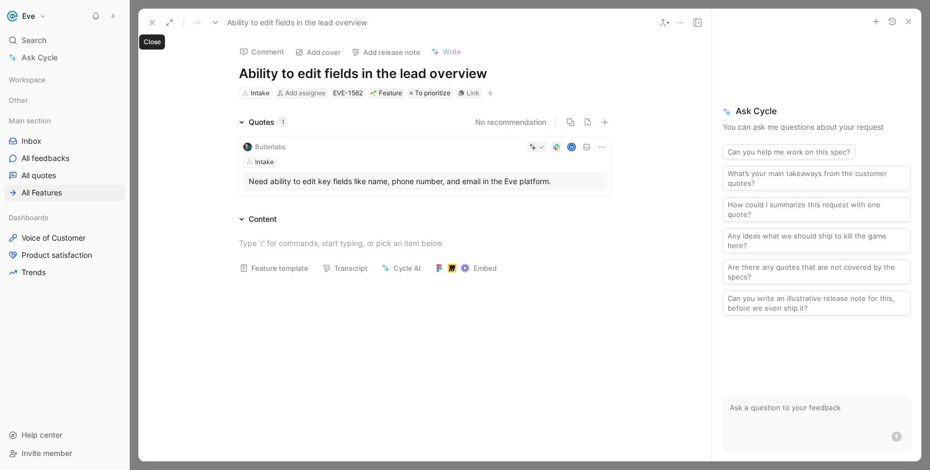
click at [153, 23] on use at bounding box center [152, 22] width 4 height 4
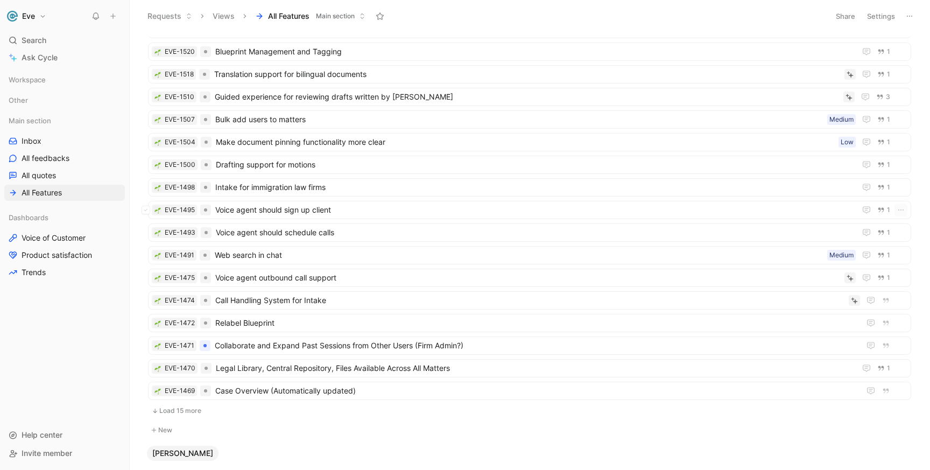
scroll to position [239, 0]
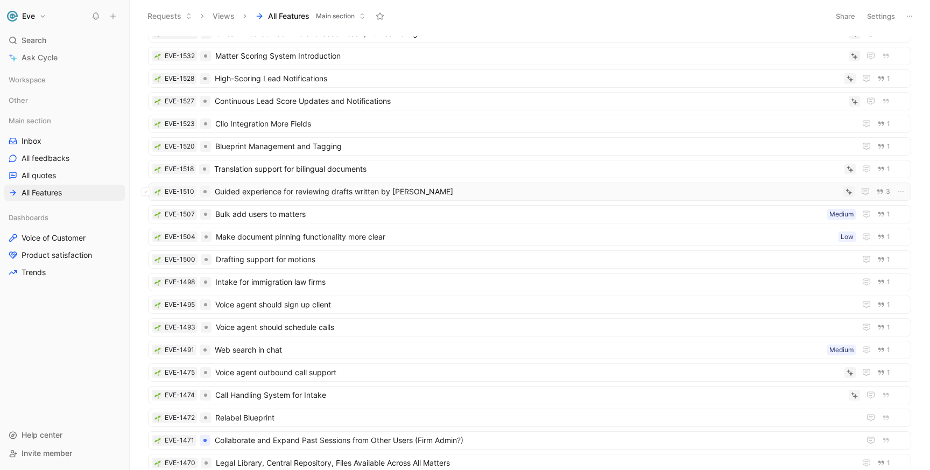
click at [234, 190] on span "Guided experience for reviewing drafts written by [PERSON_NAME]" at bounding box center [527, 191] width 624 height 13
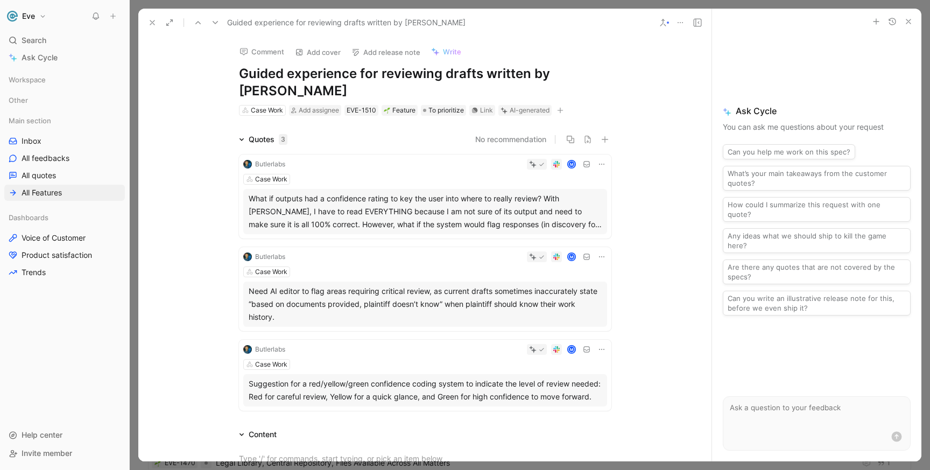
scroll to position [96, 0]
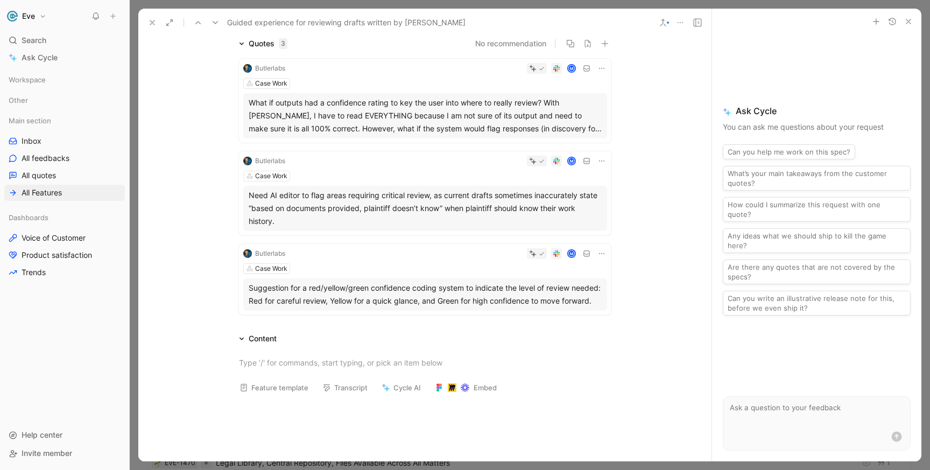
click at [149, 26] on icon at bounding box center [152, 22] width 9 height 9
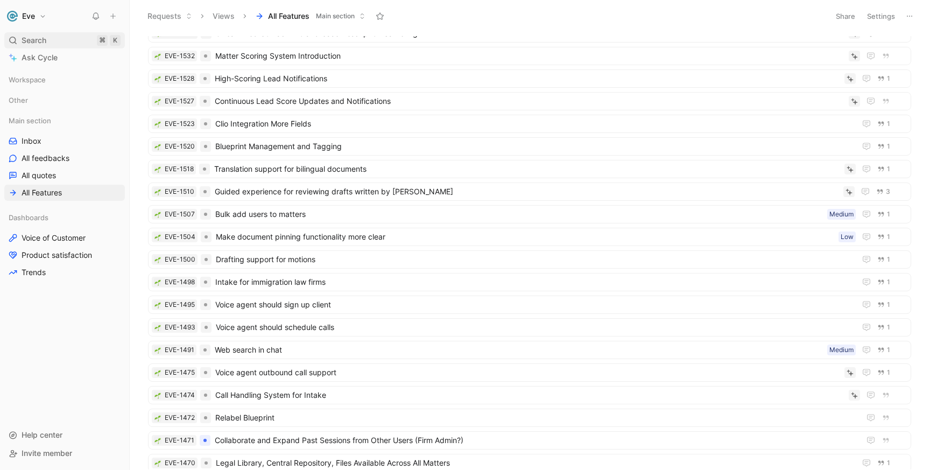
click at [32, 45] on span "Search" at bounding box center [34, 40] width 25 height 13
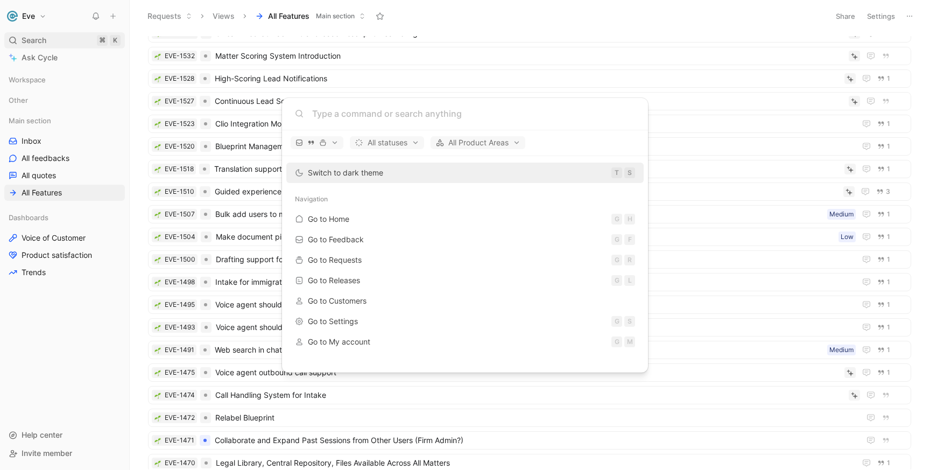
type input "d"
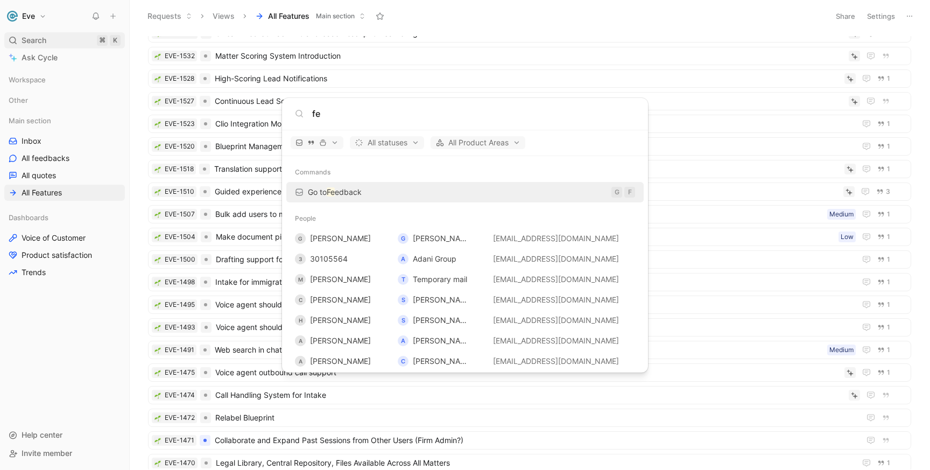
type input "f"
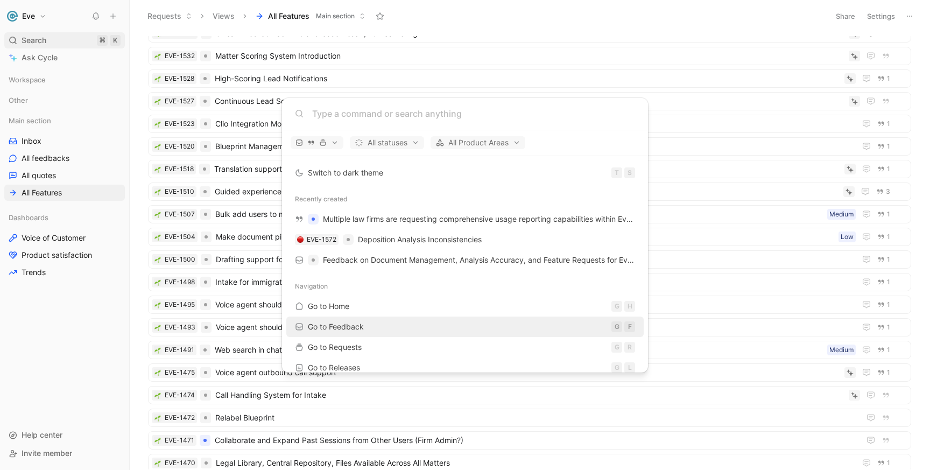
type input "d"
type input "f"
click at [49, 41] on body "Eve Search ⌘ K Ask Cycle Workspace Other Main section Inbox All feedbacks All q…" at bounding box center [465, 235] width 930 height 470
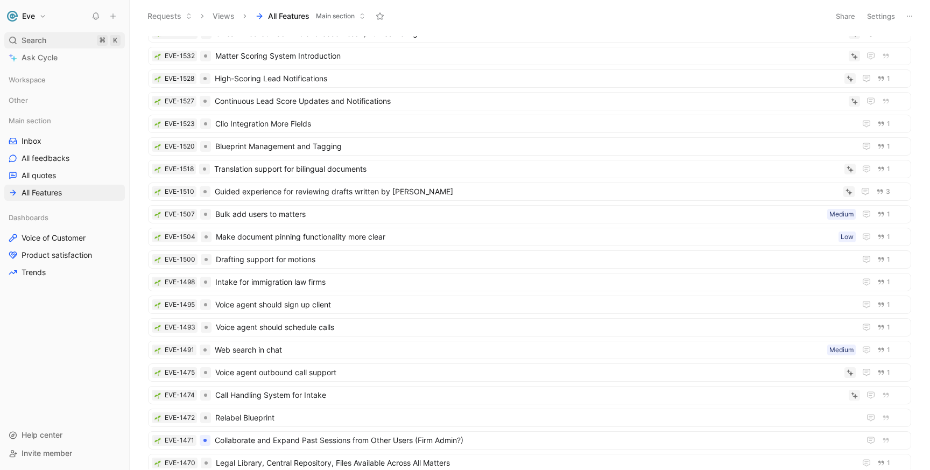
click at [41, 41] on span "Search" at bounding box center [34, 40] width 25 height 13
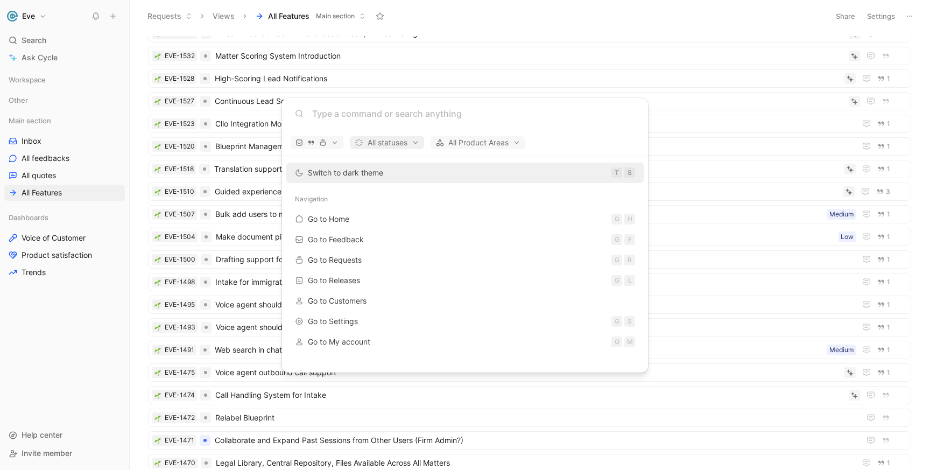
type input "d"
type input "f"
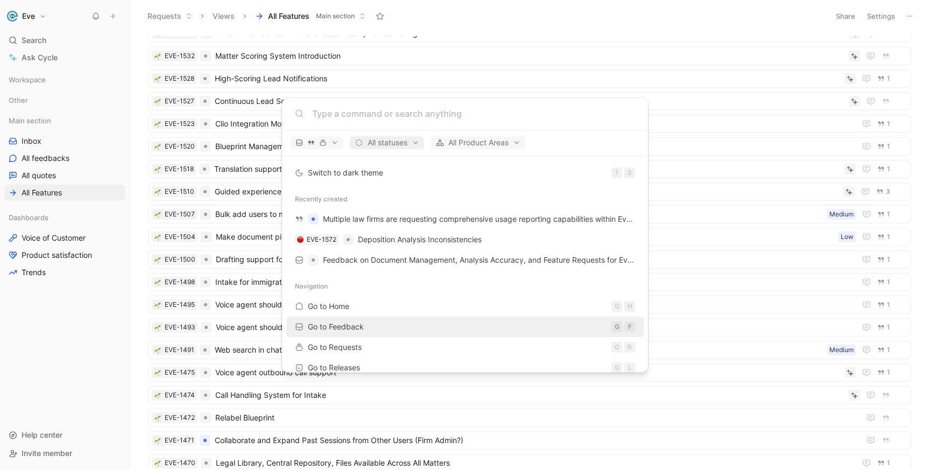
type input "d"
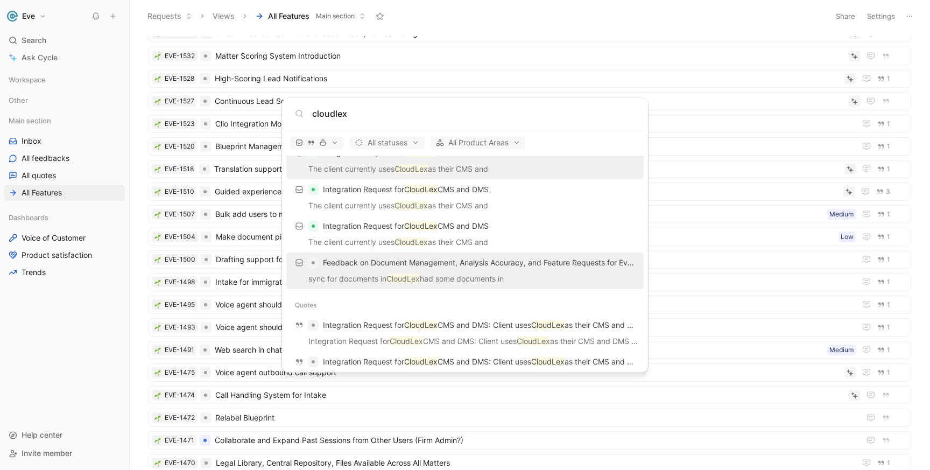
scroll to position [38, 0]
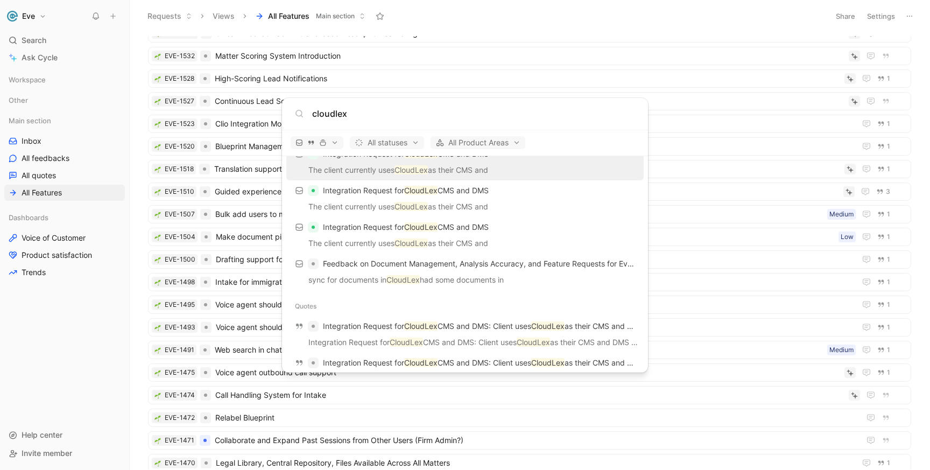
type input "cloudlex"
click at [274, 44] on body "Eve Search ⌘ K Ask Cycle Workspace Other Main section Inbox All feedbacks All q…" at bounding box center [465, 235] width 930 height 470
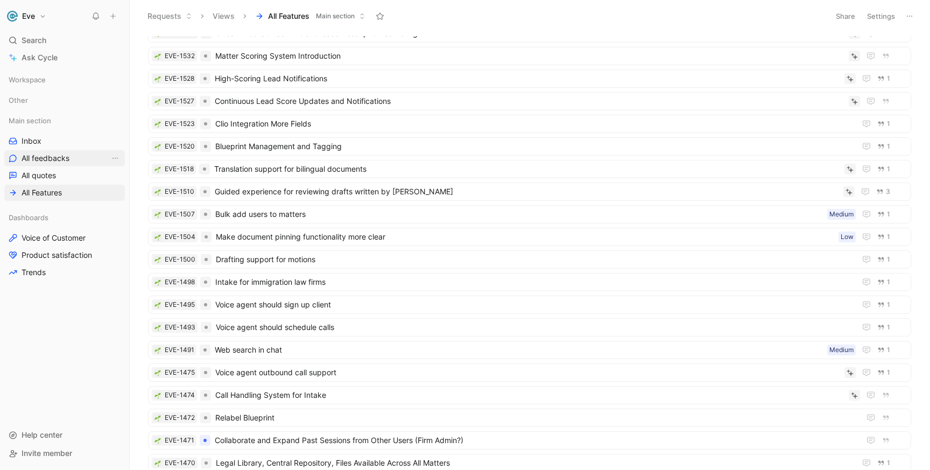
click at [45, 168] on link "All quotes" at bounding box center [64, 175] width 121 height 16
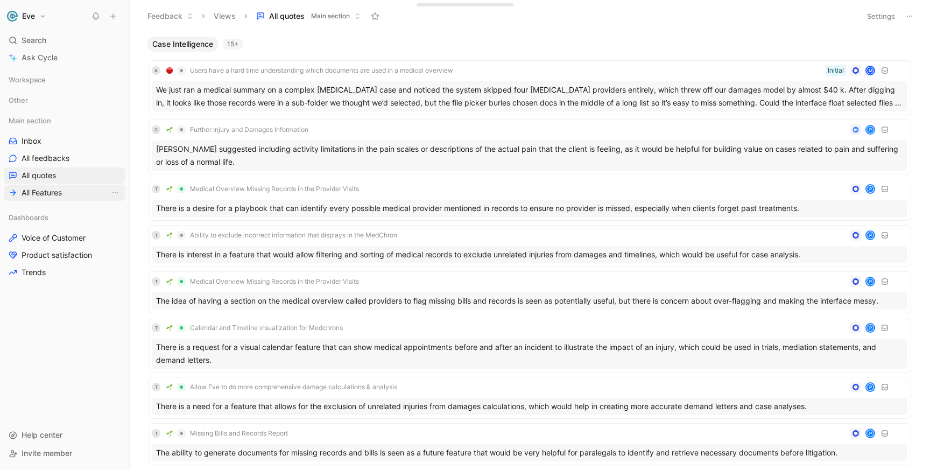
click at [52, 187] on span "All Features" at bounding box center [42, 192] width 40 height 11
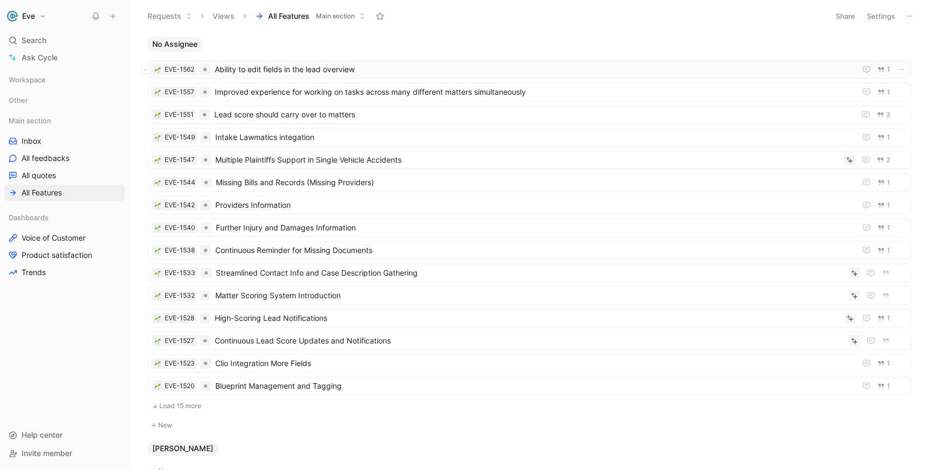
click at [277, 73] on span "Ability to edit fields in the lead overview" at bounding box center [533, 69] width 636 height 13
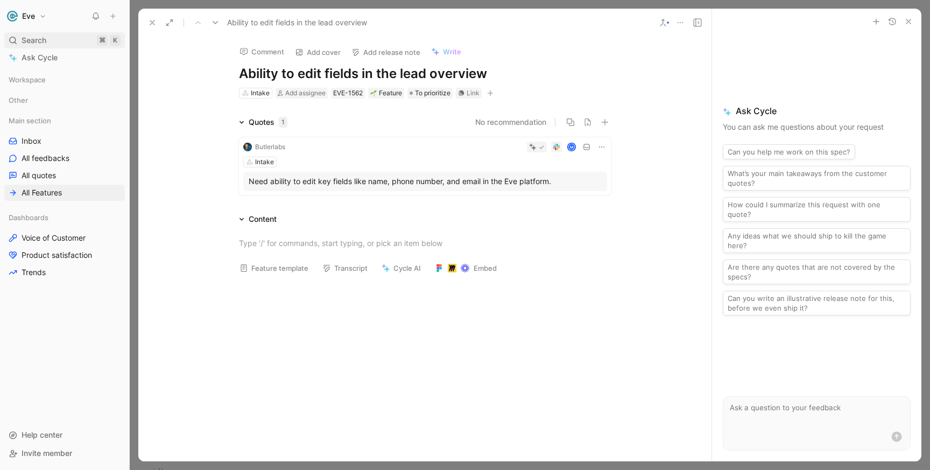
click at [47, 40] on div "Search ⌘ K" at bounding box center [64, 40] width 121 height 16
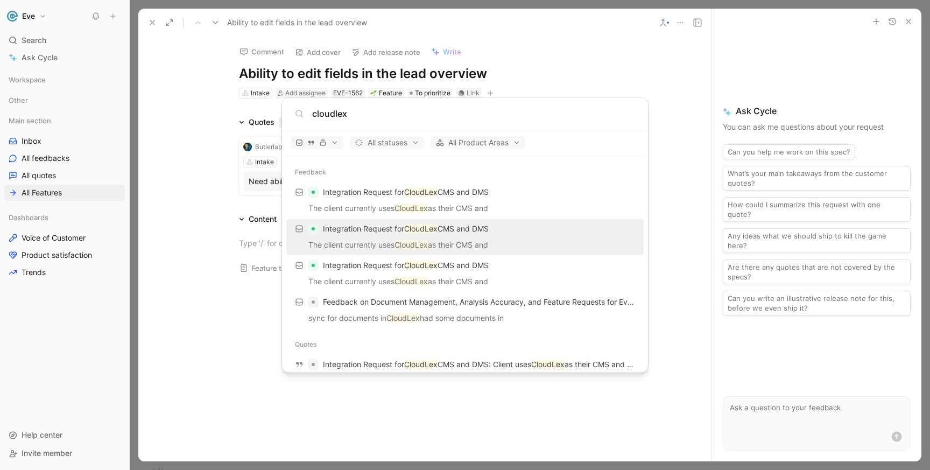
type input "cloudlex"
click at [364, 230] on p "Integration Request for CloudLex CMS and DMS" at bounding box center [406, 228] width 166 height 13
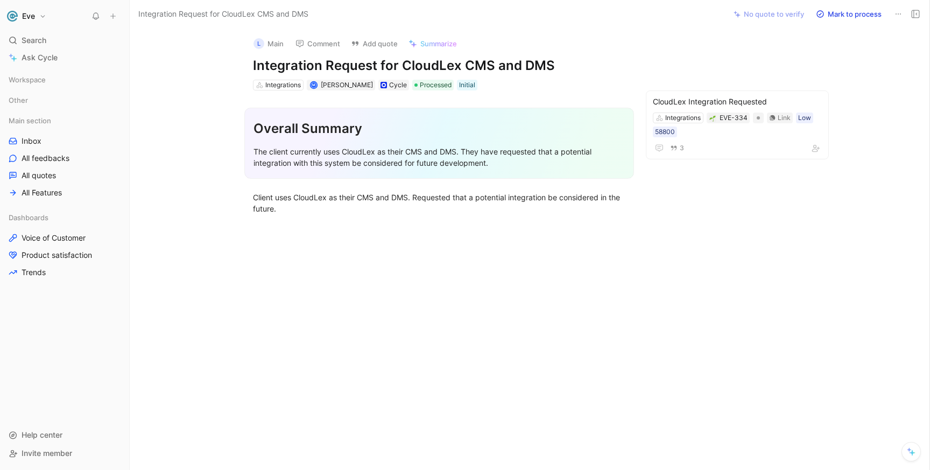
click at [894, 12] on icon at bounding box center [898, 14] width 9 height 9
click at [914, 16] on icon at bounding box center [915, 14] width 9 height 9
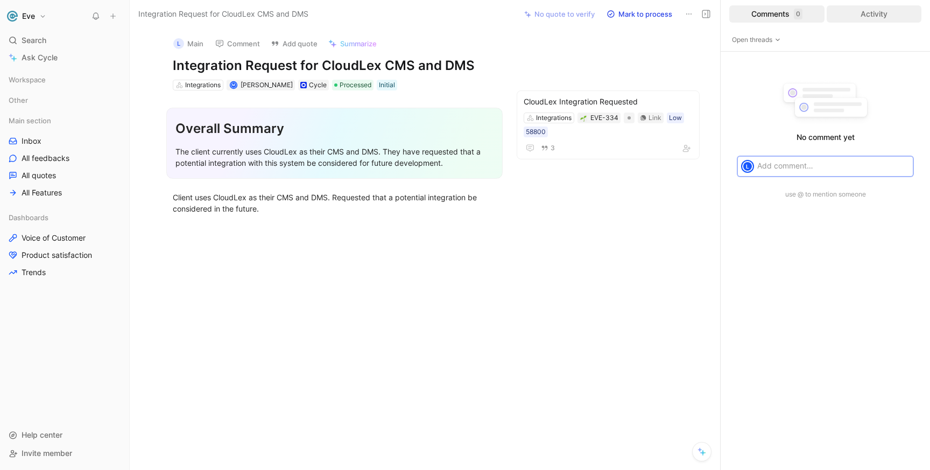
click at [871, 14] on div "Activity" at bounding box center [873, 13] width 95 height 17
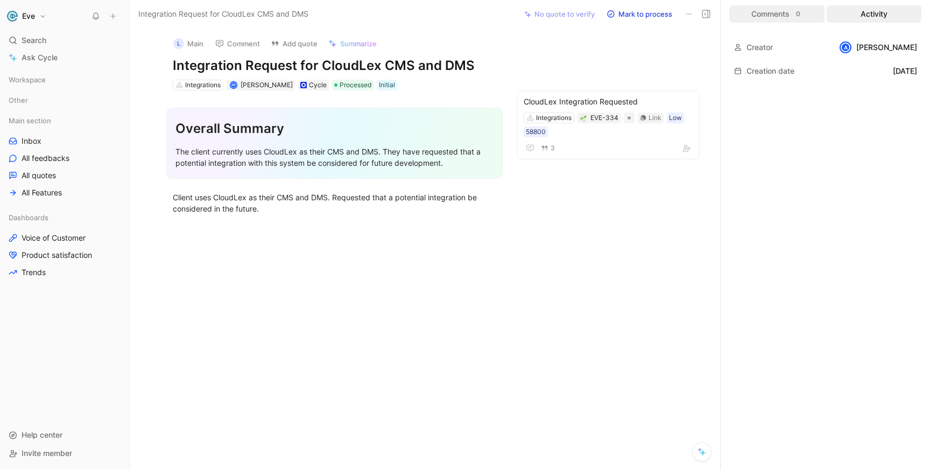
click at [787, 14] on div "Comments 0" at bounding box center [776, 13] width 95 height 17
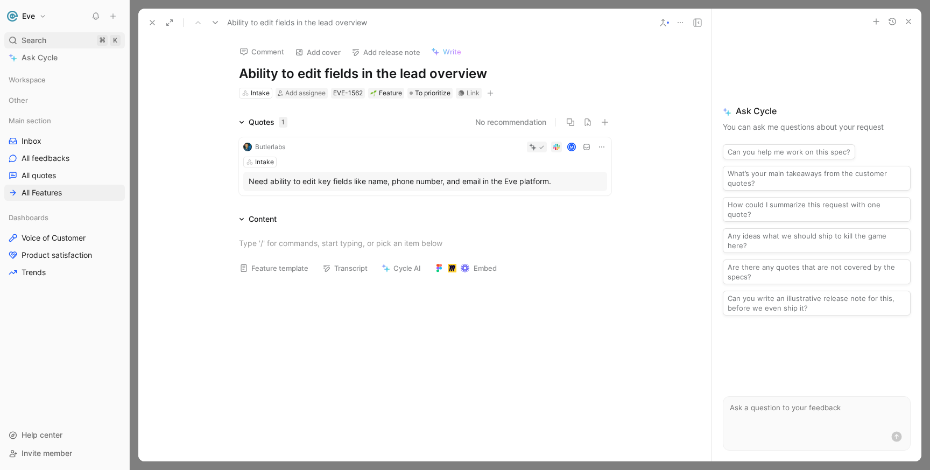
click at [42, 39] on span "Search" at bounding box center [34, 40] width 25 height 13
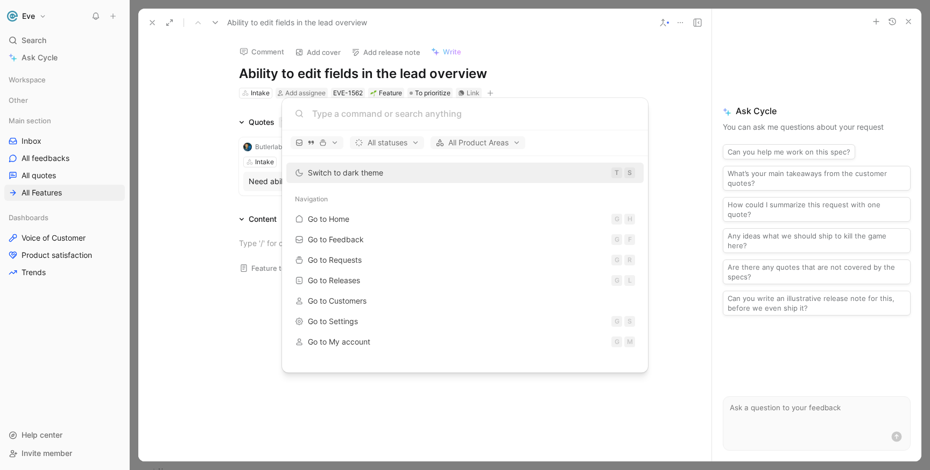
type input "l"
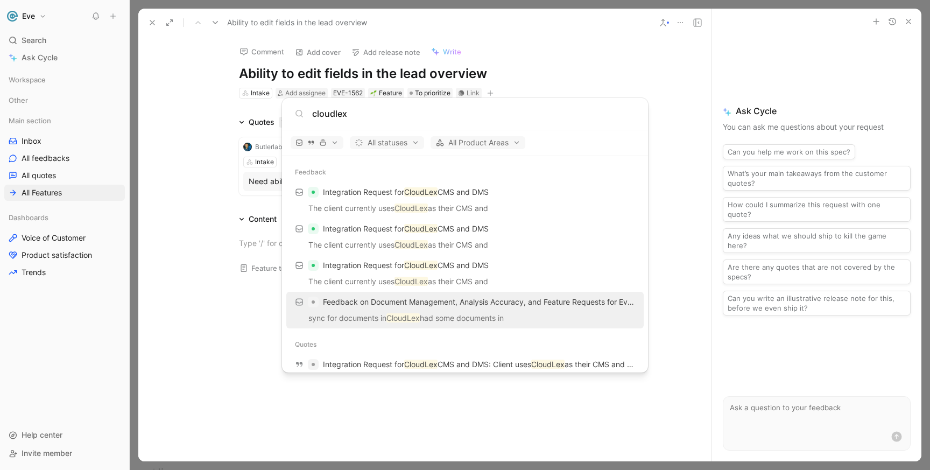
type input "cloudlex"
click at [373, 307] on span "Feedback on Document Management, Analysis Accuracy, and Feature Requests for Ev…" at bounding box center [479, 301] width 312 height 13
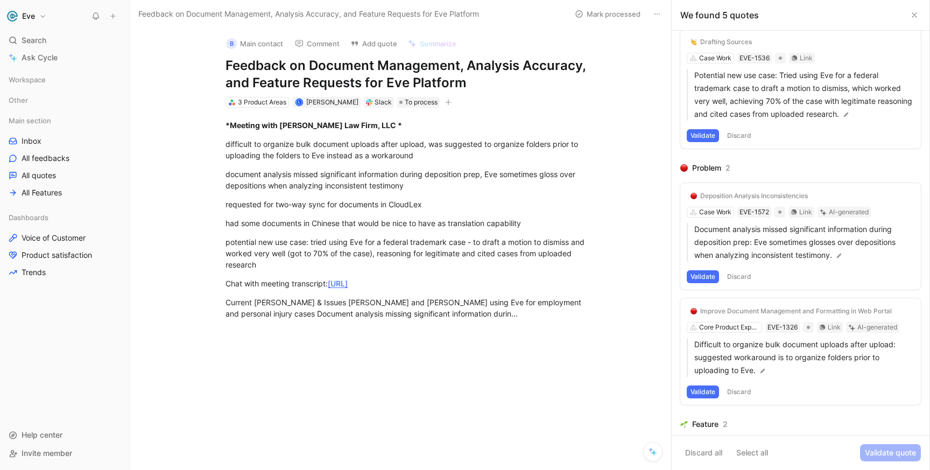
scroll to position [219, 0]
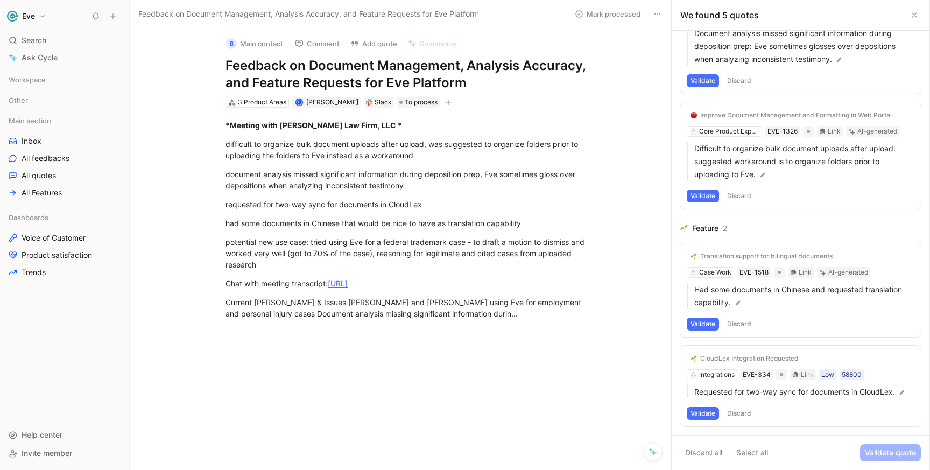
click at [800, 407] on div "Validate Discard" at bounding box center [801, 413] width 228 height 13
click at [789, 394] on p "Requested for two-way sync for documents in CloudLex." at bounding box center [804, 391] width 220 height 13
click at [825, 354] on div "CloudLex Integration Requested Integrations EVE-334 Link Low 58800 Requested fo…" at bounding box center [800, 399] width 240 height 109
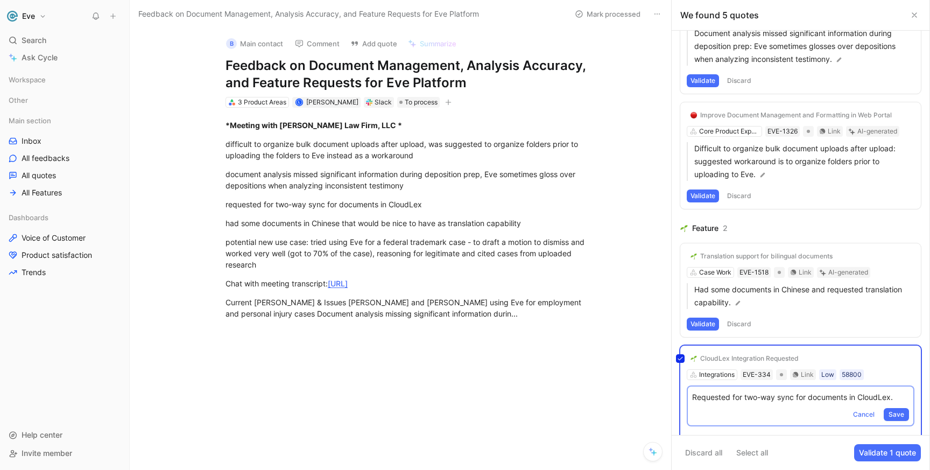
click at [724, 356] on div "CloudLex Integration Requested Integrations EVE-334 Link Low 58800 Requested fo…" at bounding box center [800, 399] width 240 height 109
click at [724, 356] on div "CloudLex Integration Requested" at bounding box center [749, 358] width 98 height 9
click at [612, 394] on div at bounding box center [411, 420] width 519 height 141
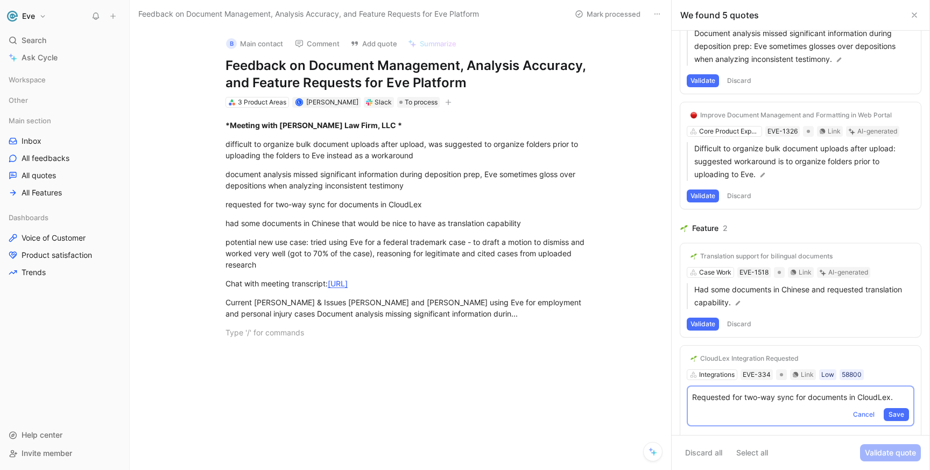
scroll to position [247, 0]
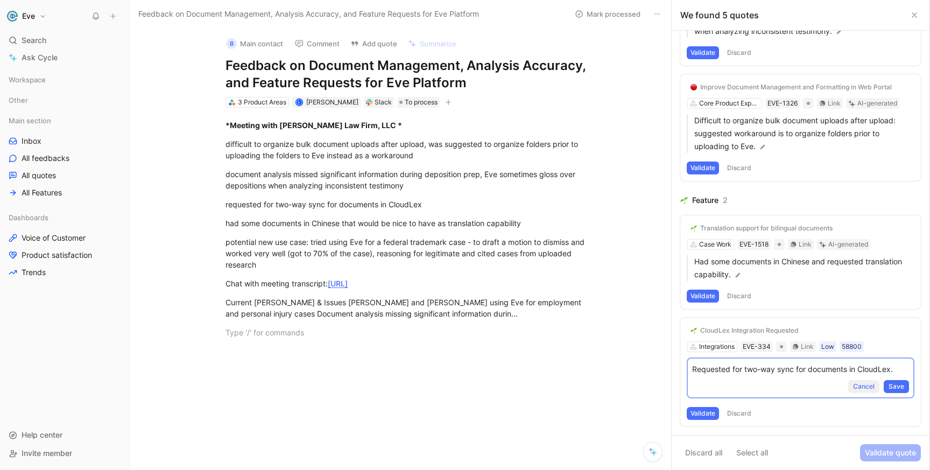
click at [857, 387] on span "Cancel" at bounding box center [864, 386] width 22 height 11
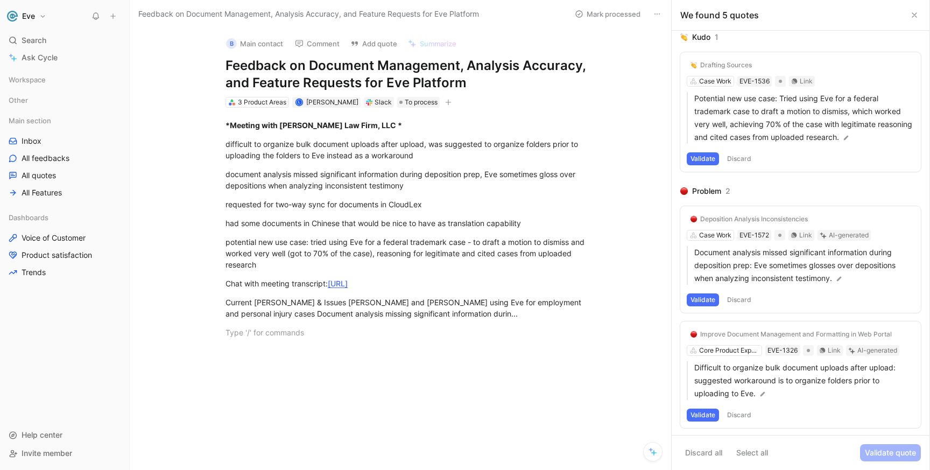
scroll to position [219, 0]
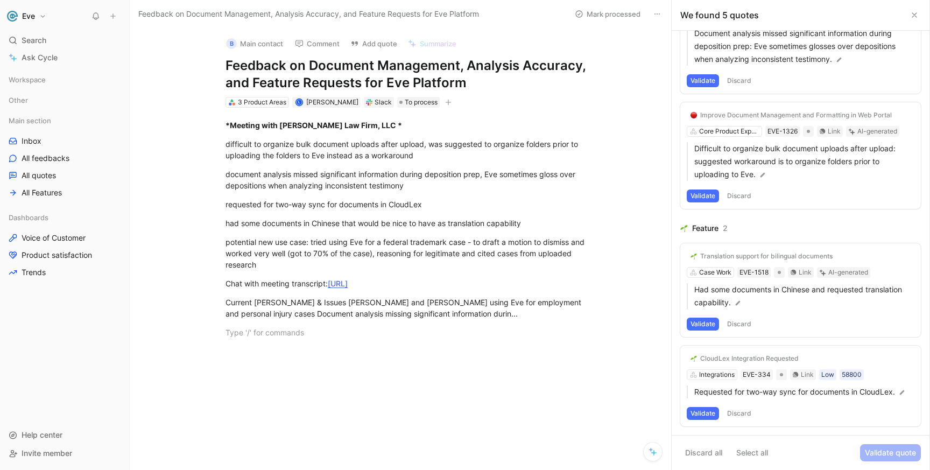
click at [708, 413] on button "Validate" at bounding box center [703, 413] width 32 height 13
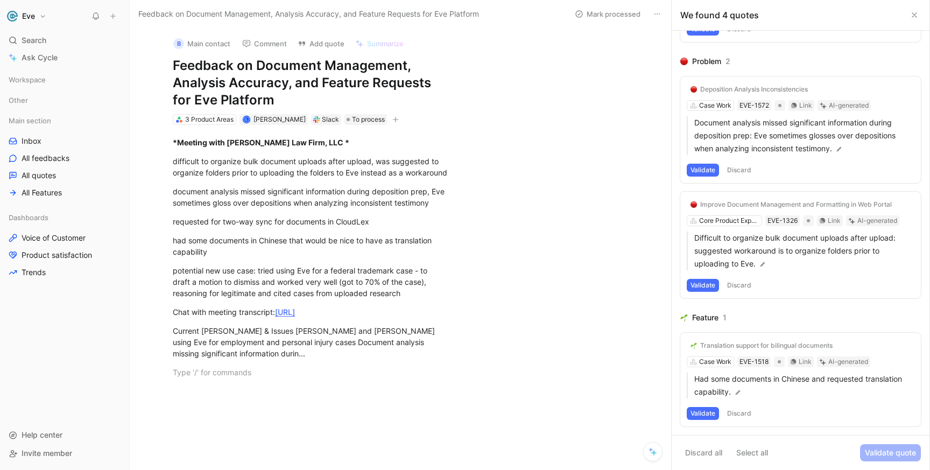
scroll to position [130, 0]
click at [916, 15] on icon at bounding box center [914, 15] width 9 height 9
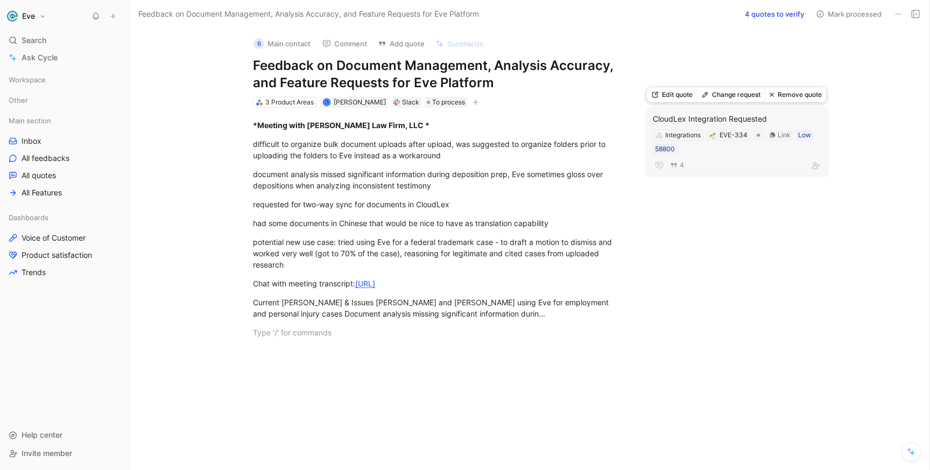
click at [745, 119] on div "CloudLex Integration Requested" at bounding box center [737, 118] width 169 height 13
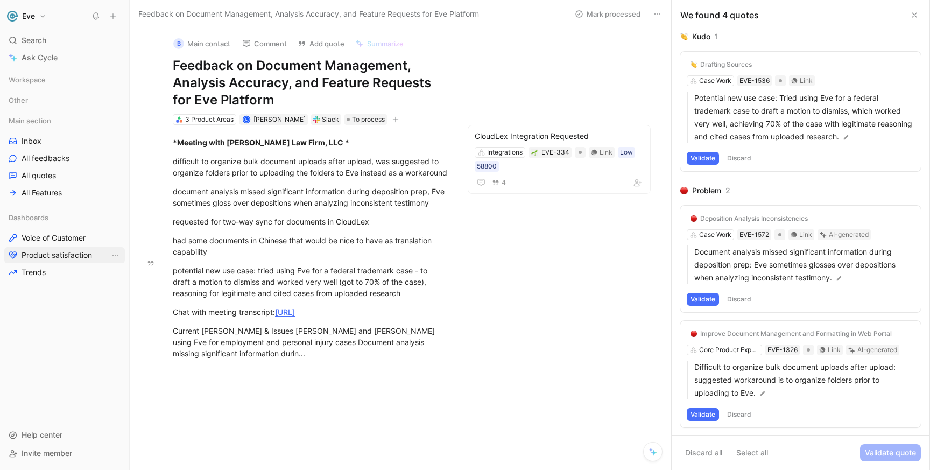
click at [70, 257] on span "Product satisfaction" at bounding box center [57, 255] width 70 height 11
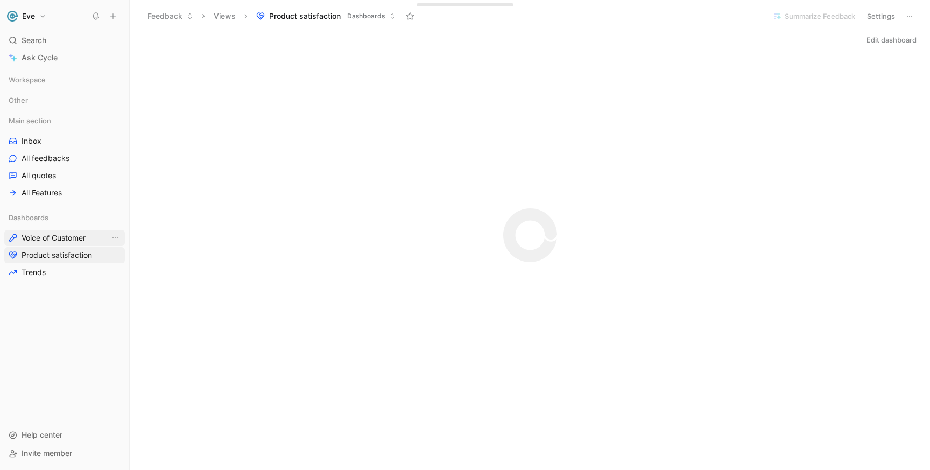
click at [63, 244] on link "Voice of Customer" at bounding box center [64, 238] width 121 height 16
click at [51, 142] on link "Inbox" at bounding box center [64, 141] width 121 height 16
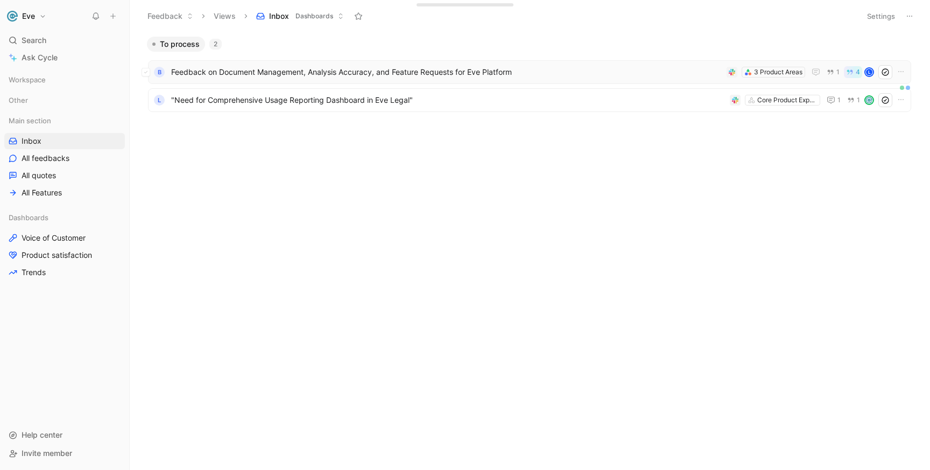
click at [304, 72] on span "Feedback on Document Management, Analysis Accuracy, and Feature Requests for Ev…" at bounding box center [446, 72] width 551 height 13
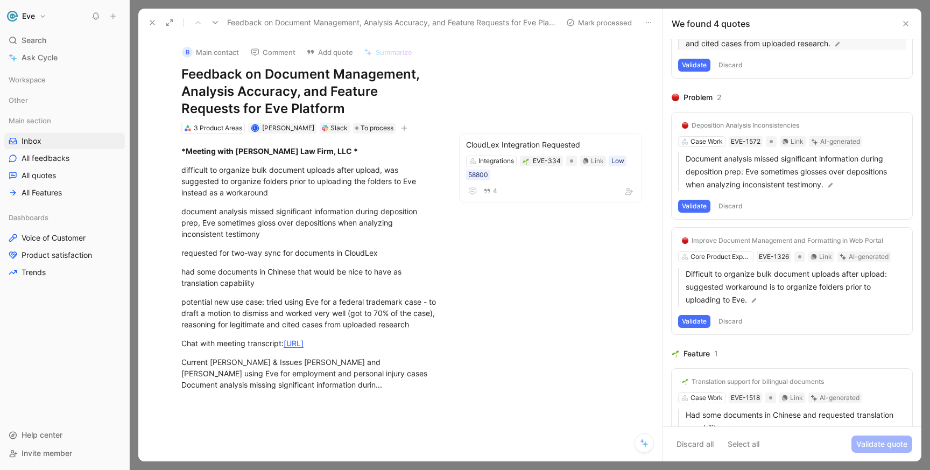
scroll to position [147, 0]
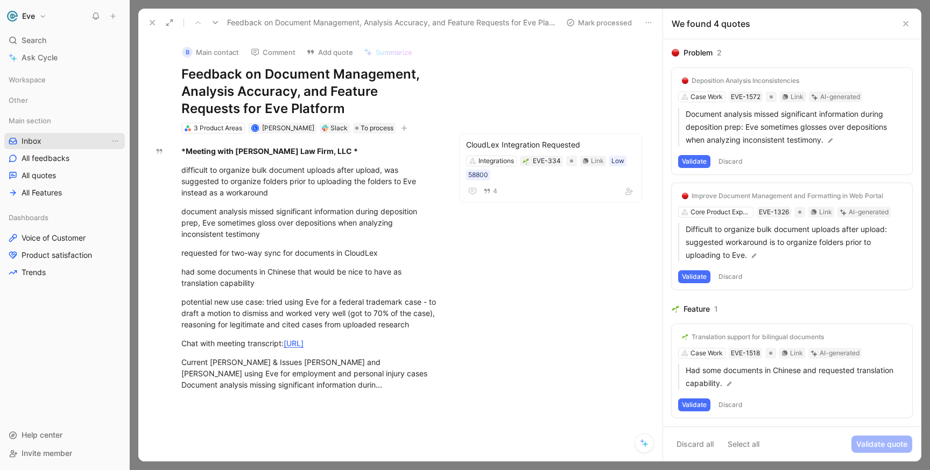
click at [44, 139] on link "Inbox" at bounding box center [64, 141] width 121 height 16
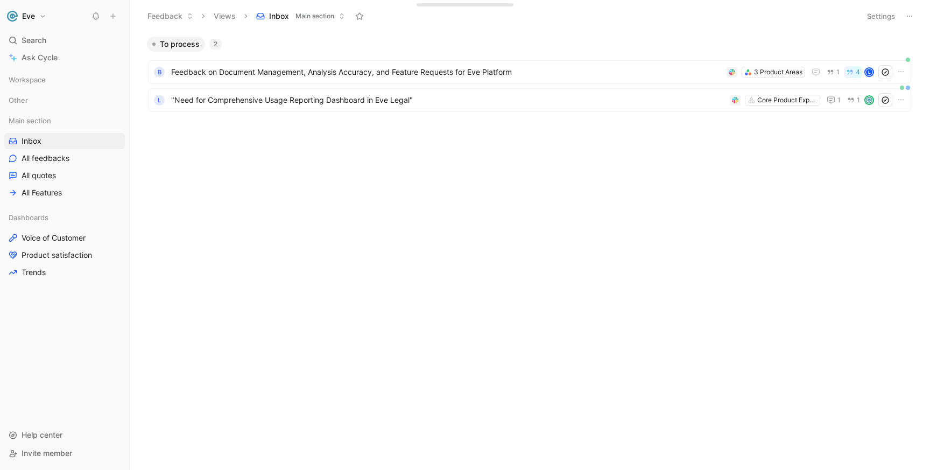
click at [907, 18] on icon at bounding box center [909, 16] width 9 height 9
click at [902, 73] on icon "button" at bounding box center [900, 71] width 9 height 9
click at [341, 71] on span "Feedback on Document Management, Analysis Accuracy, and Feature Requests for Ev…" at bounding box center [446, 72] width 551 height 13
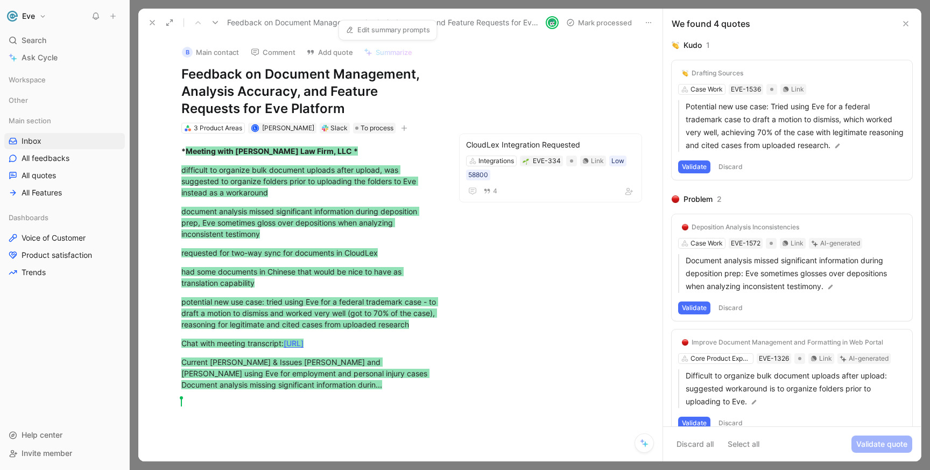
click at [466, 55] on div "B Main contact Comment Add quote Summarize Feedback on Document Management, Ana…" at bounding box center [400, 249] width 524 height 425
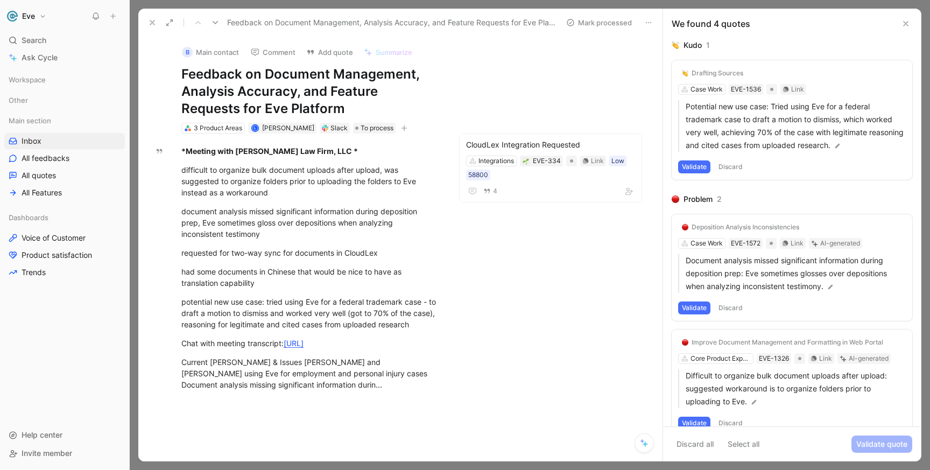
click at [327, 49] on button "Add quote" at bounding box center [329, 52] width 56 height 15
click at [201, 53] on button "B Main contact" at bounding box center [210, 52] width 67 height 16
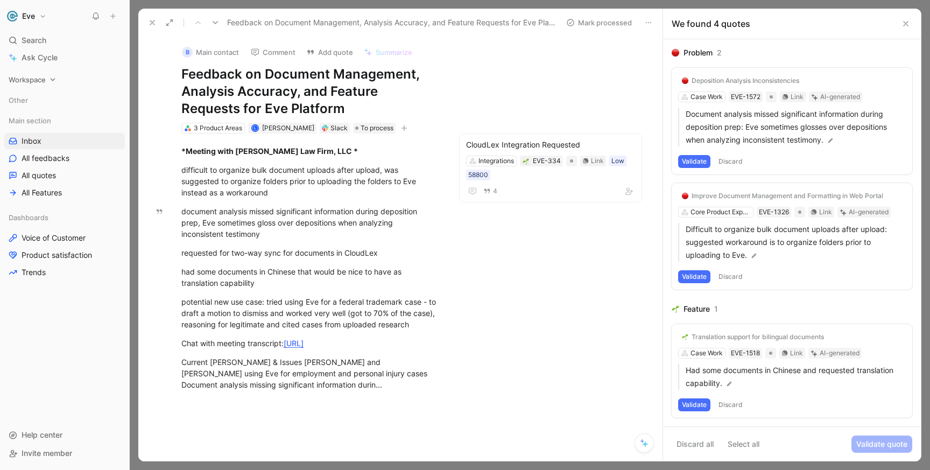
click at [41, 82] on span "Workspace" at bounding box center [27, 79] width 37 height 11
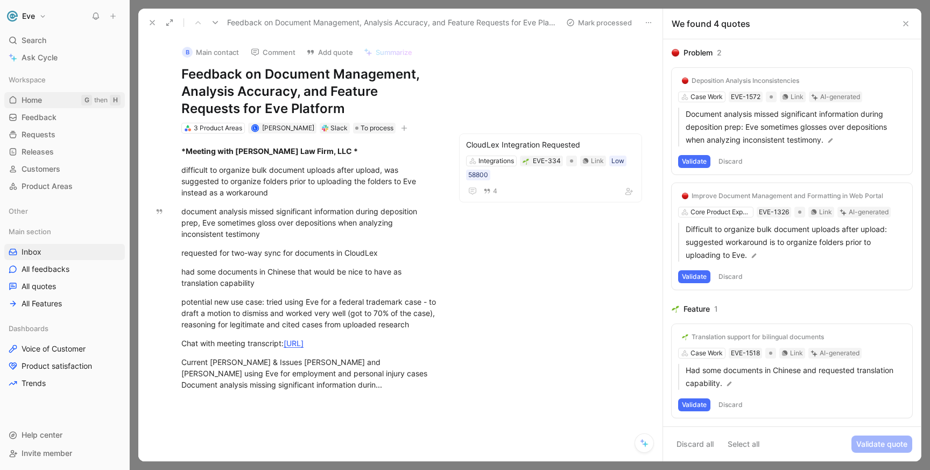
click at [44, 103] on link "Home G then H" at bounding box center [64, 100] width 121 height 16
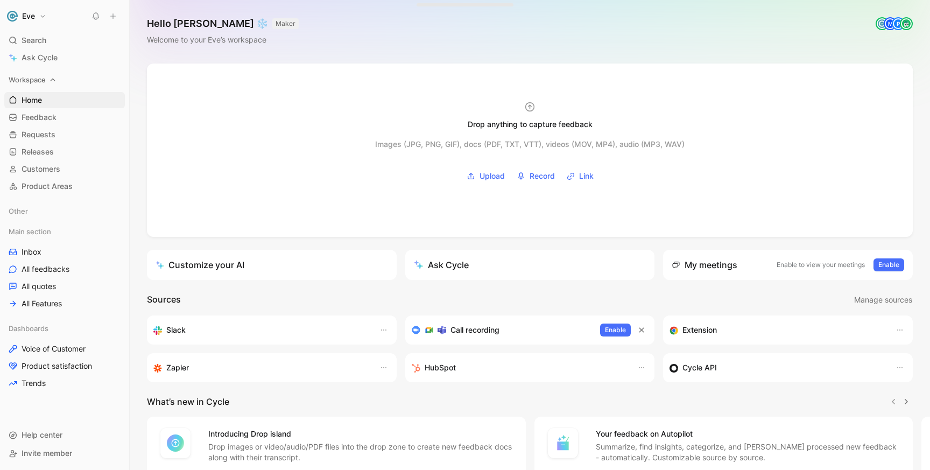
click at [47, 81] on div "Workspace" at bounding box center [64, 80] width 121 height 16
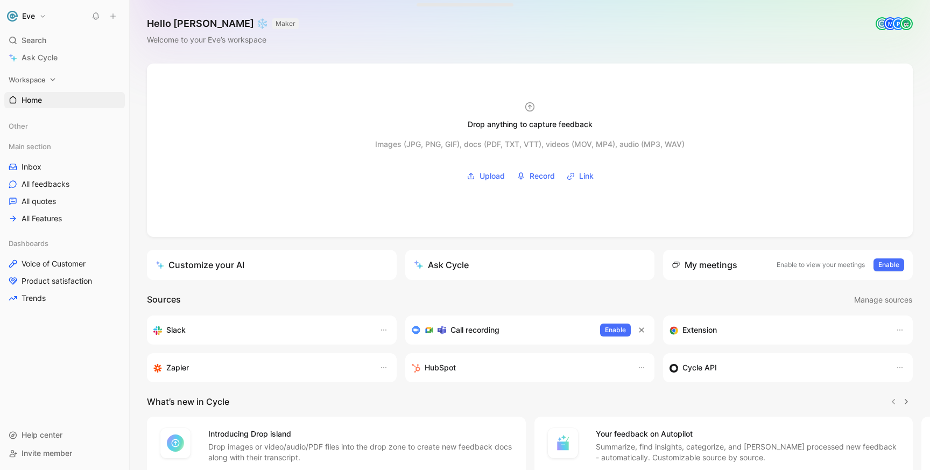
click at [47, 81] on div "Workspace" at bounding box center [64, 80] width 121 height 16
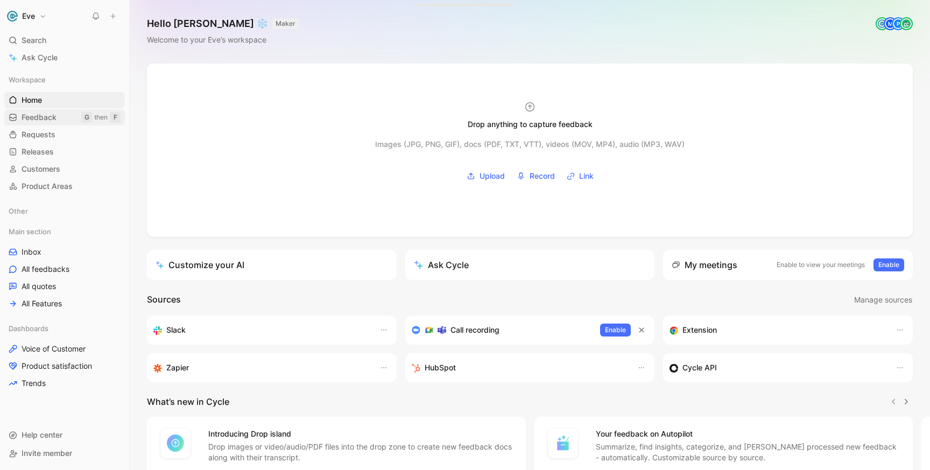
click at [48, 121] on span "Feedback" at bounding box center [39, 117] width 35 height 11
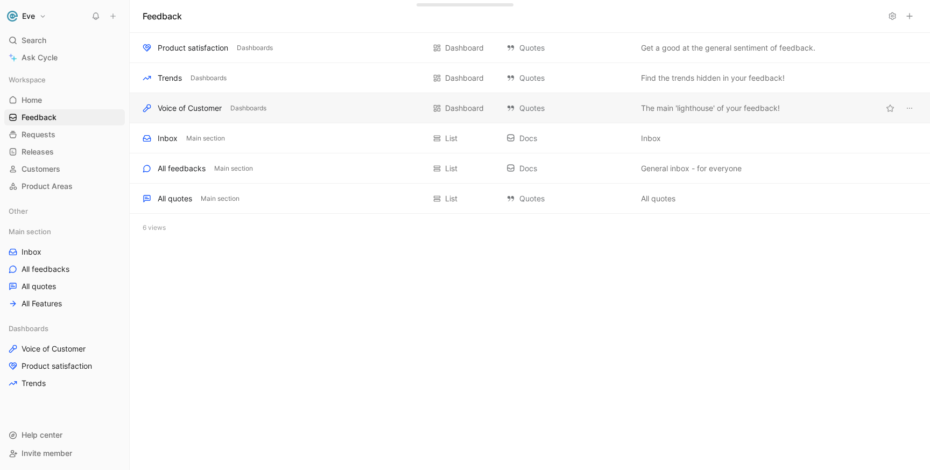
click at [335, 115] on div "Voice of Customer Dashboards Dashboard Quotes The main 'lighthouse' of your fee…" at bounding box center [530, 108] width 800 height 30
